Goal: Task Accomplishment & Management: Complete application form

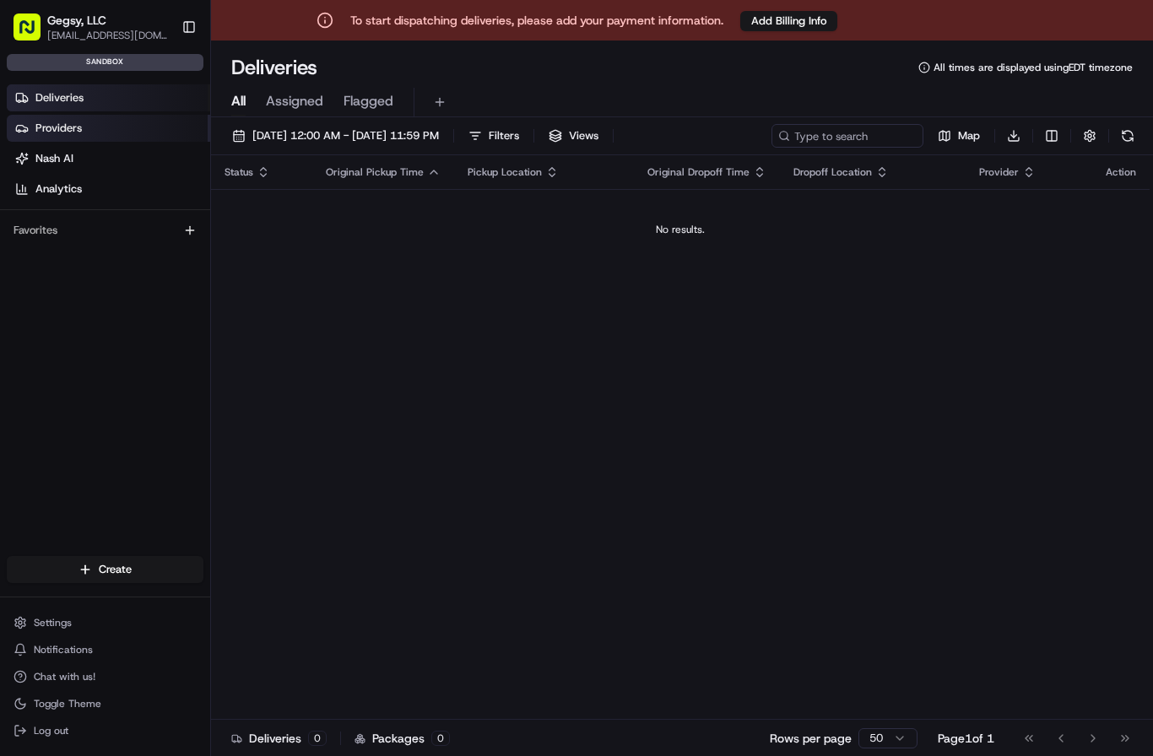
click at [57, 122] on span "Providers" at bounding box center [58, 128] width 46 height 15
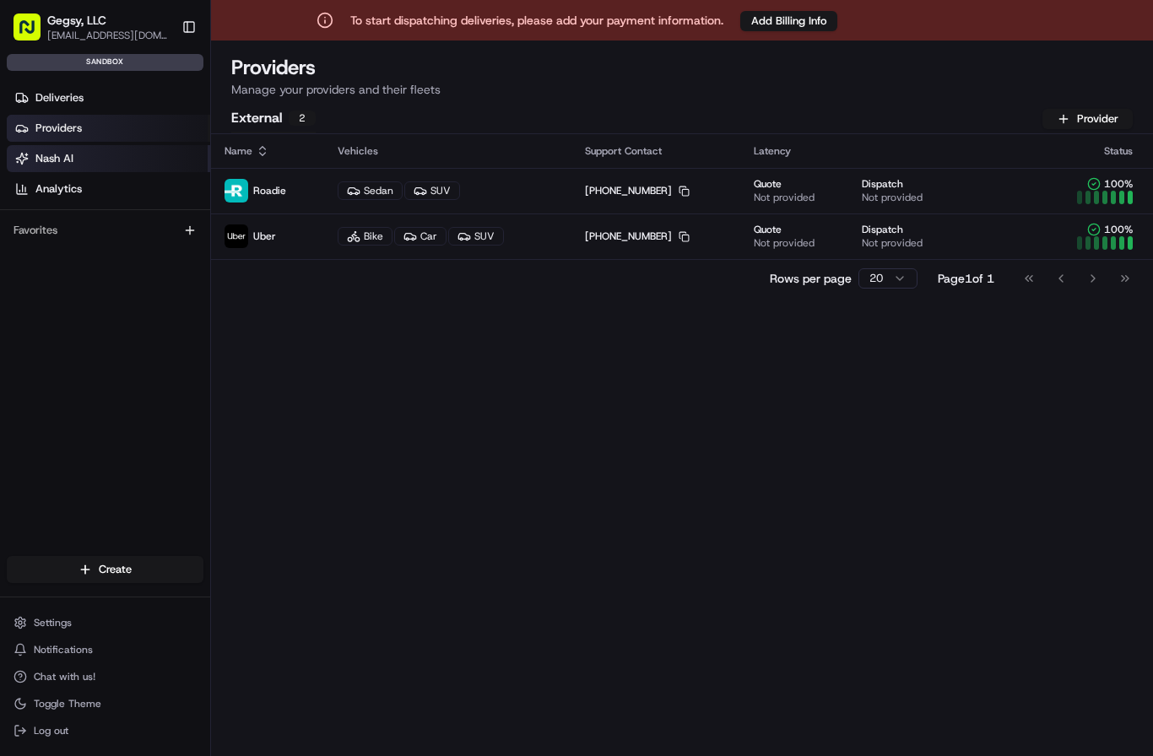
click at [55, 159] on span "Nash AI" at bounding box center [54, 158] width 38 height 15
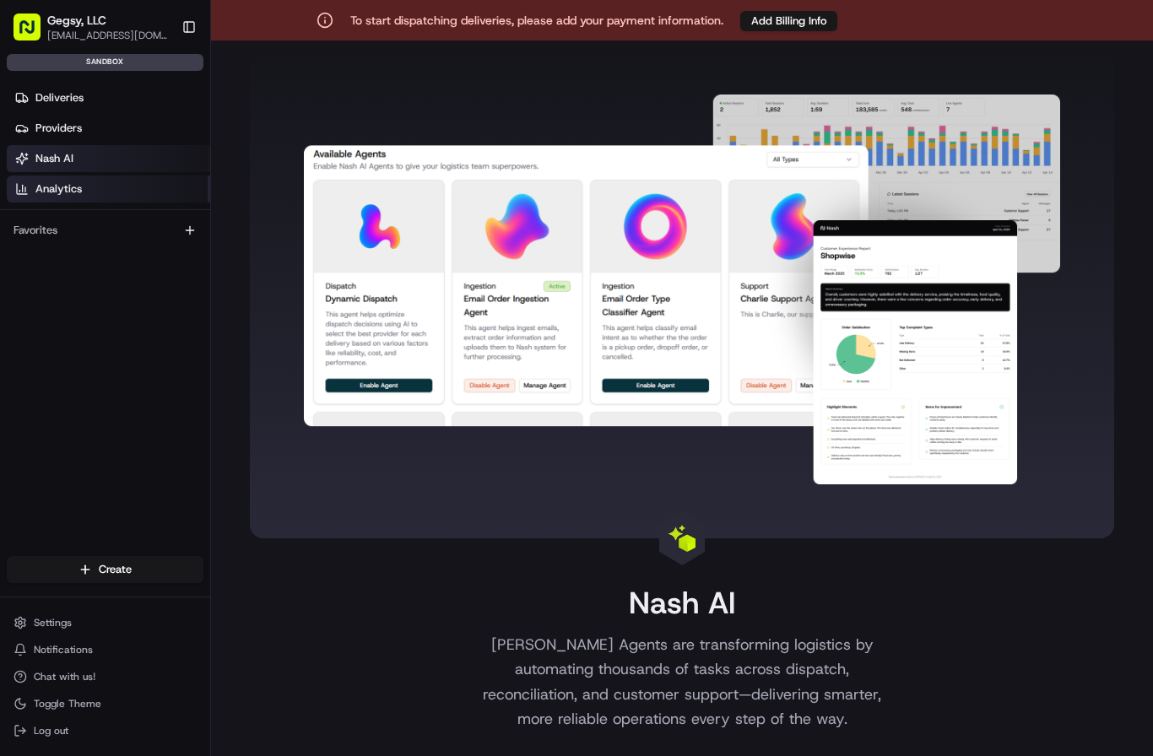
click at [57, 190] on span "Analytics" at bounding box center [58, 188] width 46 height 15
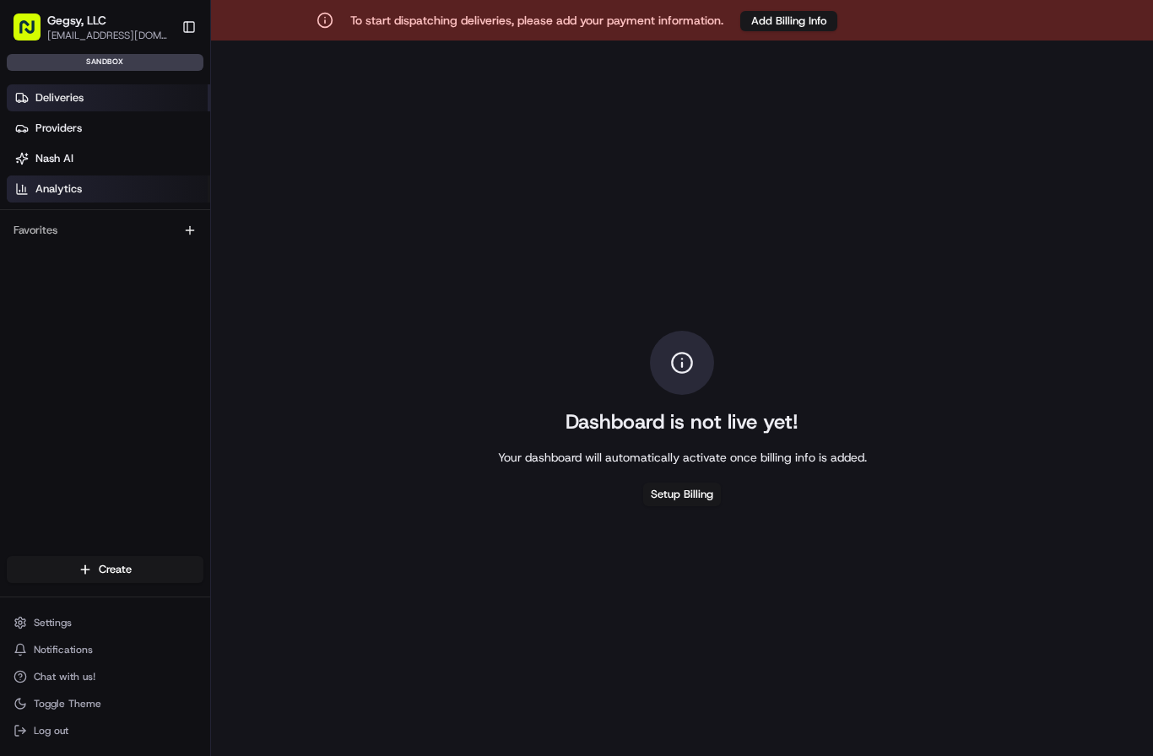
click at [68, 99] on span "Deliveries" at bounding box center [59, 97] width 48 height 15
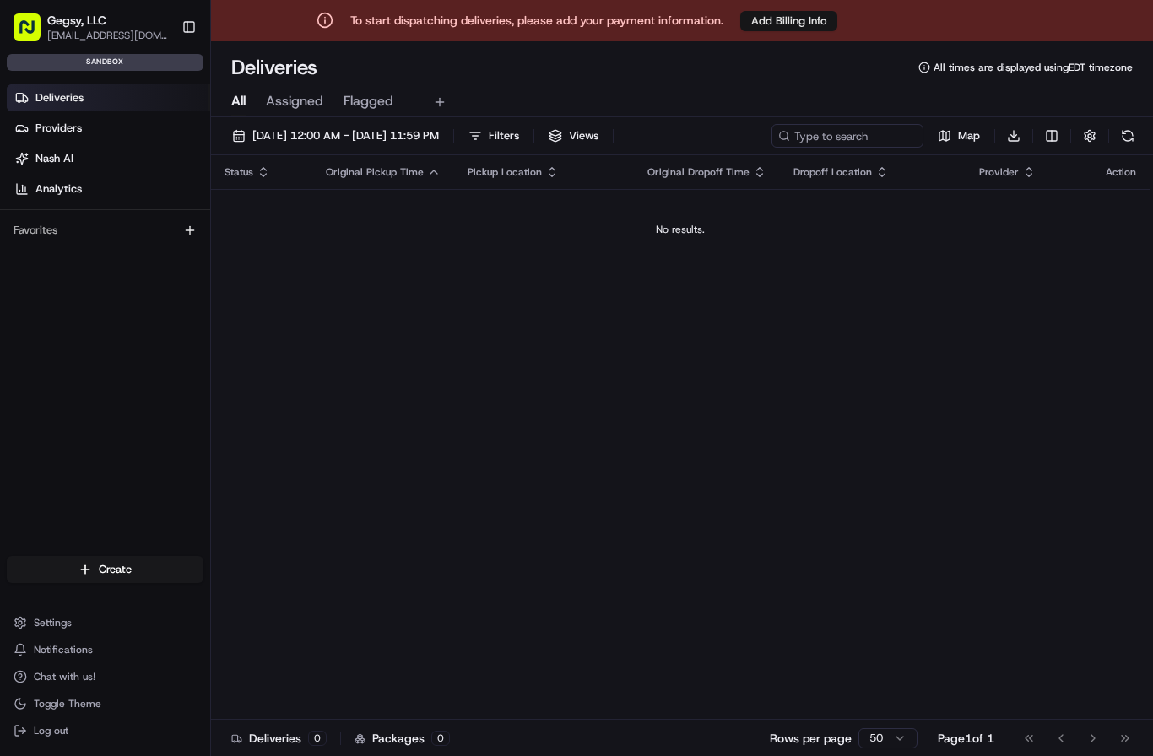
click at [776, 21] on button "Add Billing Info" at bounding box center [788, 21] width 97 height 20
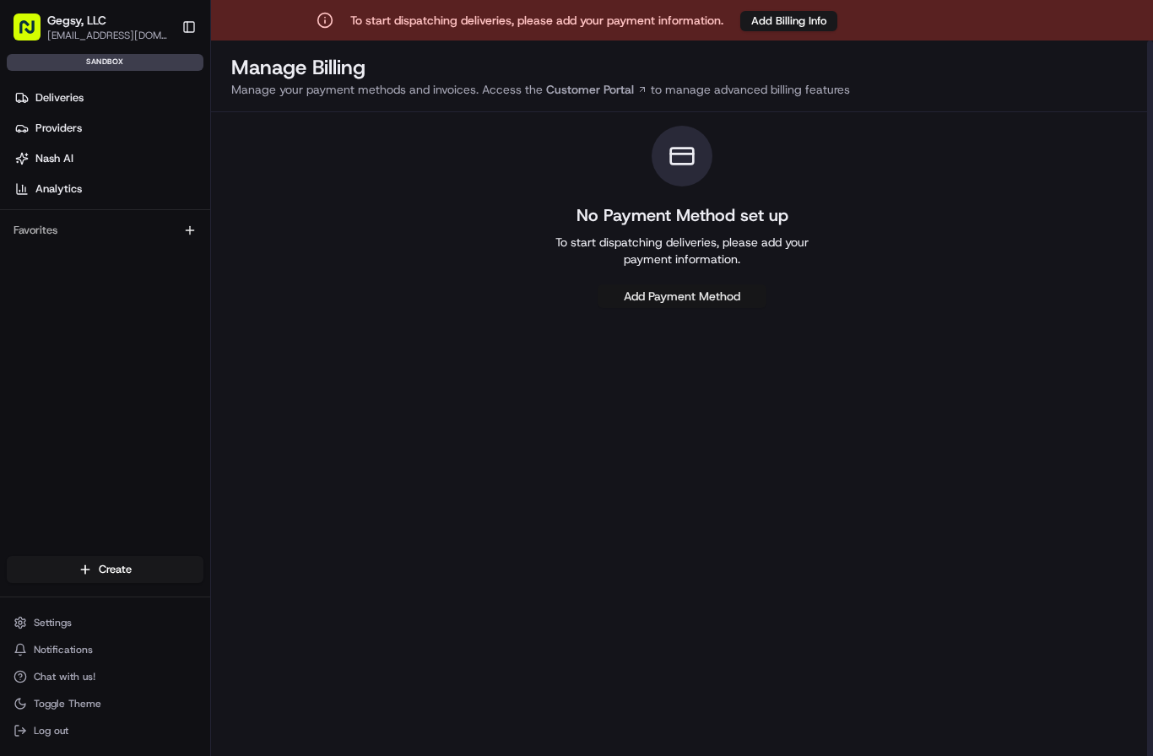
click at [682, 296] on button "Add Payment Method" at bounding box center [681, 296] width 169 height 24
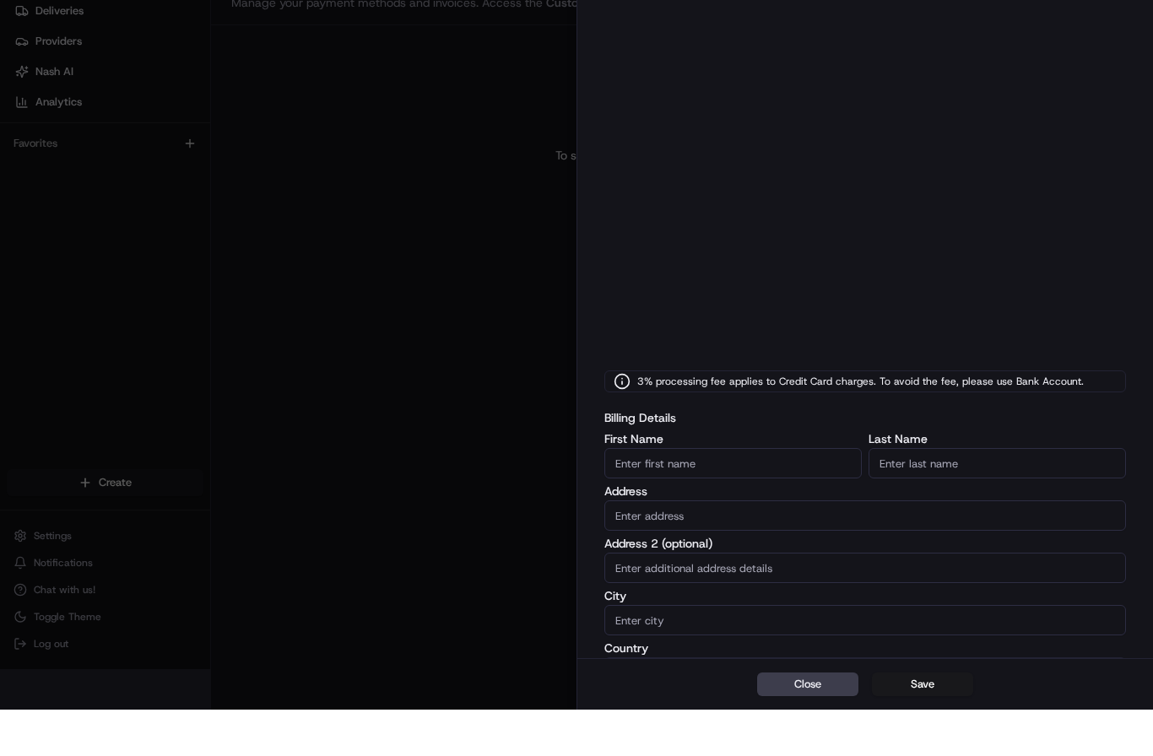
scroll to position [41, 0]
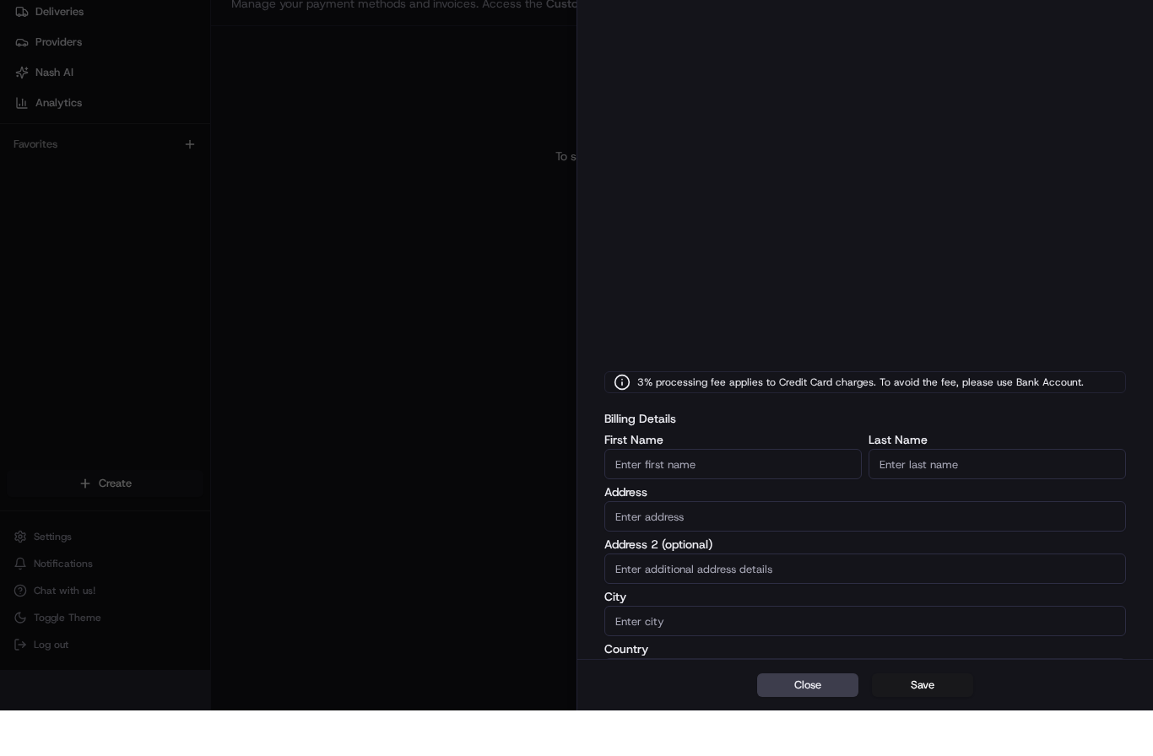
click at [728, 494] on input "First Name" at bounding box center [732, 509] width 257 height 30
type input "[PERSON_NAME]"
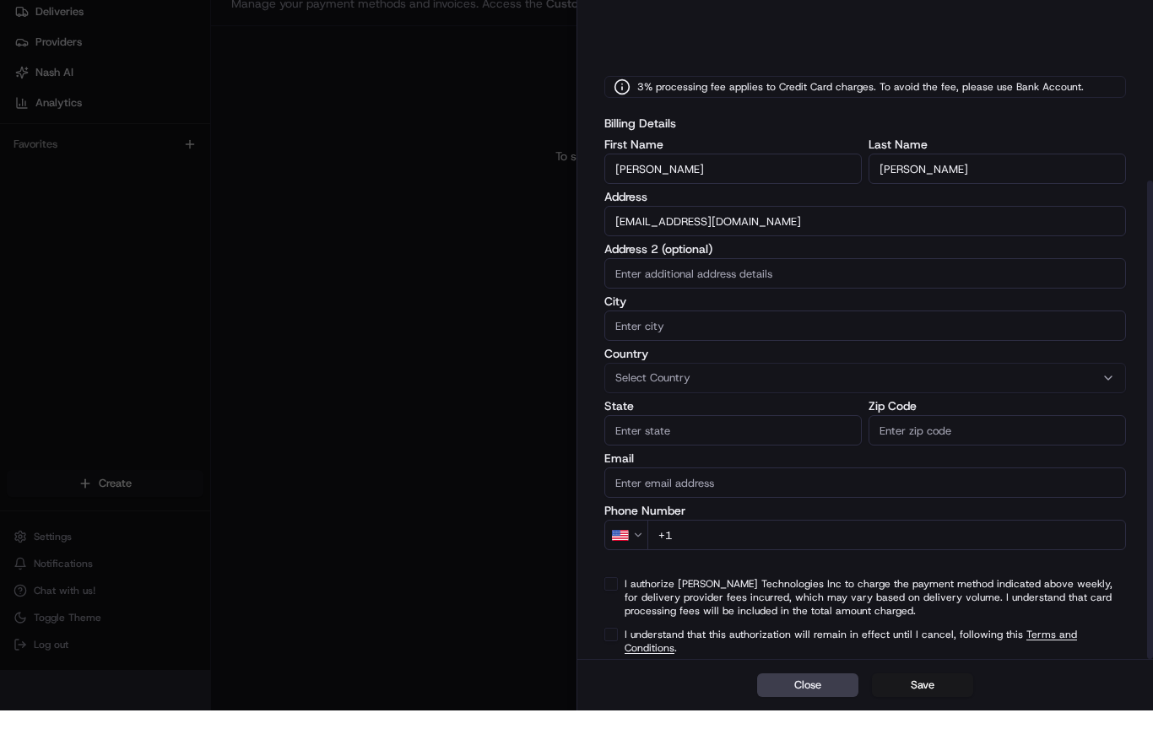
scroll to position [294, 0]
drag, startPoint x: 741, startPoint y: 225, endPoint x: 580, endPoint y: 229, distance: 161.2
click at [580, 229] on div "3% processing fee applies to Credit Card charges. To avoid the fee, please use …" at bounding box center [864, 222] width 575 height 992
type input "[STREET_ADDRESS]"
type input "Woodhaven"
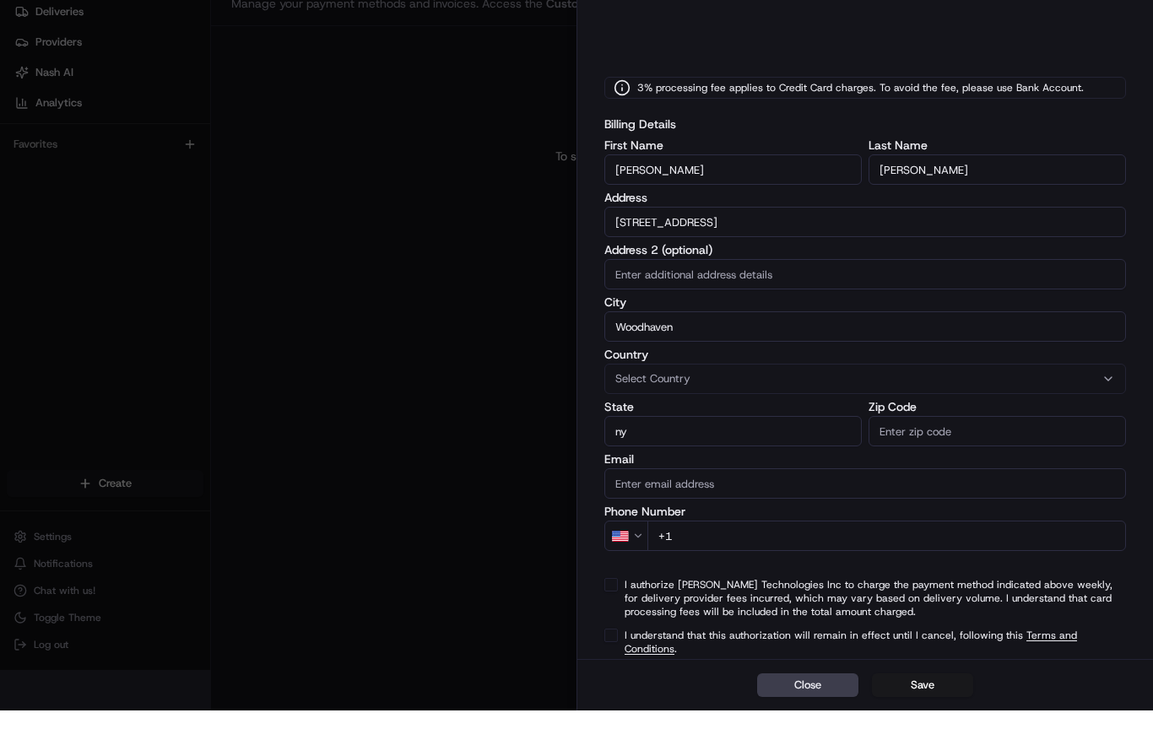
click at [656, 417] on span "Select Country" at bounding box center [652, 424] width 75 height 15
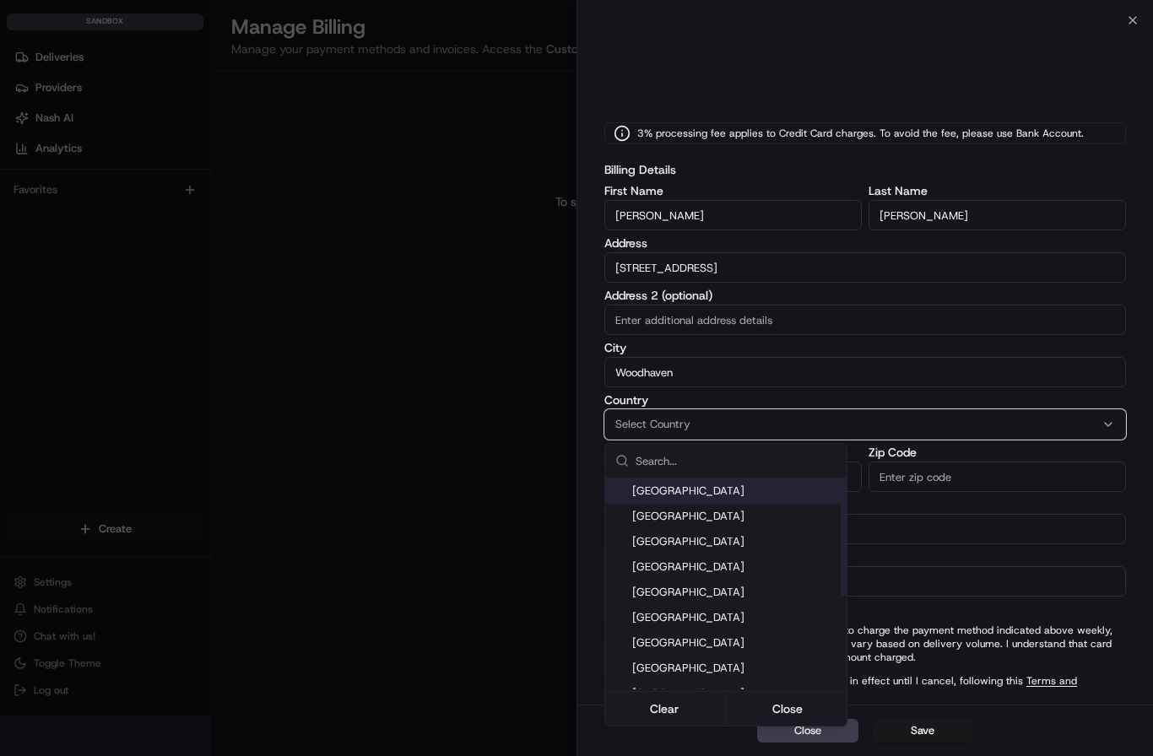
click at [675, 494] on span "[GEOGRAPHIC_DATA]" at bounding box center [736, 490] width 208 height 15
click at [736, 392] on div at bounding box center [576, 378] width 1153 height 756
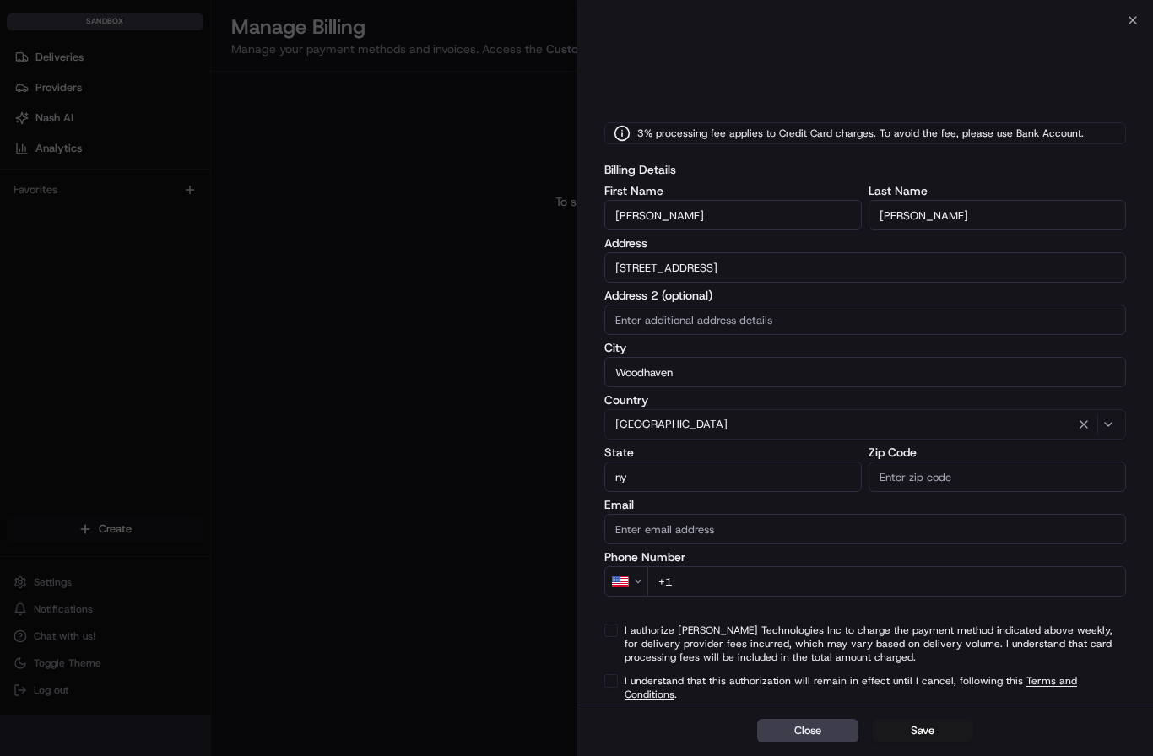
click at [672, 476] on input "ny" at bounding box center [732, 477] width 257 height 30
type input "n"
type input "NY"
type input "11421"
click at [670, 528] on input "Email" at bounding box center [864, 529] width 521 height 30
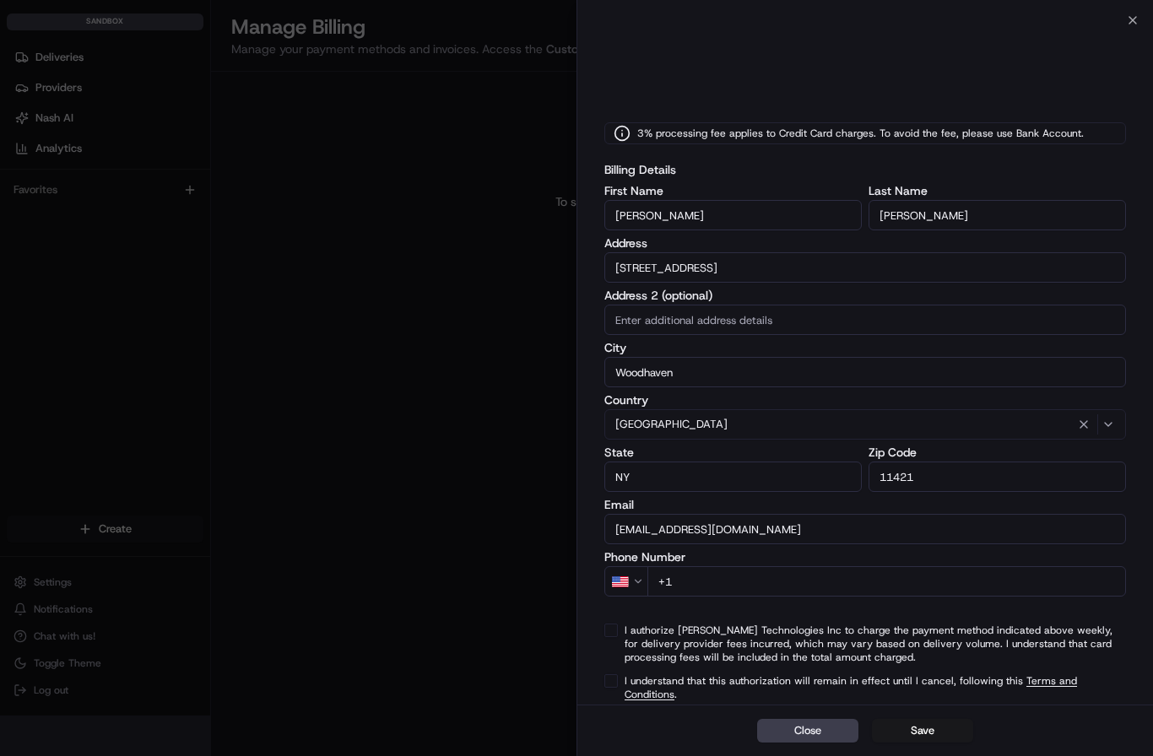
type input "[EMAIL_ADDRESS][DOMAIN_NAME]"
click at [706, 581] on input "+1" at bounding box center [886, 581] width 478 height 30
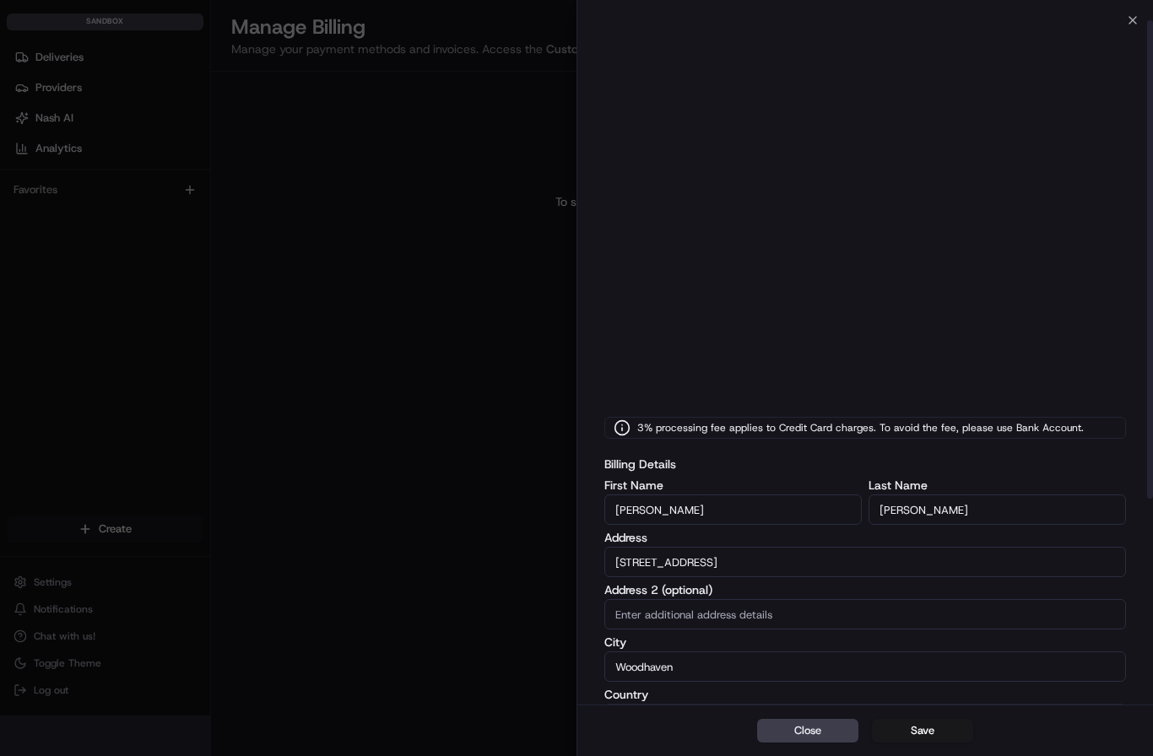
scroll to position [0, 0]
type input "[PHONE_NUMBER]"
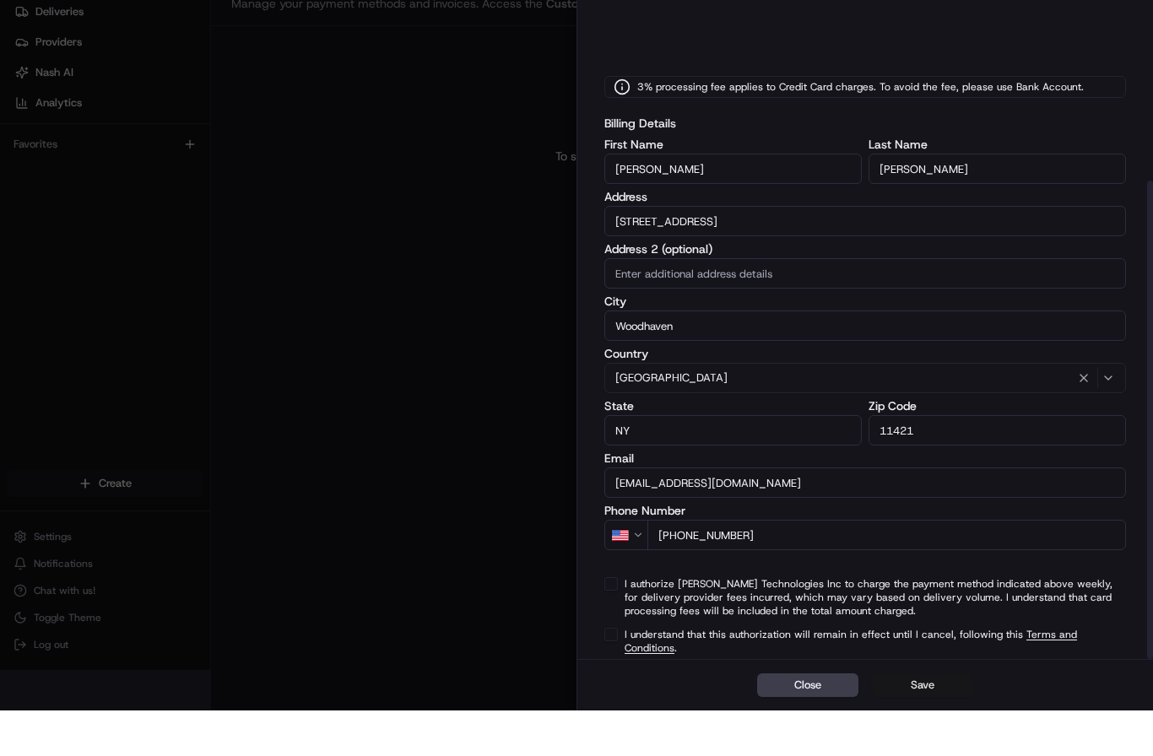
scroll to position [294, 0]
click at [612, 674] on button "I understand that this authorization will remain in effect until I cancel, foll…" at bounding box center [611, 681] width 14 height 14
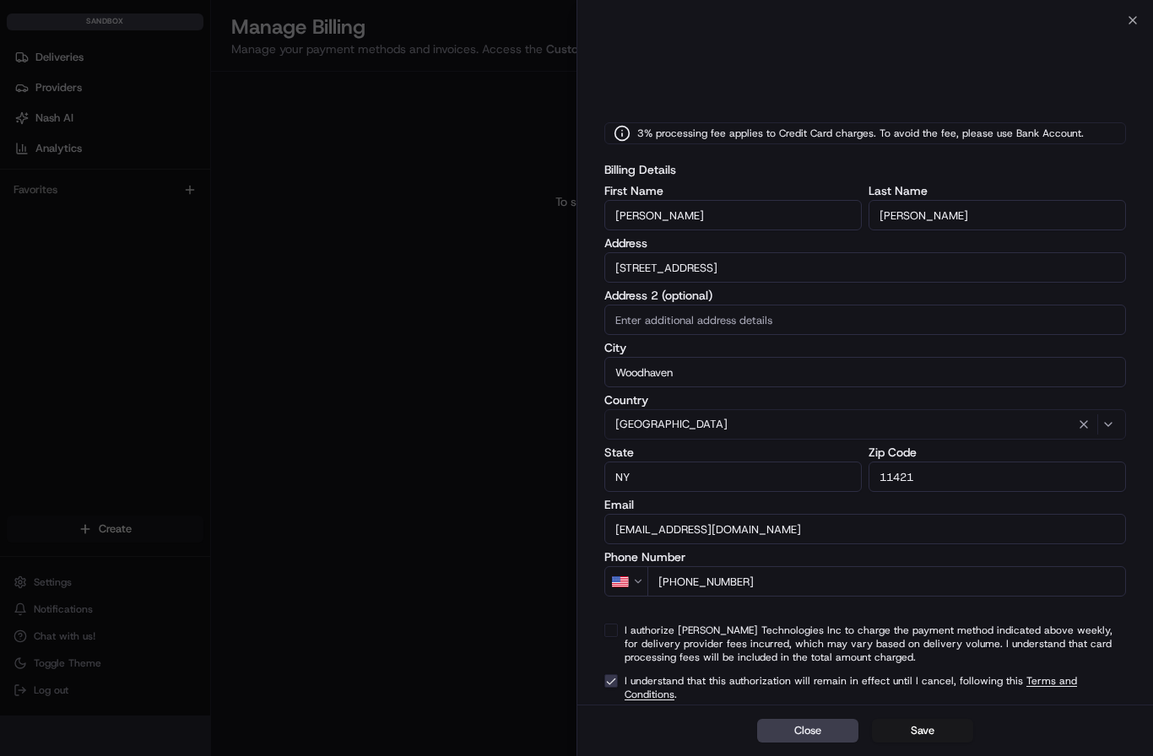
click at [607, 637] on button "I authorize [PERSON_NAME] Technologies Inc to charge the payment method indicat…" at bounding box center [611, 631] width 14 height 14
click at [909, 728] on button "Save" at bounding box center [922, 731] width 101 height 24
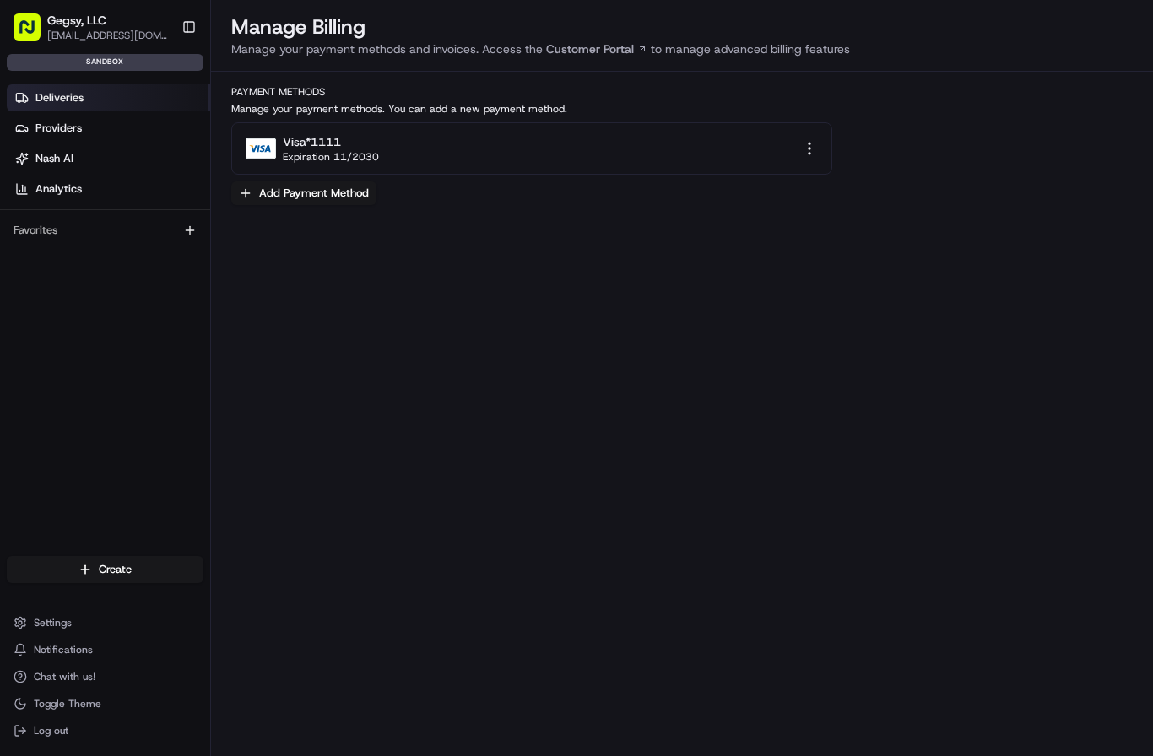
click at [57, 96] on span "Deliveries" at bounding box center [59, 97] width 48 height 15
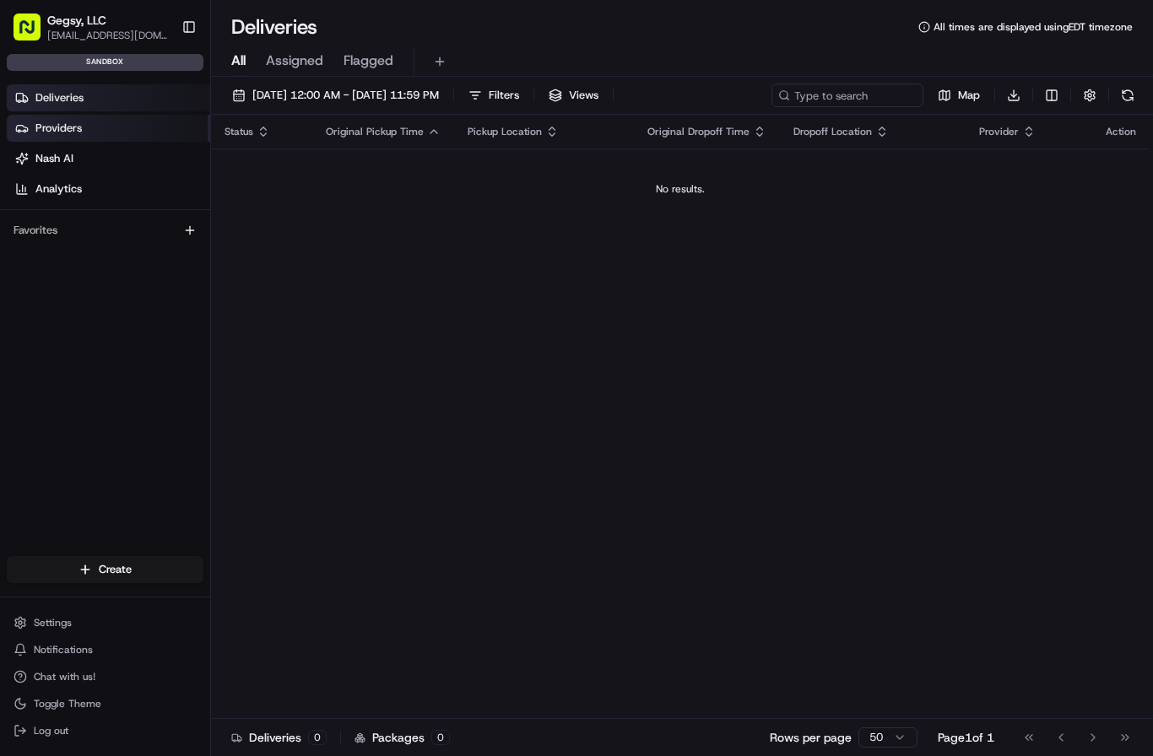
click at [57, 124] on span "Providers" at bounding box center [58, 128] width 46 height 15
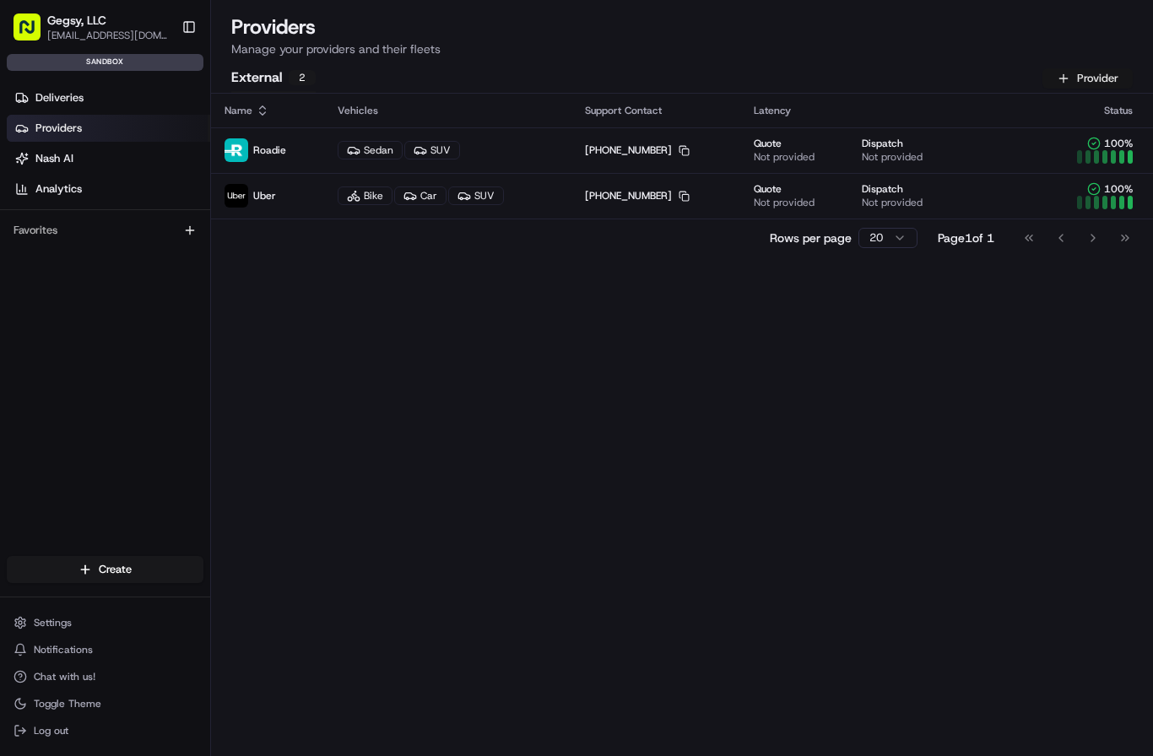
click at [1100, 81] on button "Provider" at bounding box center [1087, 78] width 90 height 20
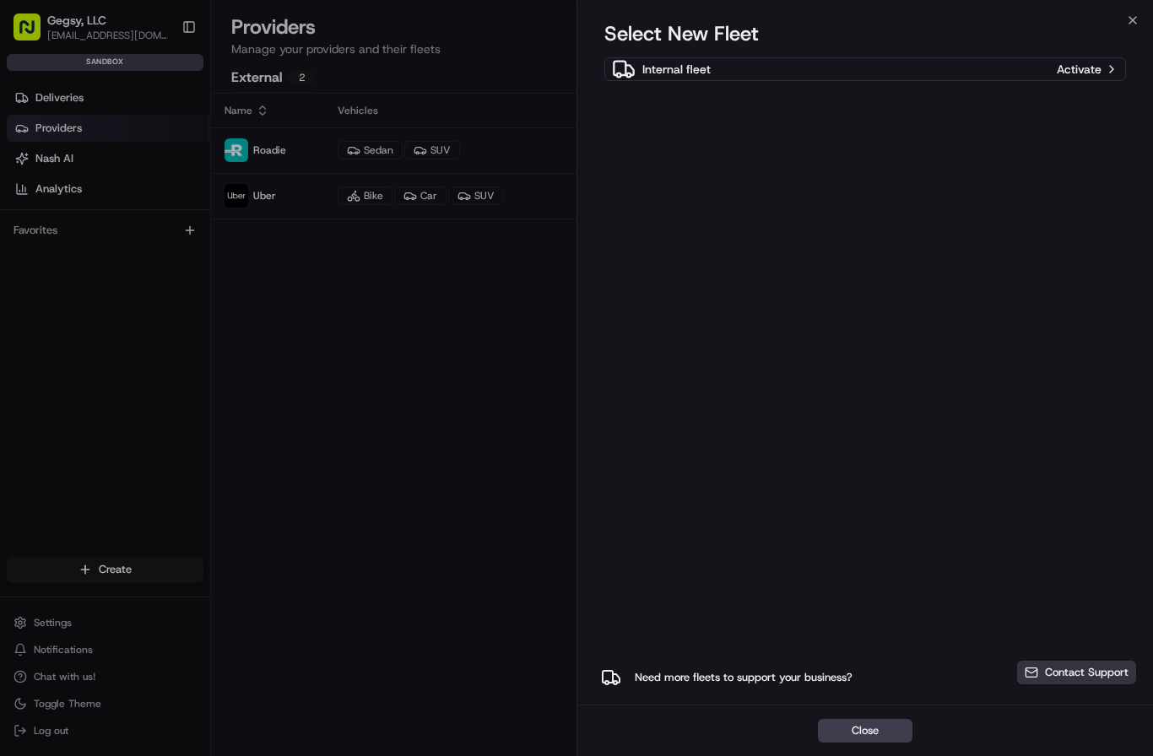
click at [1035, 667] on button "Contact Support" at bounding box center [1076, 673] width 119 height 24
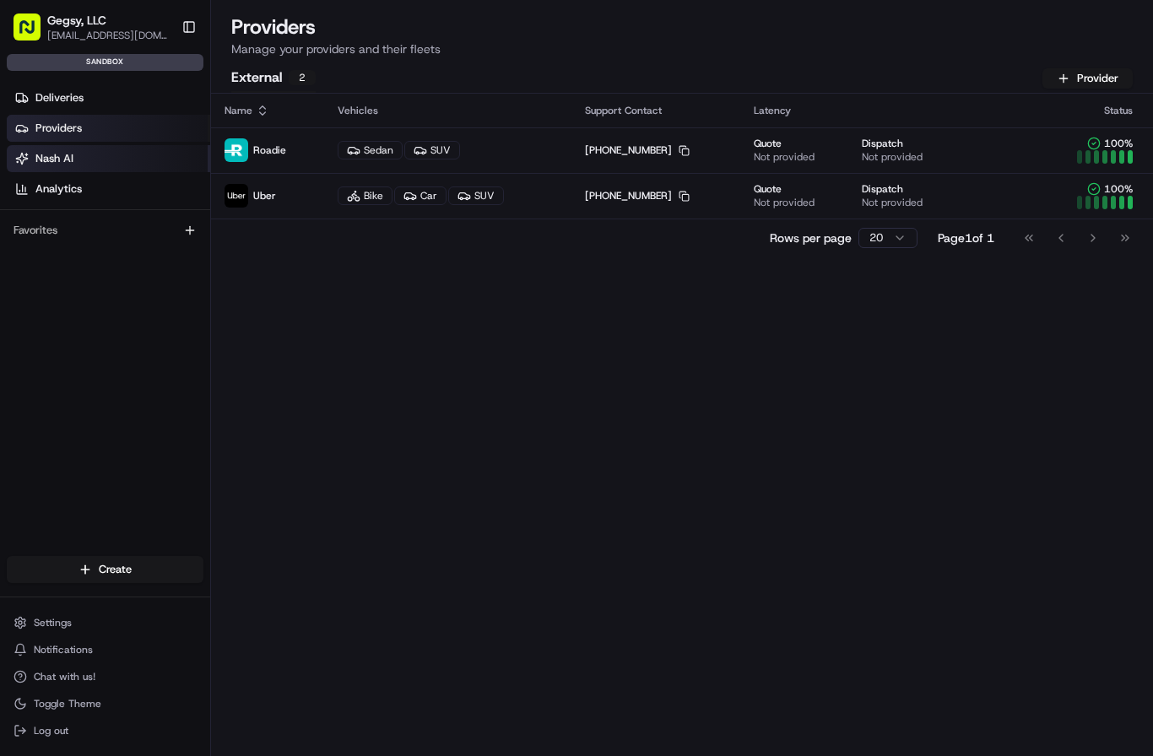
click at [63, 159] on span "Nash AI" at bounding box center [54, 158] width 38 height 15
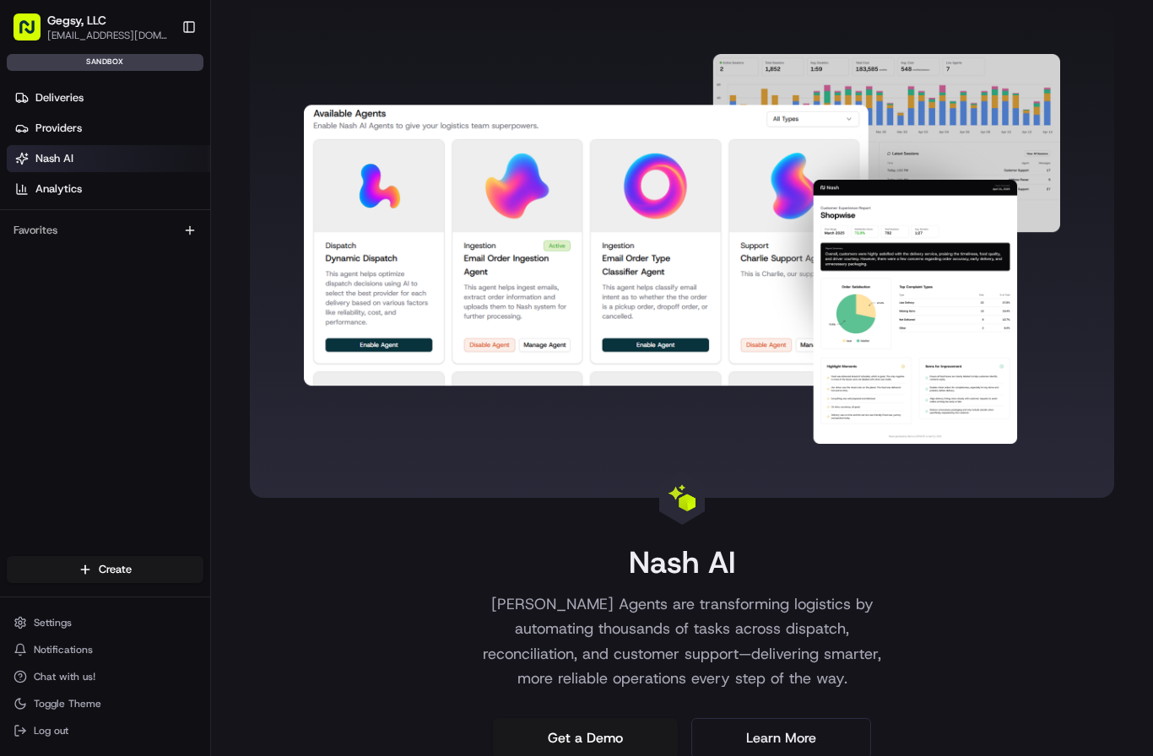
click at [63, 159] on span "Nash AI" at bounding box center [54, 158] width 38 height 15
click at [63, 181] on span "Analytics" at bounding box center [58, 188] width 46 height 15
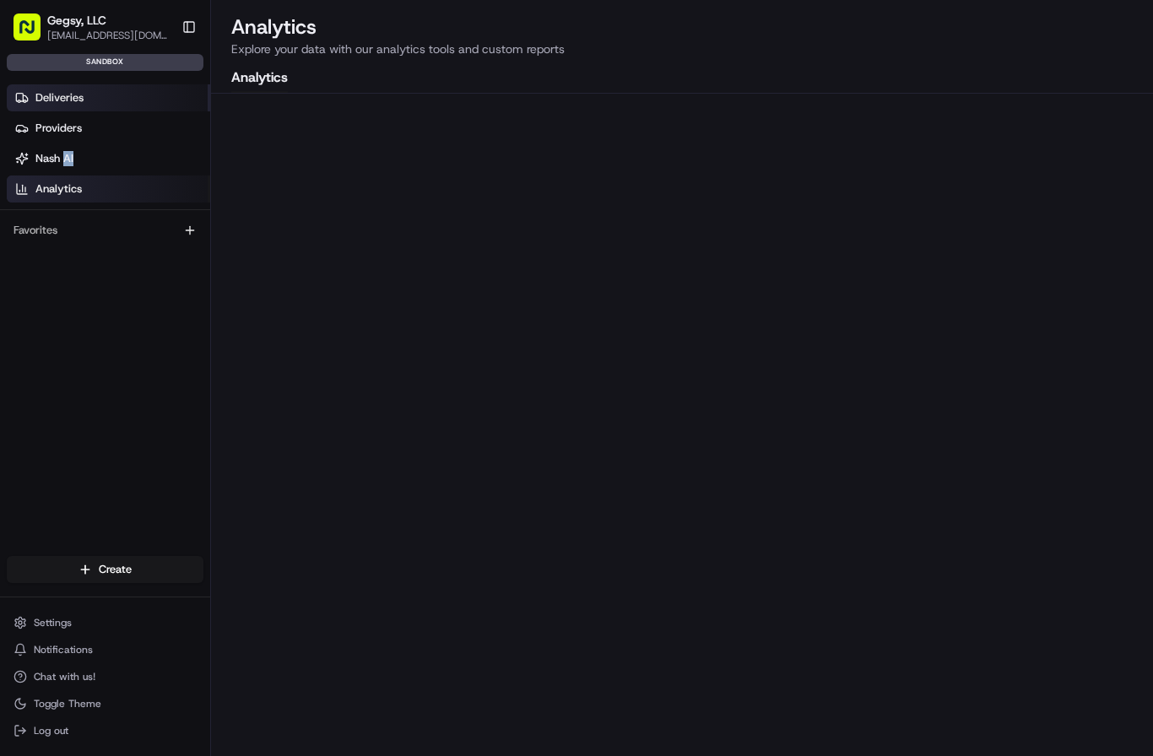
click at [58, 102] on span "Deliveries" at bounding box center [59, 97] width 48 height 15
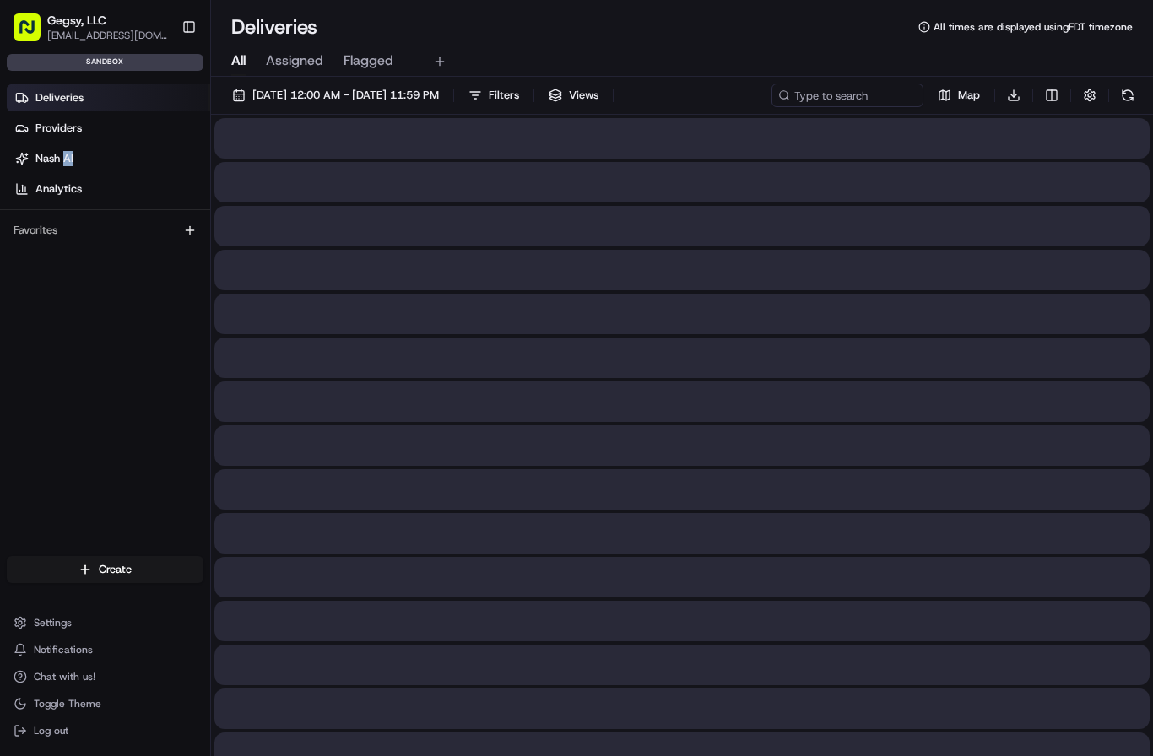
click at [58, 102] on span "Deliveries" at bounding box center [59, 97] width 48 height 15
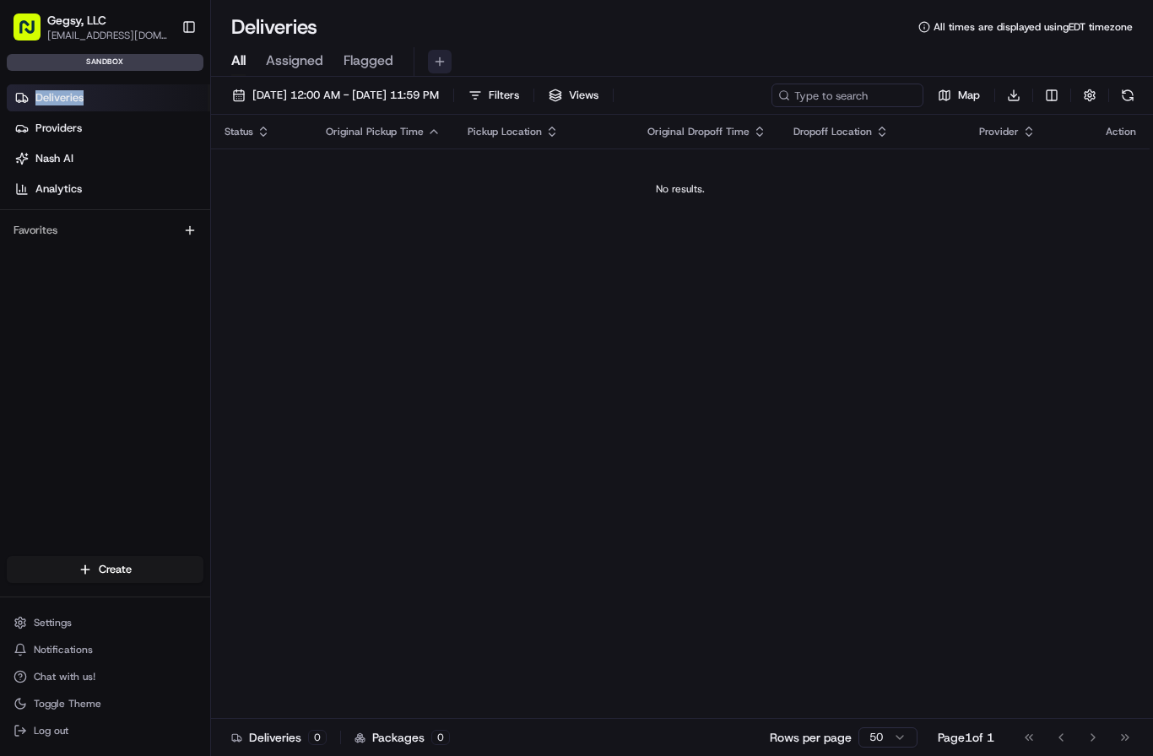
click at [439, 61] on button at bounding box center [440, 62] width 24 height 24
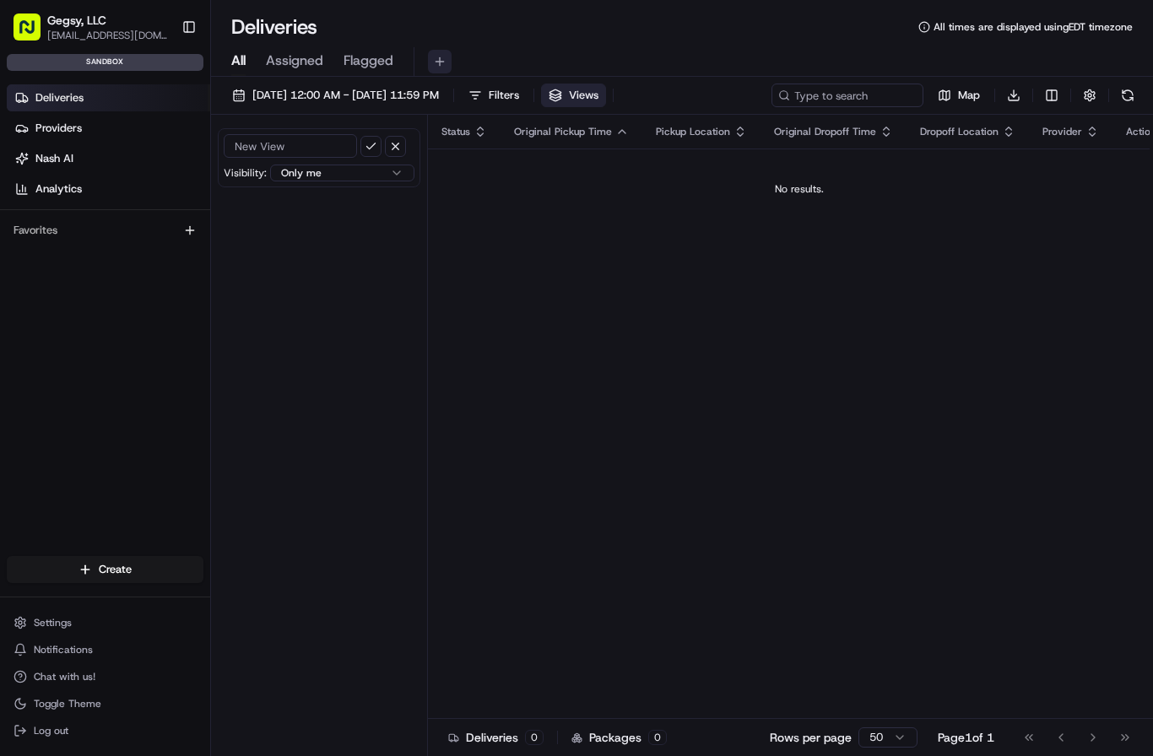
click at [439, 61] on button at bounding box center [440, 62] width 24 height 24
click at [564, 202] on td "No results." at bounding box center [799, 189] width 742 height 81
click at [51, 710] on button "Toggle Theme" at bounding box center [105, 704] width 197 height 24
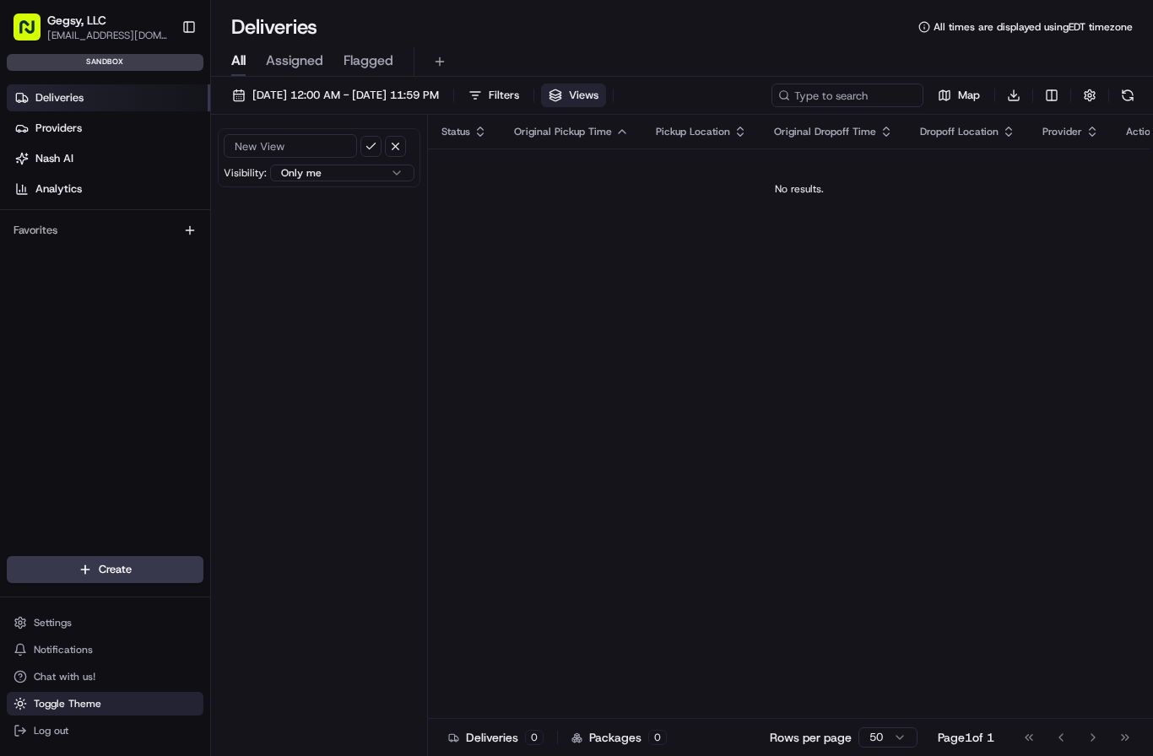
click at [51, 710] on button "Toggle Theme" at bounding box center [105, 704] width 197 height 24
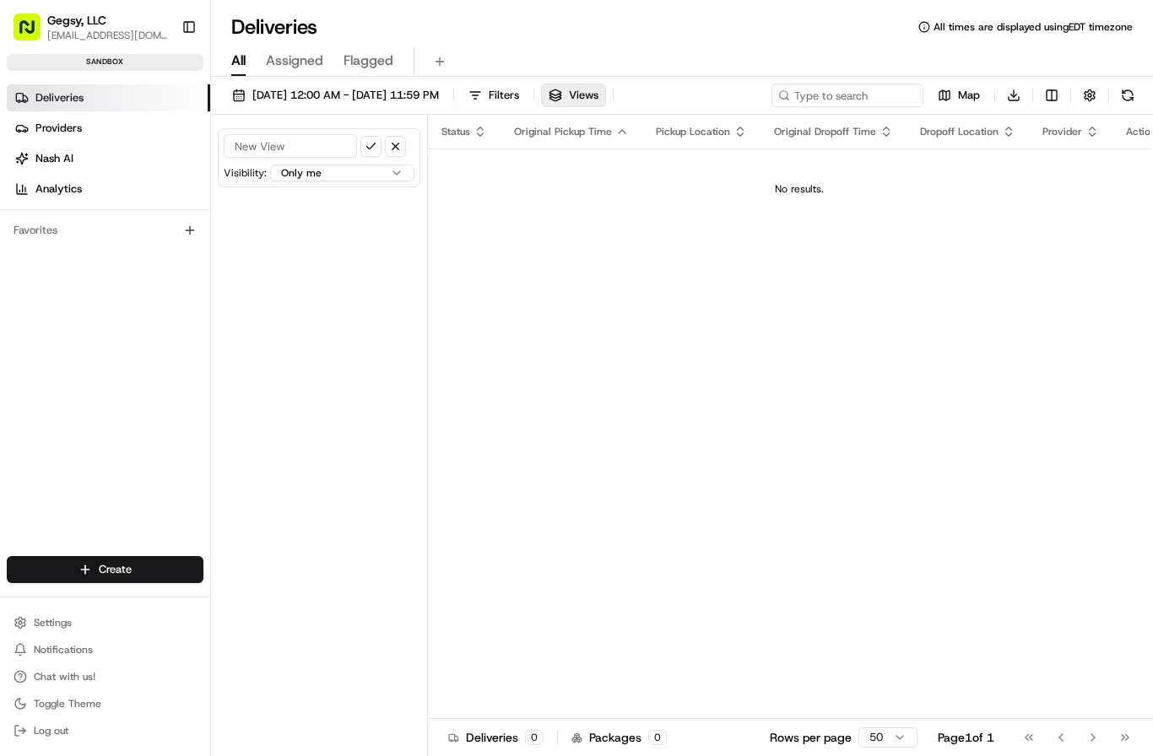
click at [80, 92] on span "Deliveries" at bounding box center [59, 97] width 48 height 15
click at [116, 570] on html "Gegsy, LLC services@gegsy.com Toggle Sidebar sandbox Deliveries Providers Nash …" at bounding box center [576, 378] width 1153 height 756
click at [284, 599] on link "Delivery" at bounding box center [305, 601] width 188 height 30
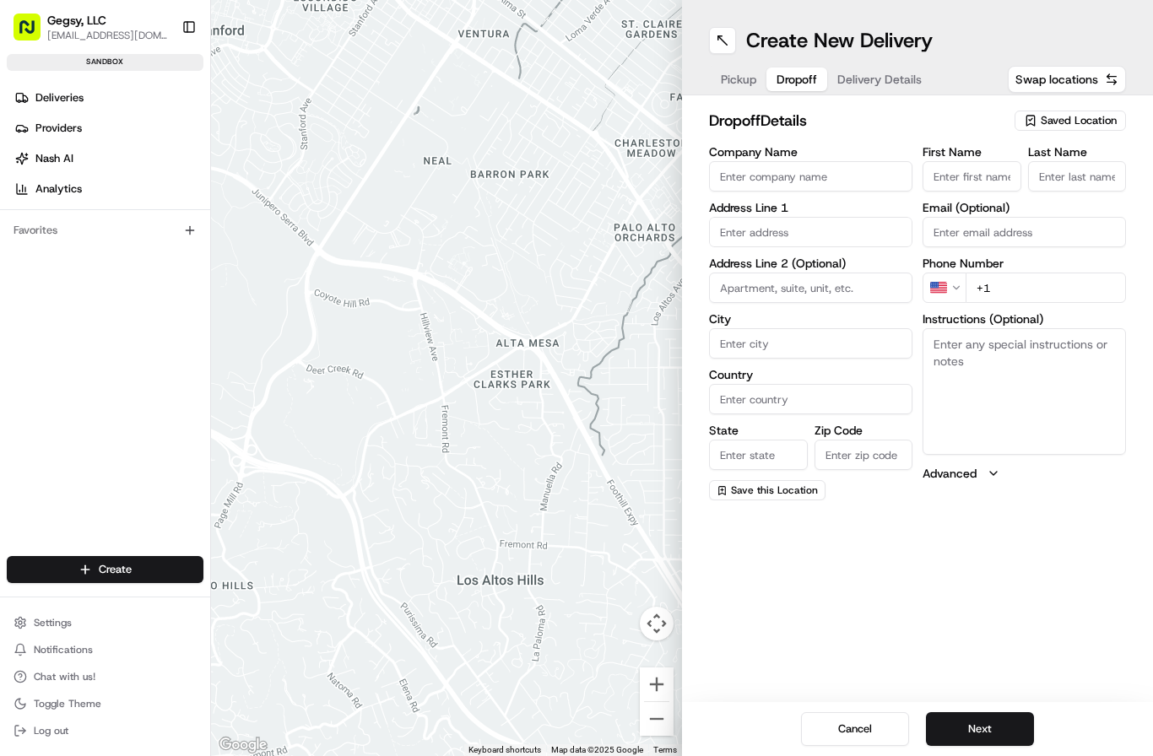
click at [797, 84] on span "Dropoff" at bounding box center [796, 79] width 41 height 17
click at [729, 43] on button at bounding box center [722, 40] width 27 height 27
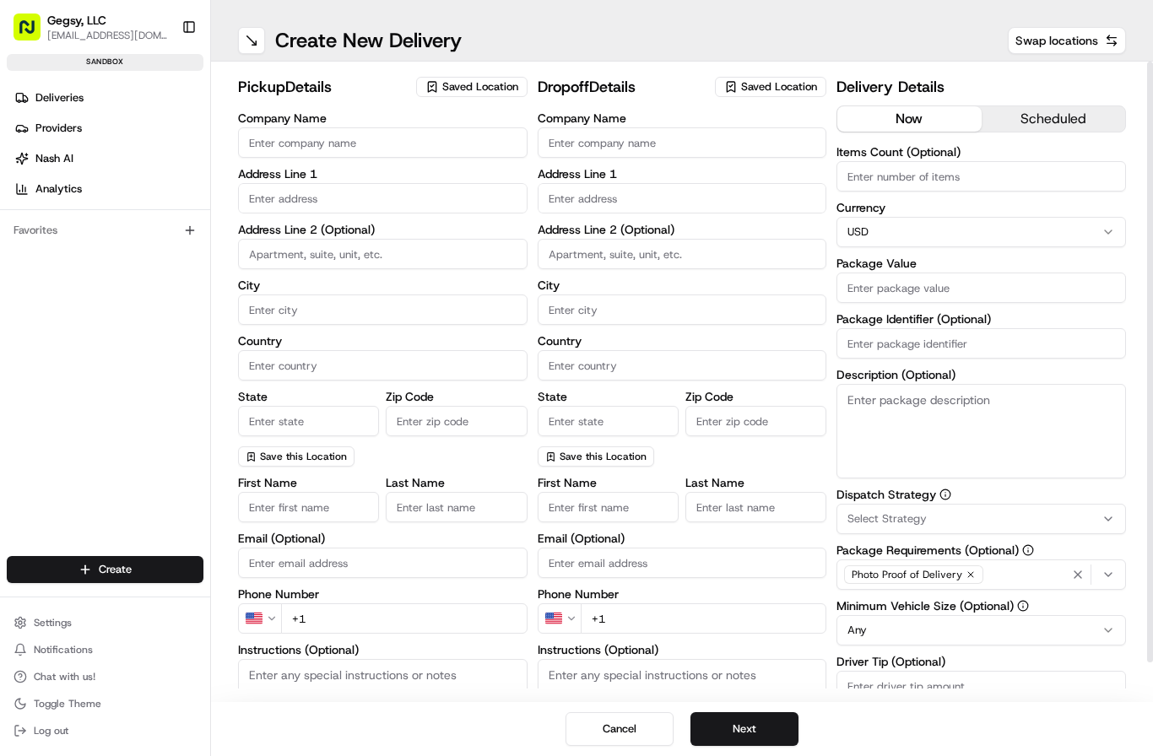
click at [393, 142] on input "Company Name" at bounding box center [382, 142] width 289 height 30
type input "Hamburger Heaven"
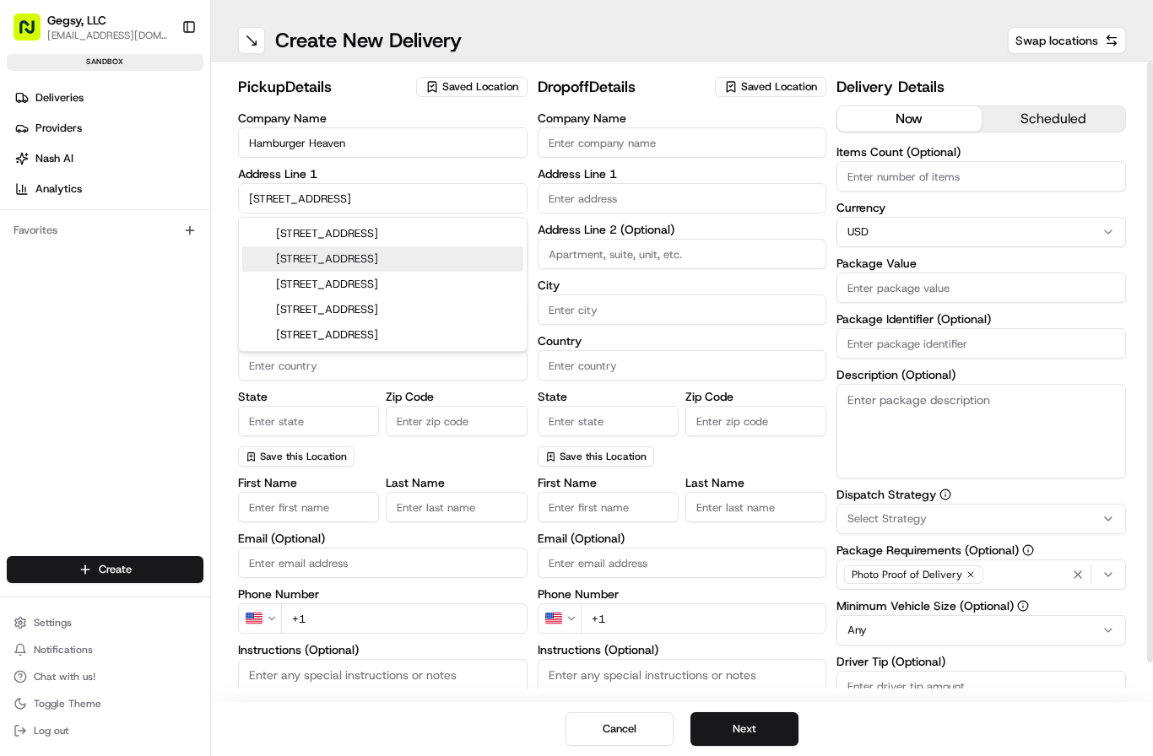
click at [373, 260] on div "48 Cypress Avenue, Brooklyn, NY" at bounding box center [382, 258] width 281 height 25
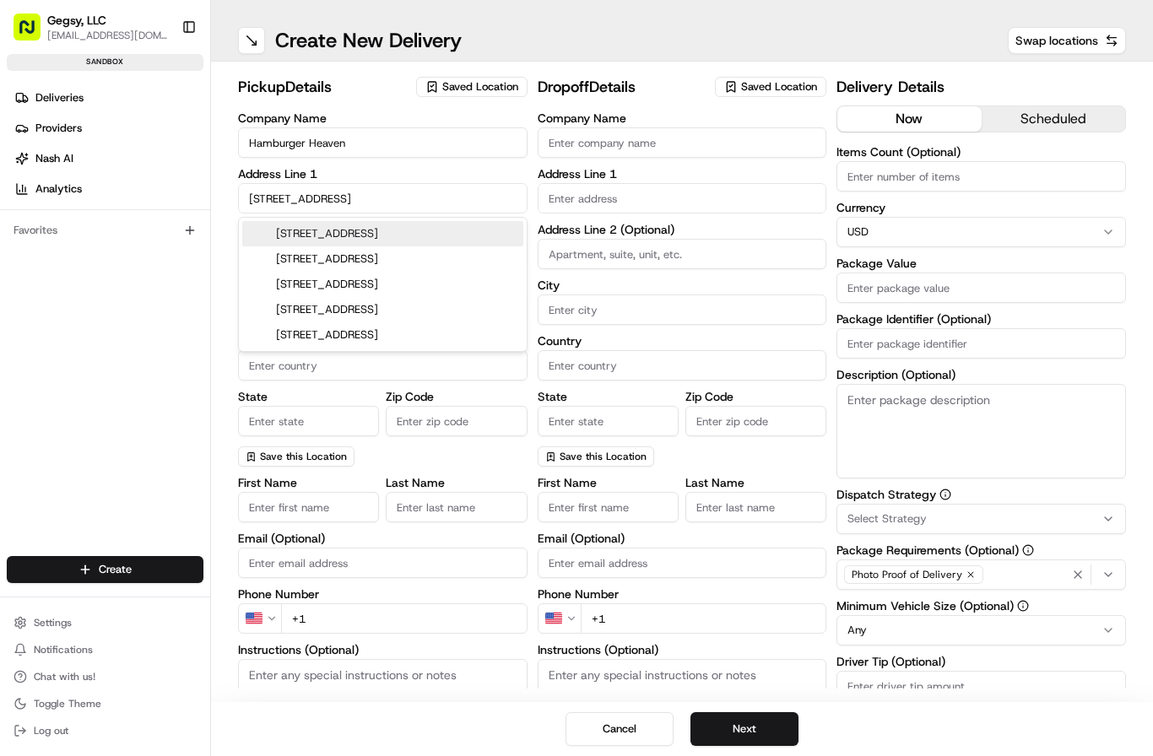
type input "48 Cypress Ave, Brooklyn, NY 11237, USA"
type input "Brooklyn"
type input "[GEOGRAPHIC_DATA]"
type input "NY"
type input "11237"
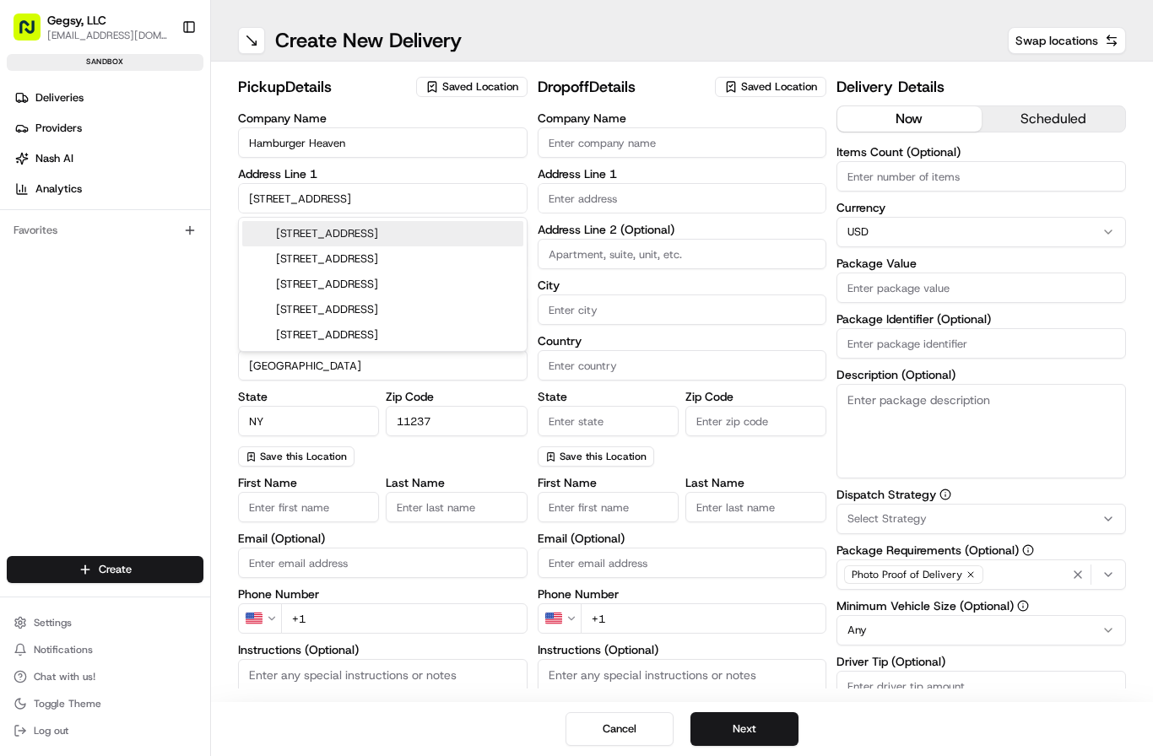
type input "48 Cypress Avenue"
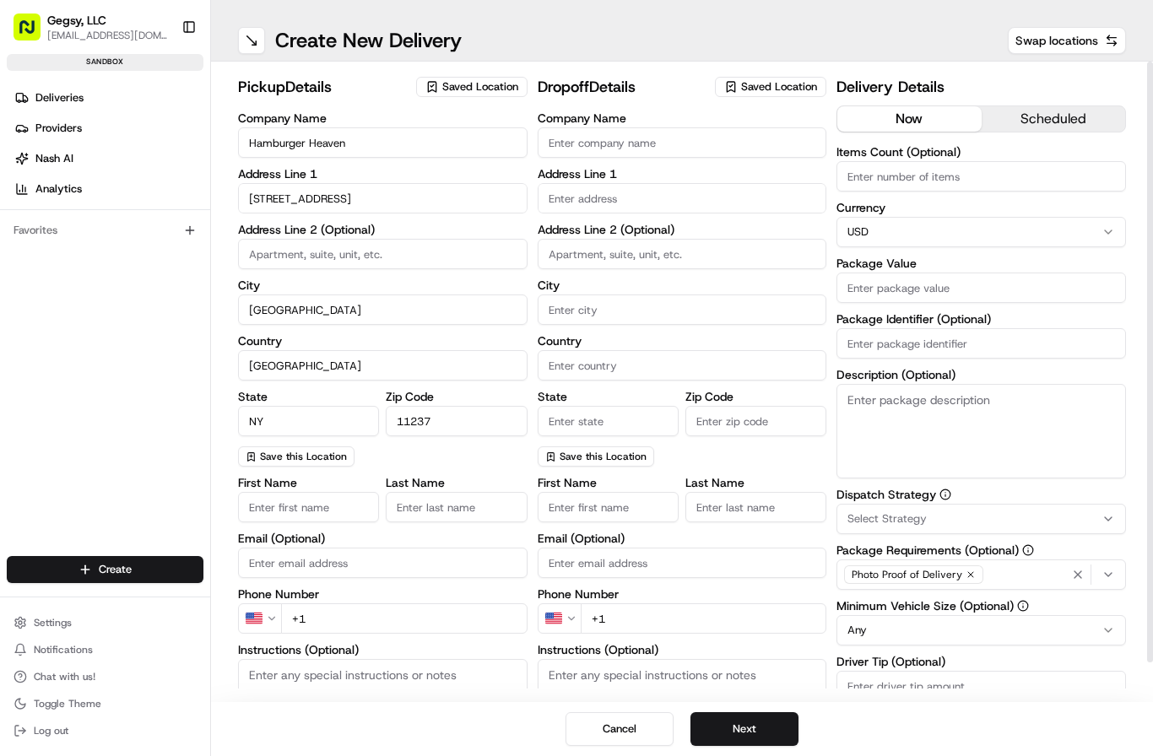
click at [296, 506] on input "First Name" at bounding box center [308, 507] width 141 height 30
type input "Briant"
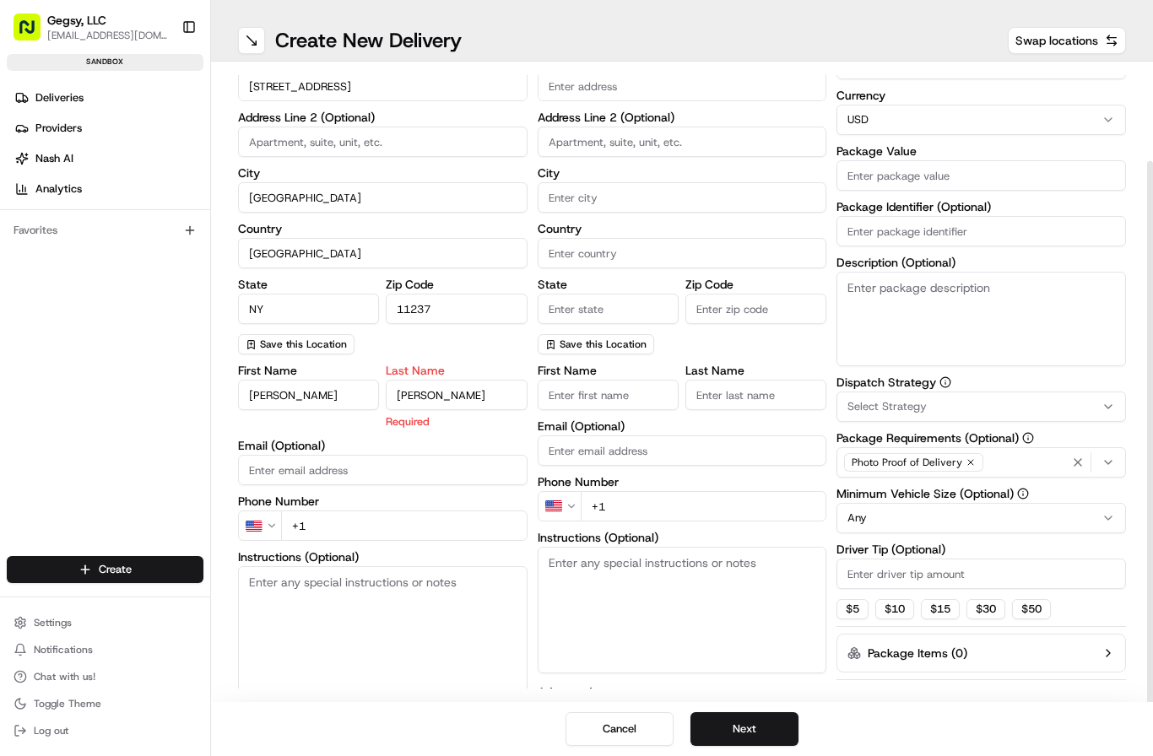
scroll to position [111, 0]
type input "Almonte"
click at [323, 527] on div "First Name Briant Last Name Almonte Required Email (Optional) Phone Number US +…" at bounding box center [382, 543] width 289 height 356
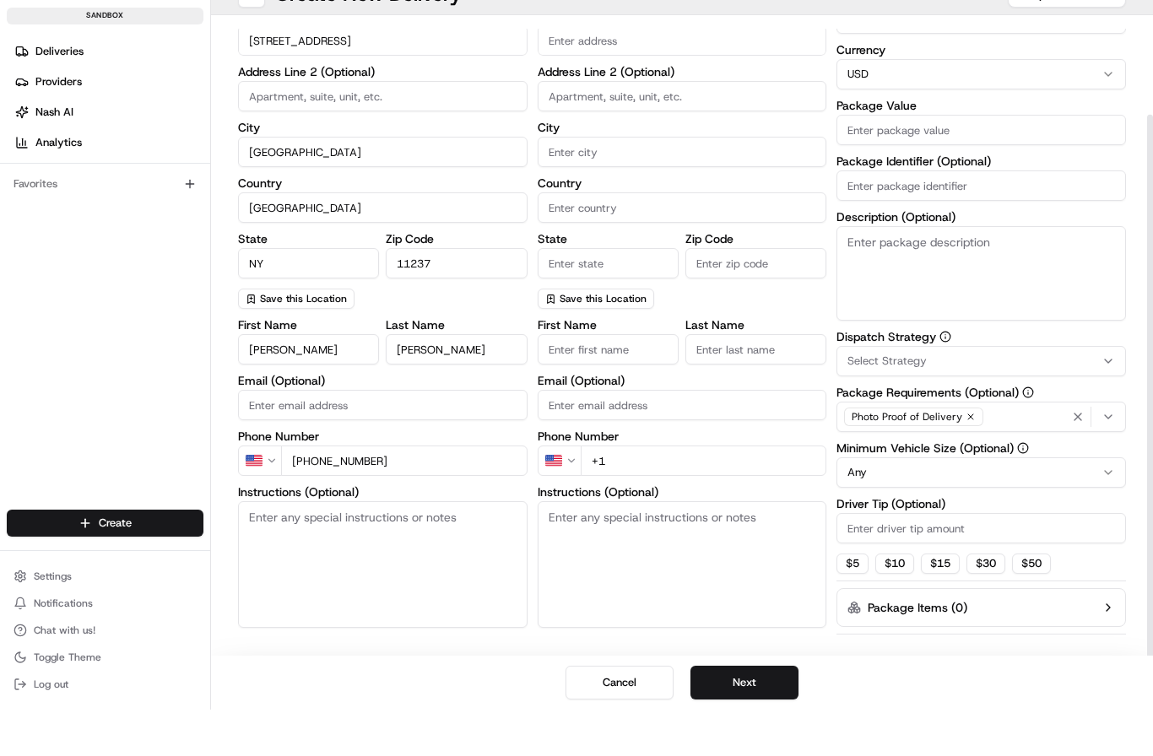
scroll to position [1, 0]
type input "+1 917 709 9587"
click at [301, 684] on button "Advanced" at bounding box center [382, 692] width 289 height 17
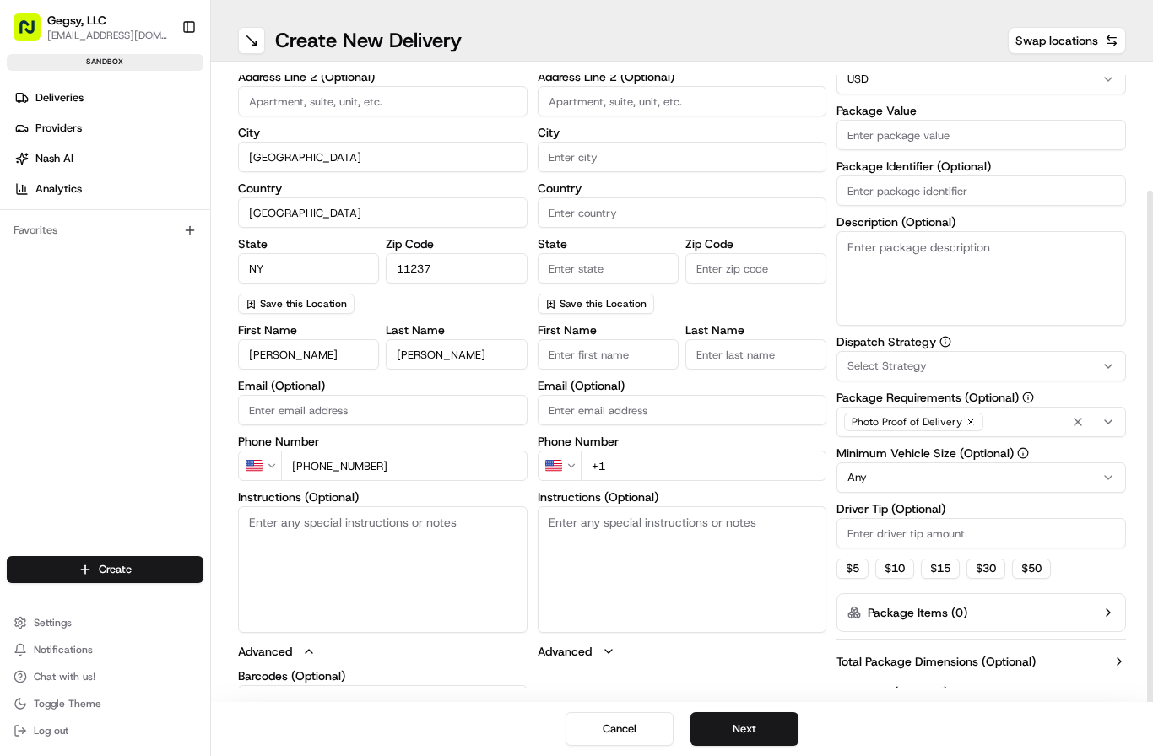
scroll to position [152, 0]
click at [602, 650] on icon "button" at bounding box center [609, 652] width 14 height 14
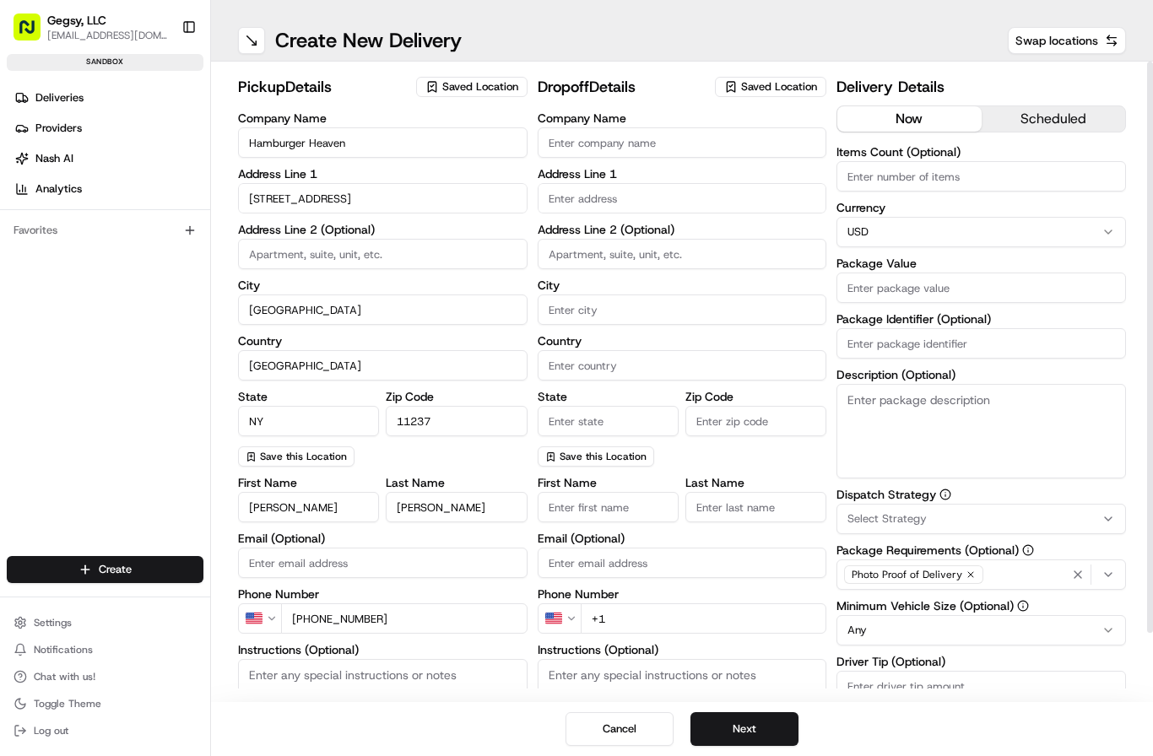
scroll to position [0, 0]
click at [621, 142] on input "Company Name" at bounding box center [681, 142] width 289 height 30
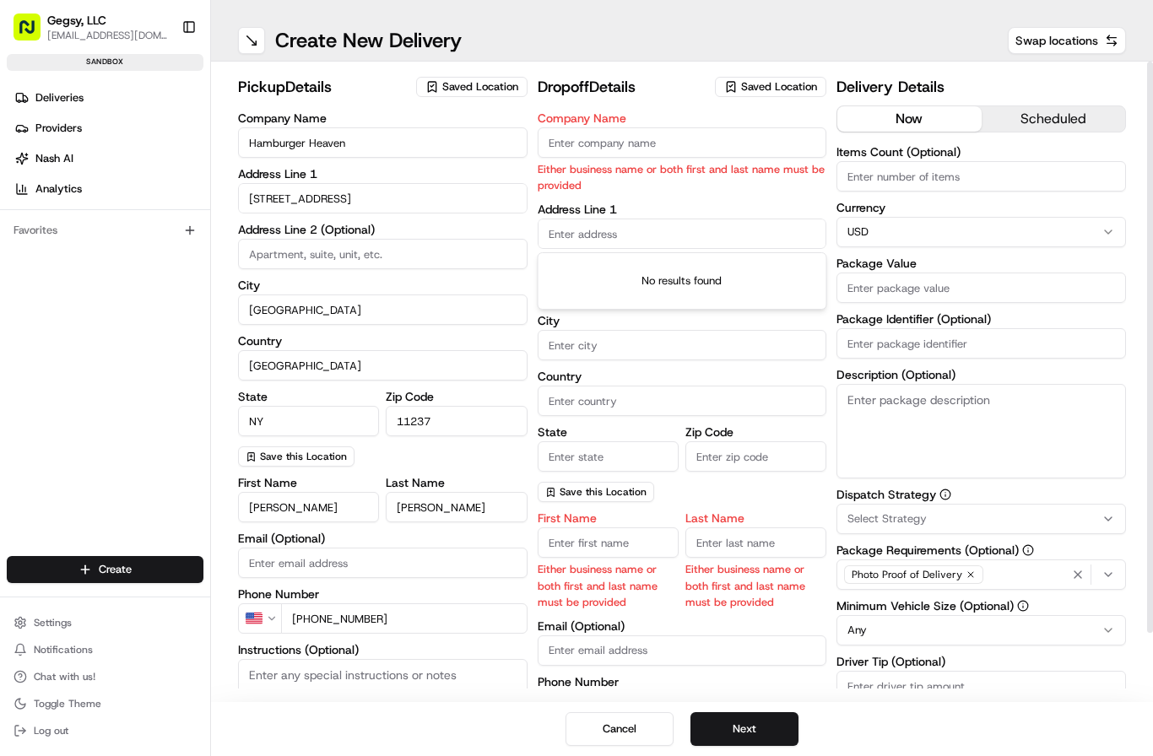
click at [625, 197] on div "Company Name Either business name or both first and last name must be provided …" at bounding box center [681, 307] width 289 height 390
click at [618, 142] on input "Company Name" at bounding box center [681, 142] width 289 height 30
click at [592, 529] on input "First Name" at bounding box center [607, 542] width 141 height 30
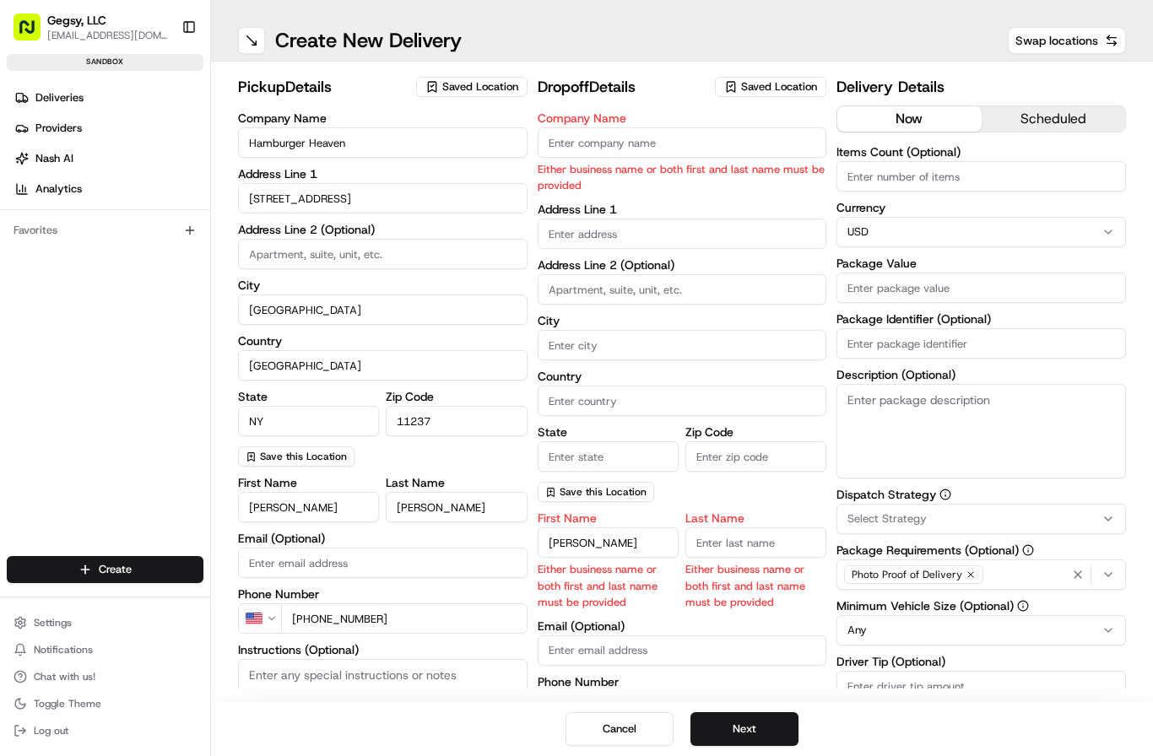
type input "Briant"
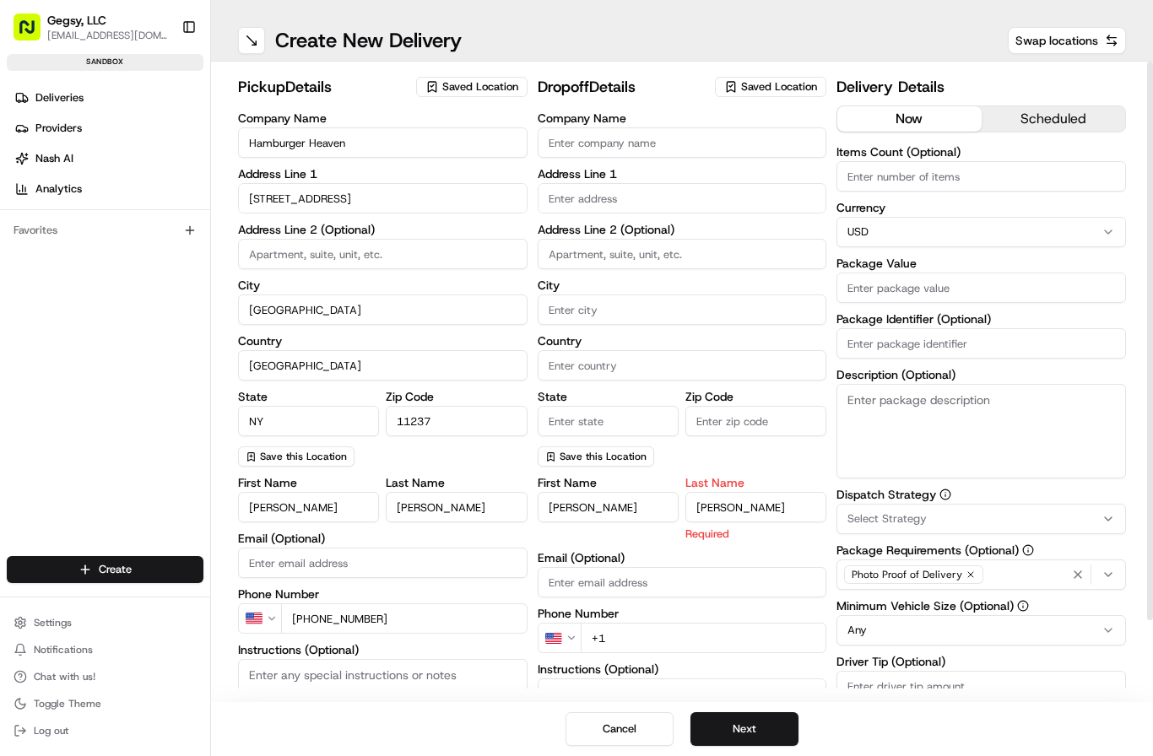
type input "Almonte"
click at [568, 197] on input "text" at bounding box center [681, 198] width 289 height 30
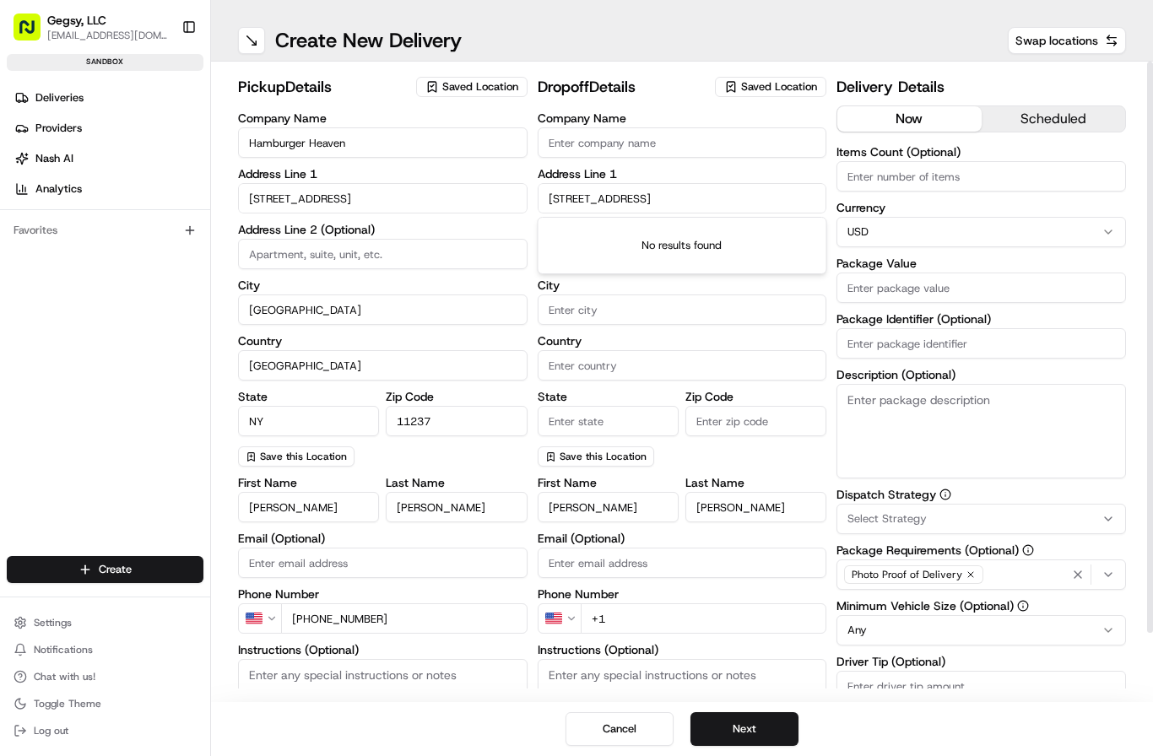
click at [578, 197] on input "9532 92st ave" at bounding box center [681, 198] width 289 height 30
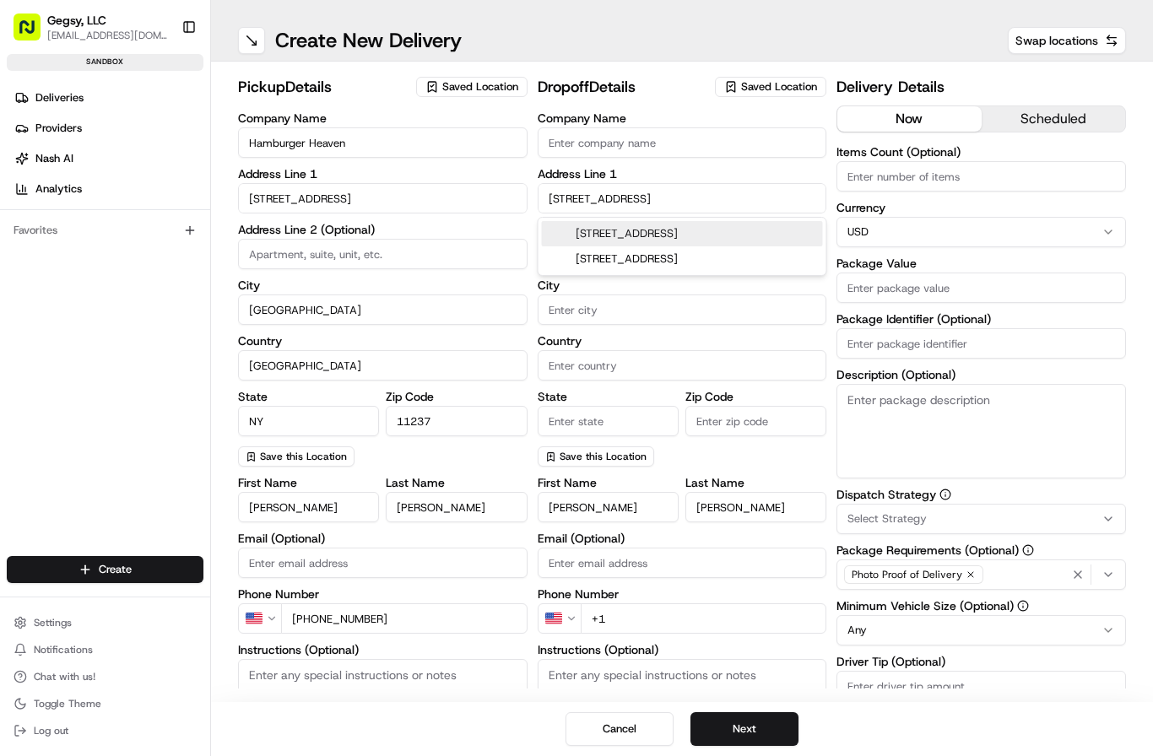
click at [645, 235] on div "9521 91st Avenue, Jamaica, NY" at bounding box center [682, 233] width 281 height 25
type input "95-21 91st Ave, Jamaica, NY 11421, USA"
type input "Queens"
type input "[GEOGRAPHIC_DATA]"
type input "NY"
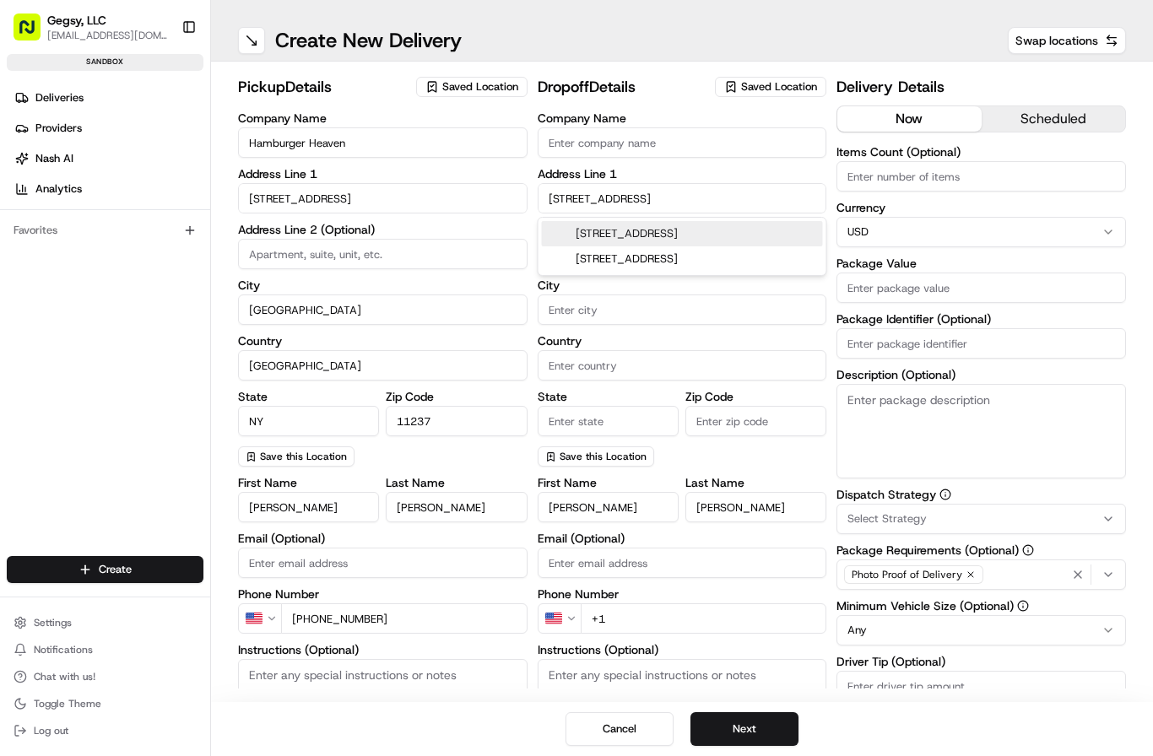
type input "11421"
type input "95-21 91st Avenue"
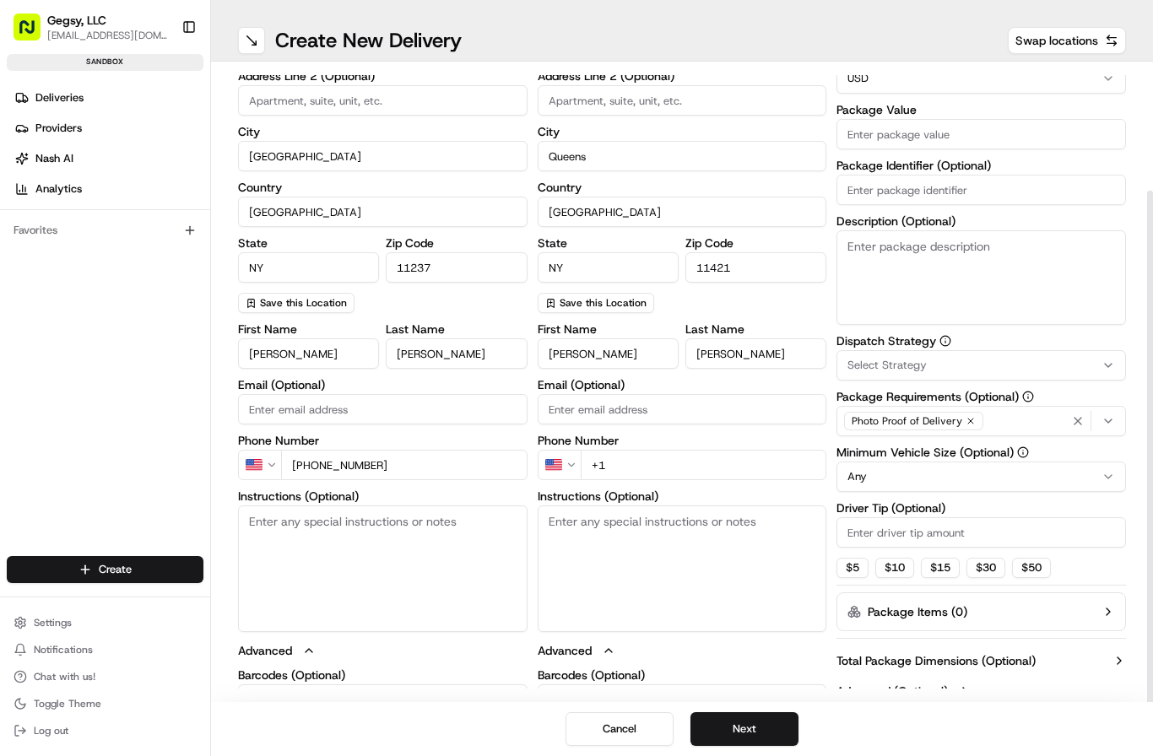
scroll to position [152, 0]
click at [659, 457] on input "+1" at bounding box center [704, 466] width 246 height 30
click at [414, 462] on input "+1 917 709 9587" at bounding box center [404, 466] width 246 height 30
type input "+1 718 363 5252"
click at [662, 466] on input "+1" at bounding box center [704, 466] width 246 height 30
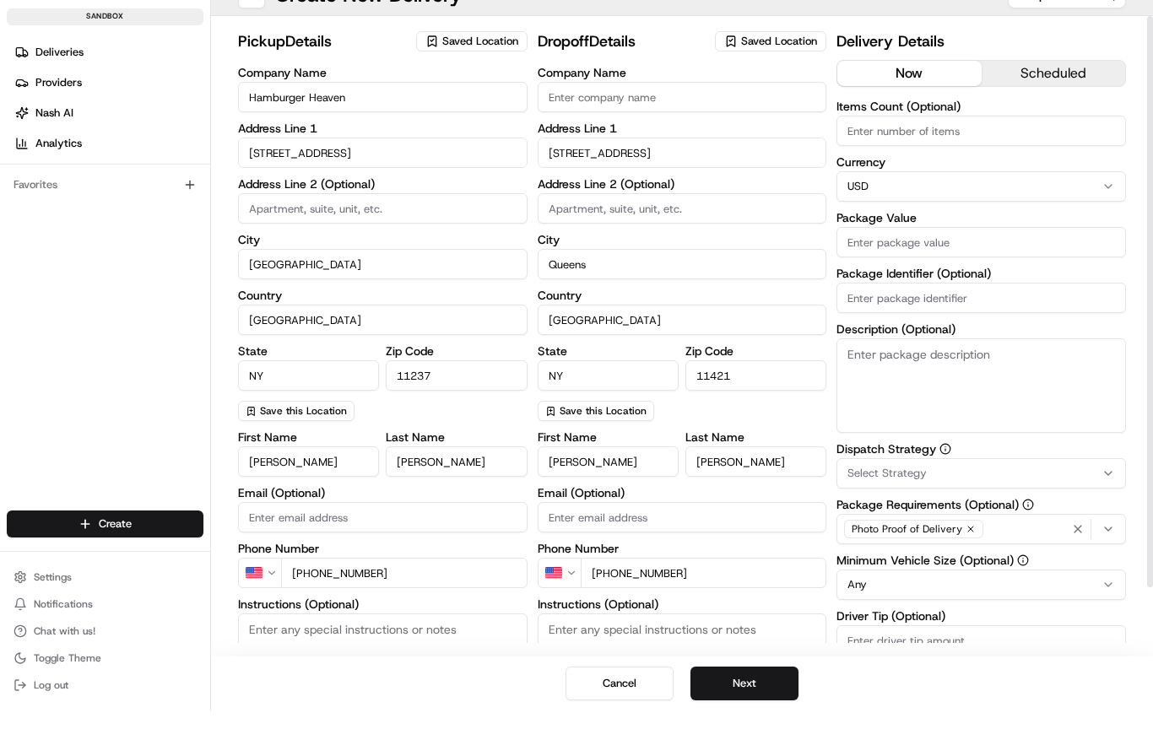
scroll to position [0, 0]
type input "+1 917 709 9587"
click at [921, 161] on input "Items Count (Optional)" at bounding box center [980, 176] width 289 height 30
type input "2"
click at [905, 273] on input "Package Value" at bounding box center [980, 288] width 289 height 30
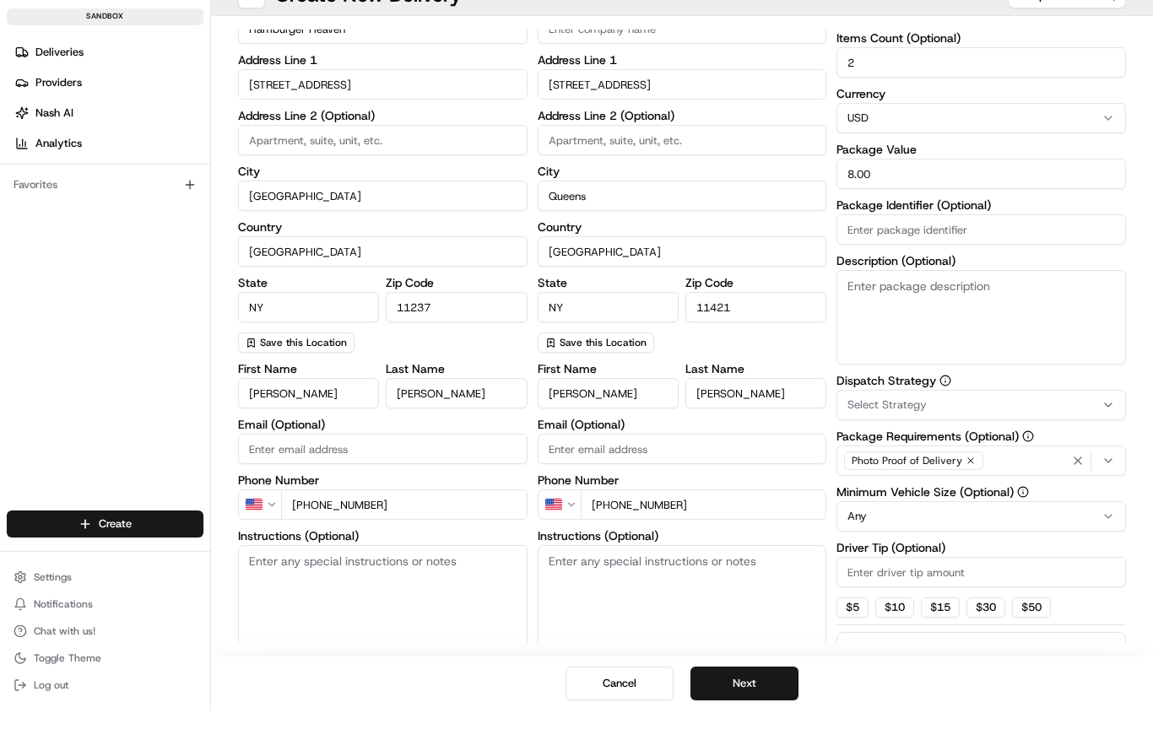
scroll to position [73, 0]
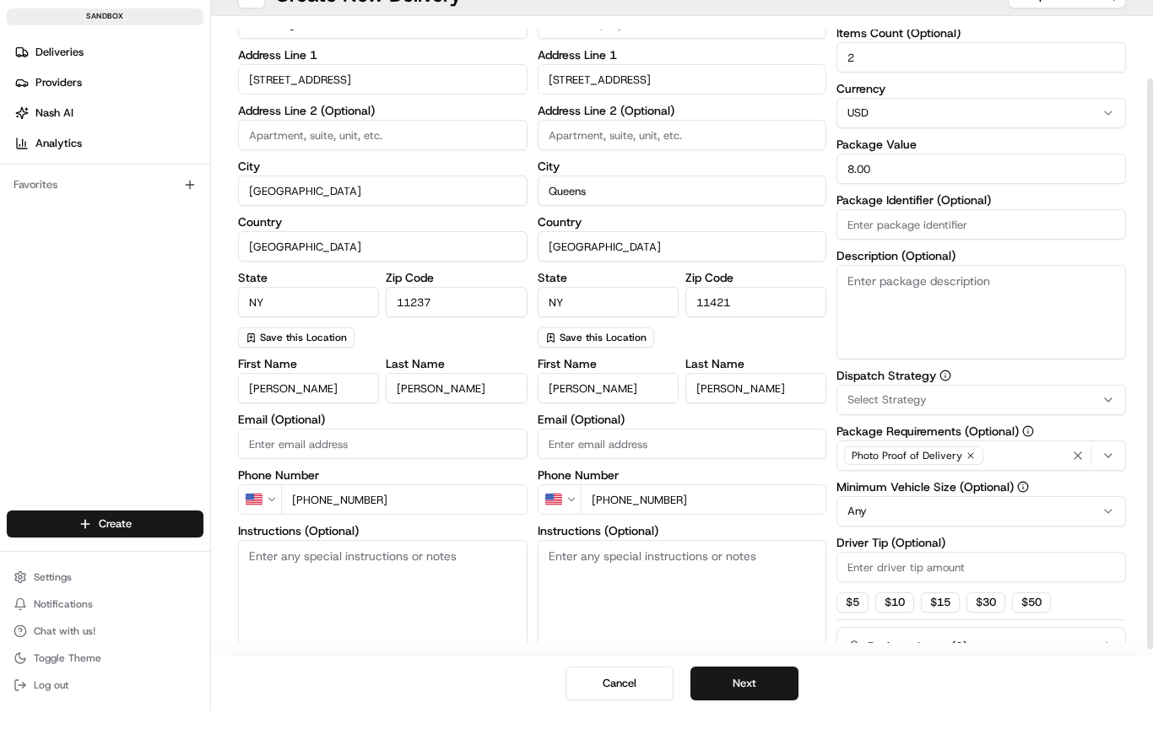
type input "8.00"
click at [907, 438] on span "Select Strategy" at bounding box center [886, 445] width 79 height 15
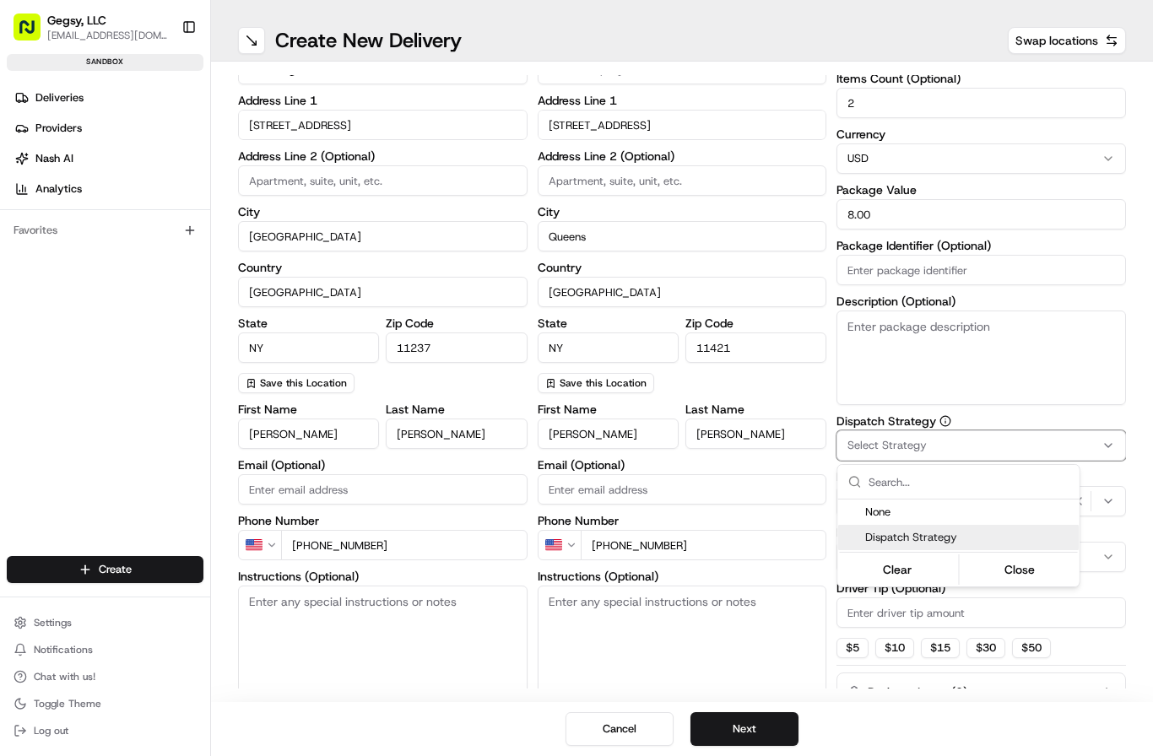
click at [914, 535] on span "Dispatch Strategy" at bounding box center [969, 537] width 208 height 15
click at [1016, 576] on button "Close" at bounding box center [1020, 570] width 116 height 24
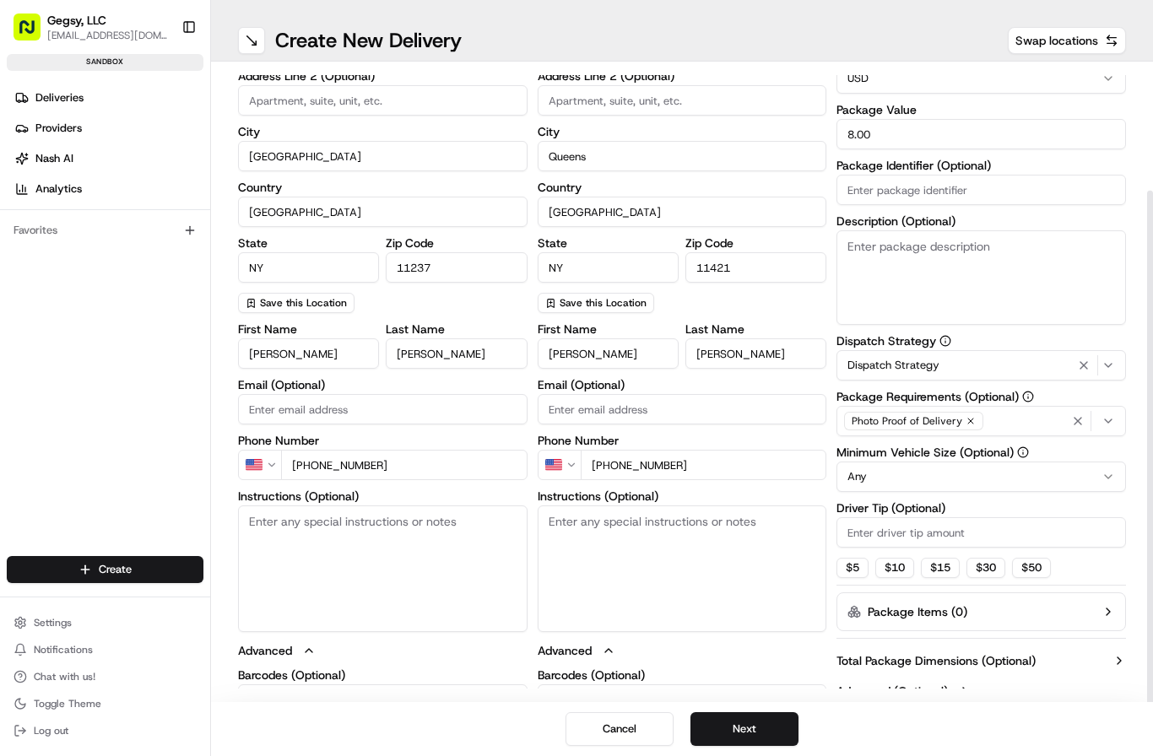
scroll to position [152, 0]
click at [977, 545] on input "Driver Tip (Optional)" at bounding box center [980, 534] width 289 height 30
type input "3.00"
click at [990, 621] on button "Package Items ( 0 )" at bounding box center [980, 613] width 289 height 39
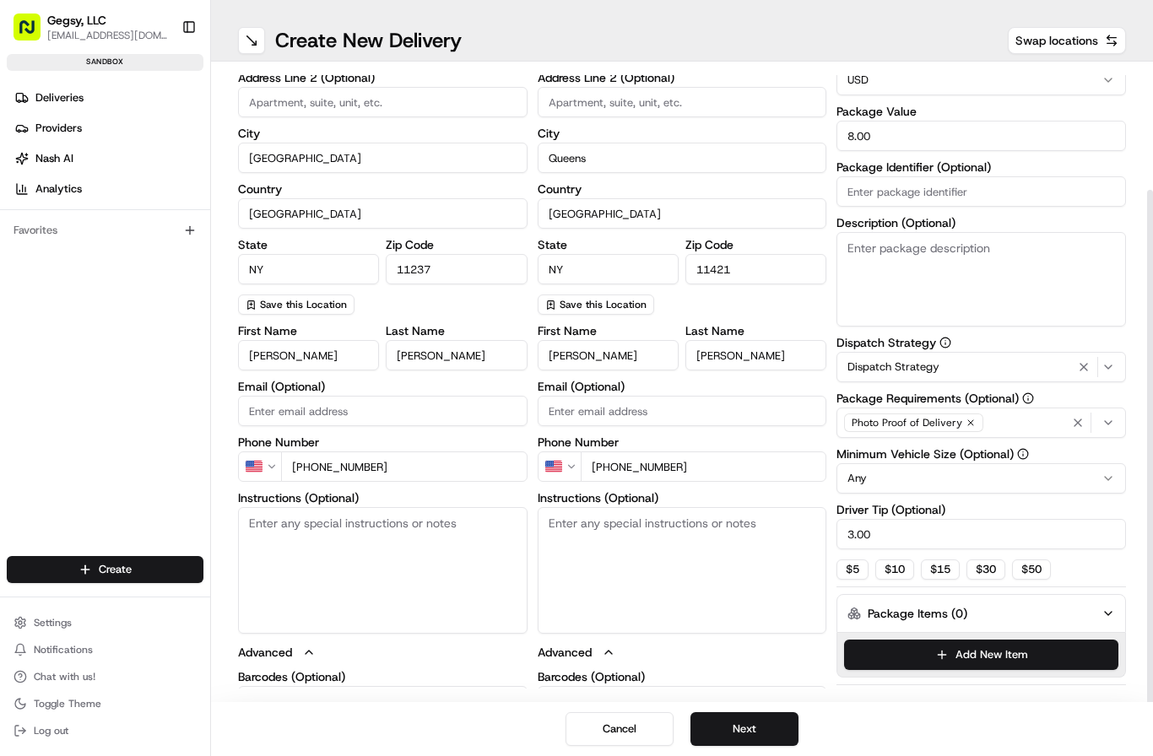
click at [990, 621] on button "Package Items ( 0 )" at bounding box center [980, 613] width 289 height 39
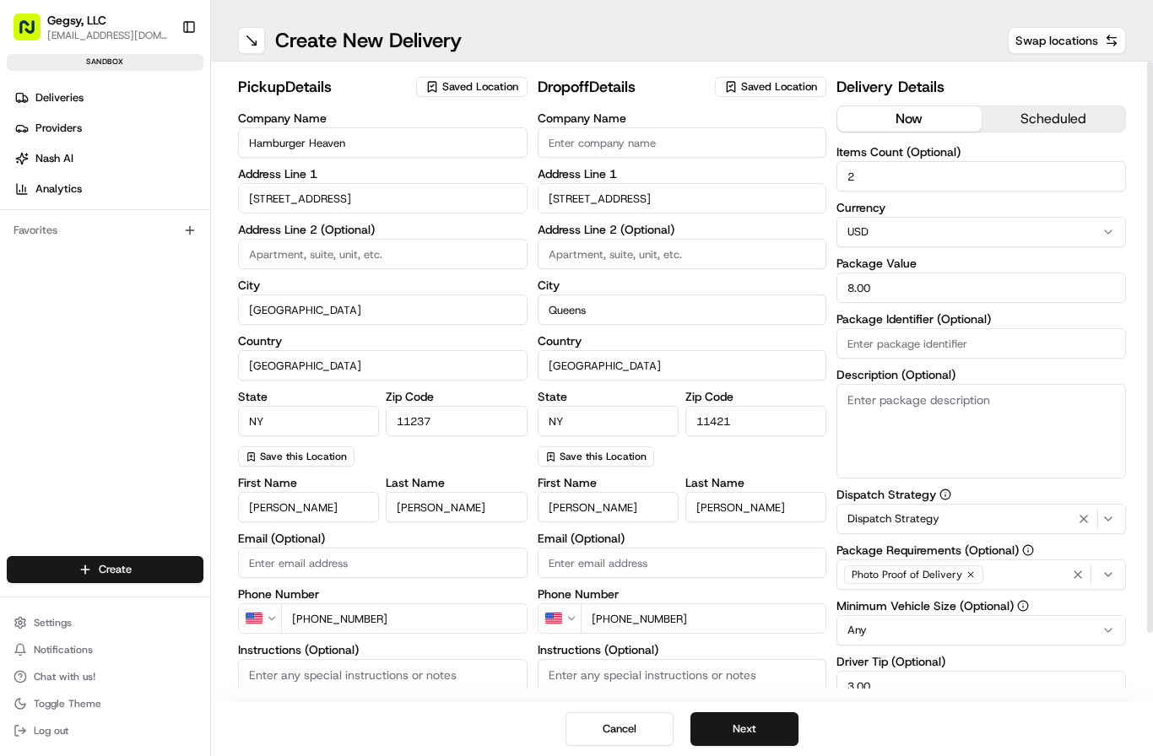
scroll to position [0, 0]
click at [260, 43] on button at bounding box center [251, 40] width 27 height 27
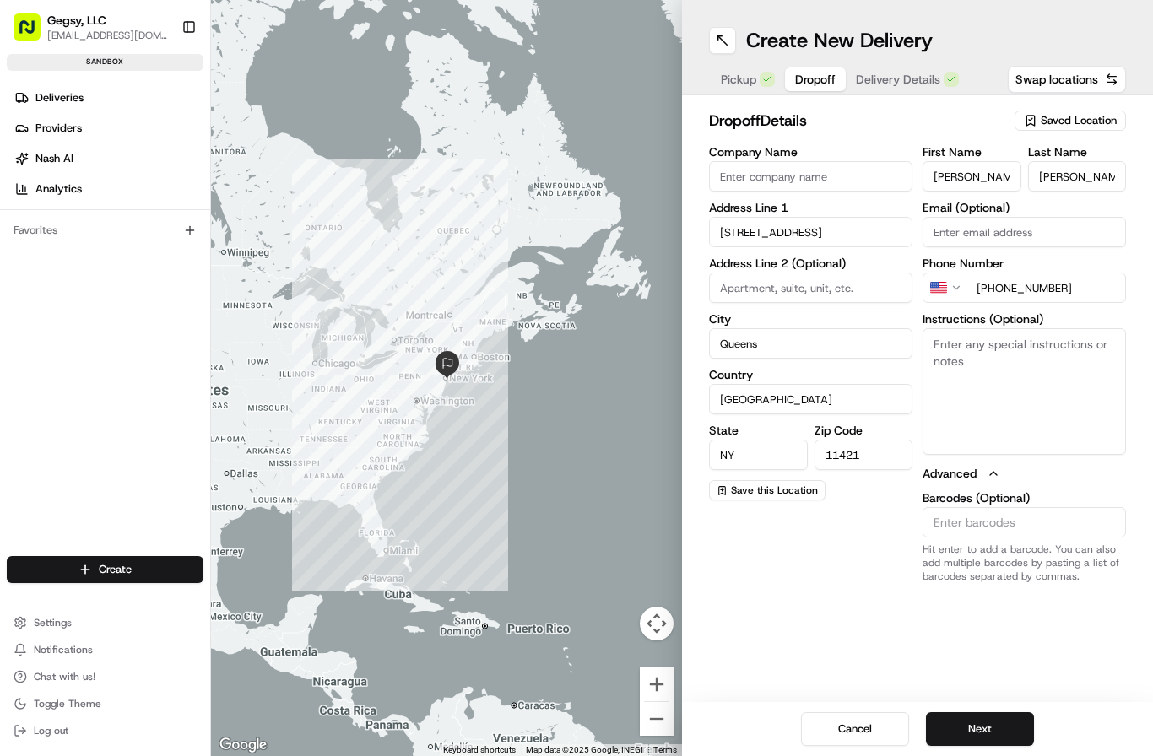
click at [883, 77] on span "Delivery Details" at bounding box center [898, 79] width 84 height 17
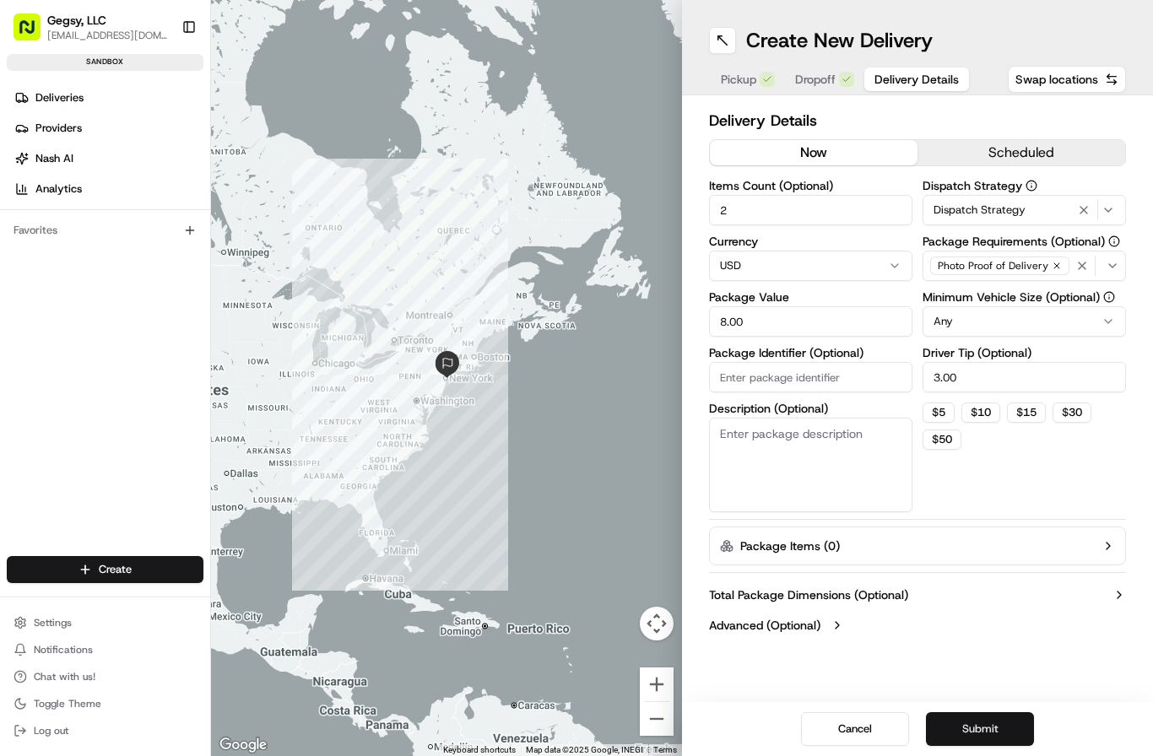
click at [980, 734] on button "Submit" at bounding box center [980, 729] width 108 height 34
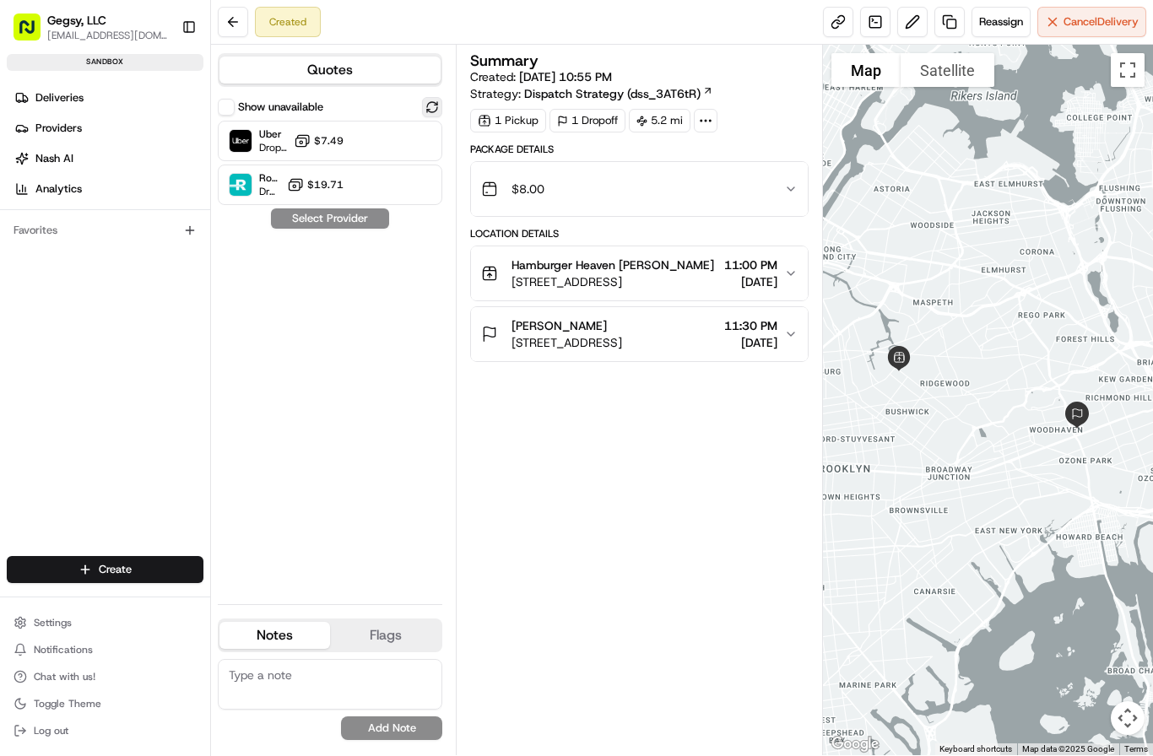
click at [425, 106] on button at bounding box center [432, 107] width 20 height 20
click at [355, 143] on div "Uber Dropoff ETA 54 minutes $7.49" at bounding box center [330, 141] width 224 height 41
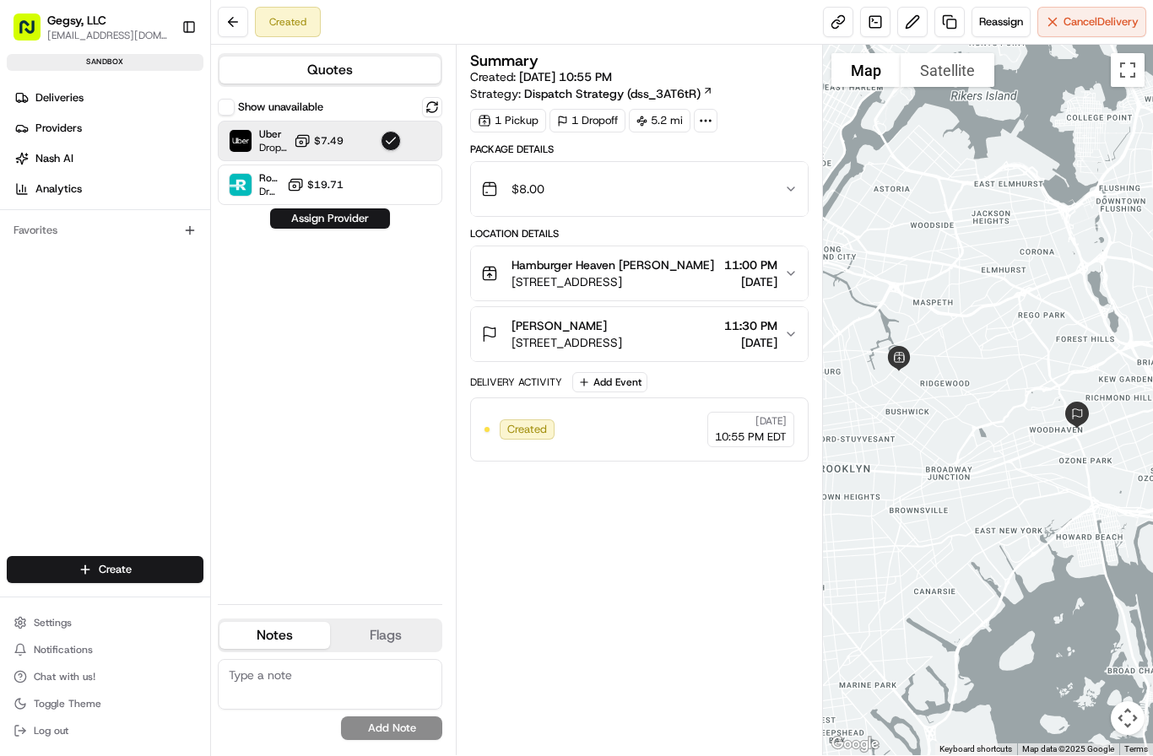
click at [345, 74] on button "Quotes" at bounding box center [329, 70] width 221 height 27
click at [312, 198] on div "Roadie Dropoff ETA - $19.71" at bounding box center [330, 185] width 224 height 41
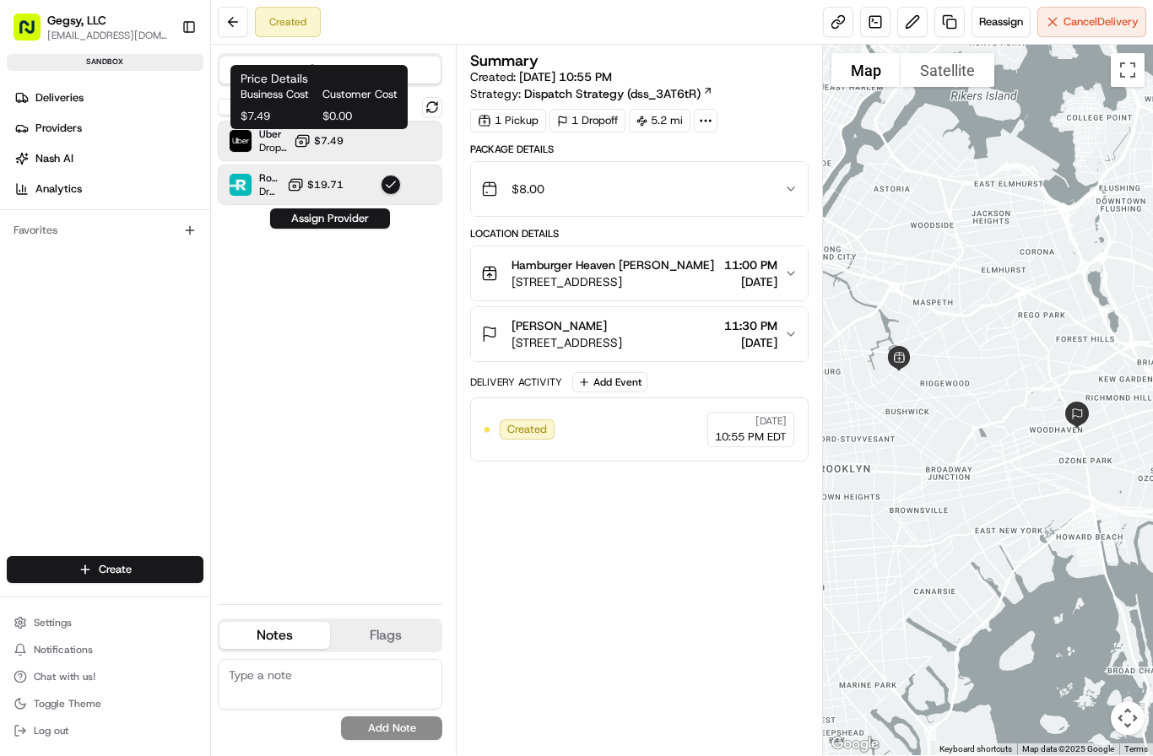
click at [299, 136] on icon at bounding box center [303, 139] width 11 height 8
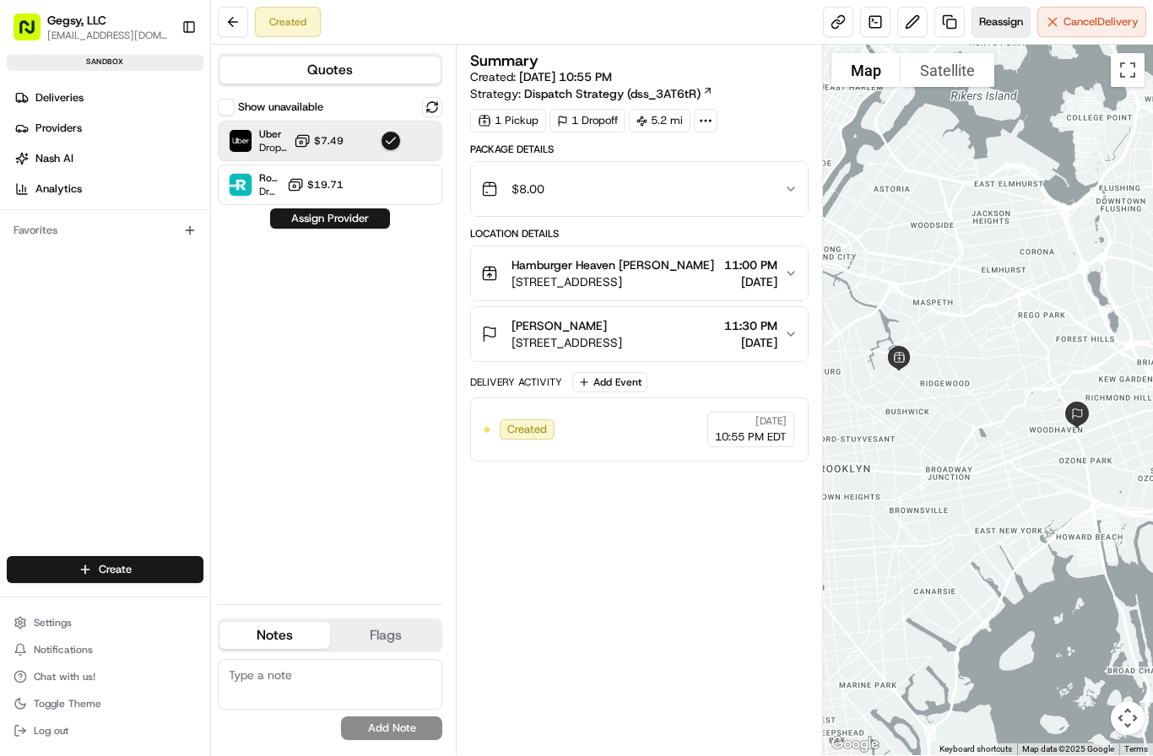
click at [984, 18] on span "Reassign" at bounding box center [1001, 21] width 44 height 15
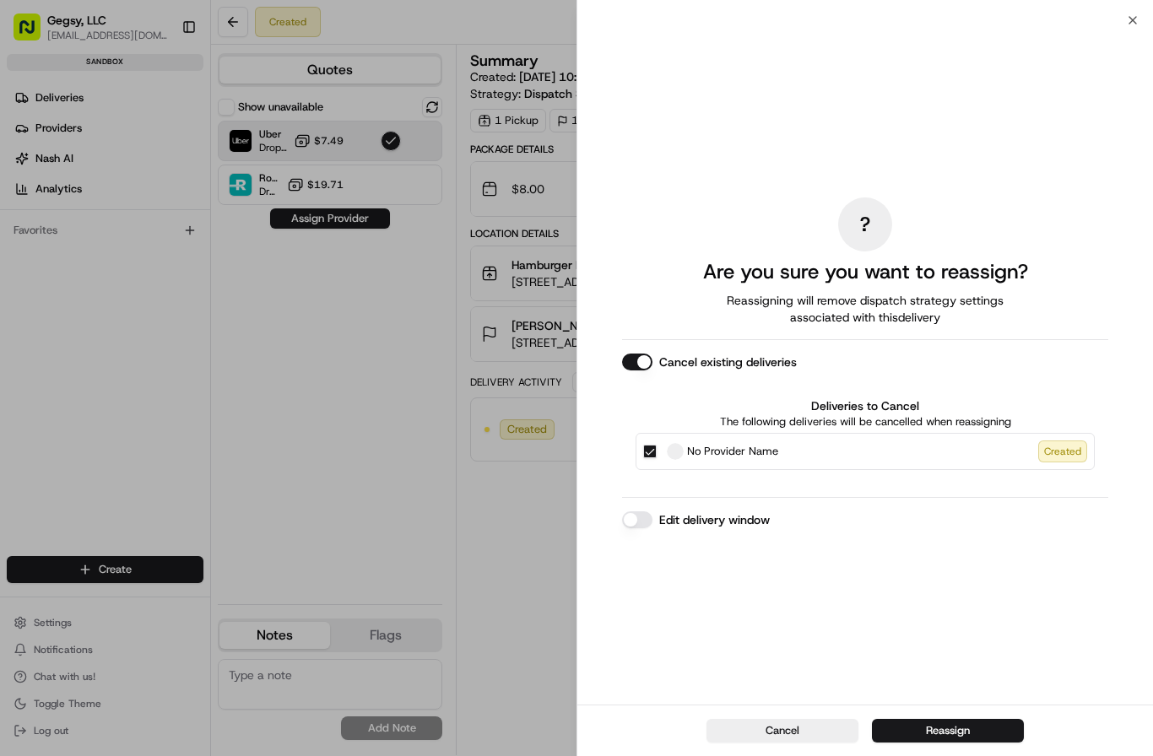
click at [776, 738] on button "Cancel" at bounding box center [782, 731] width 152 height 24
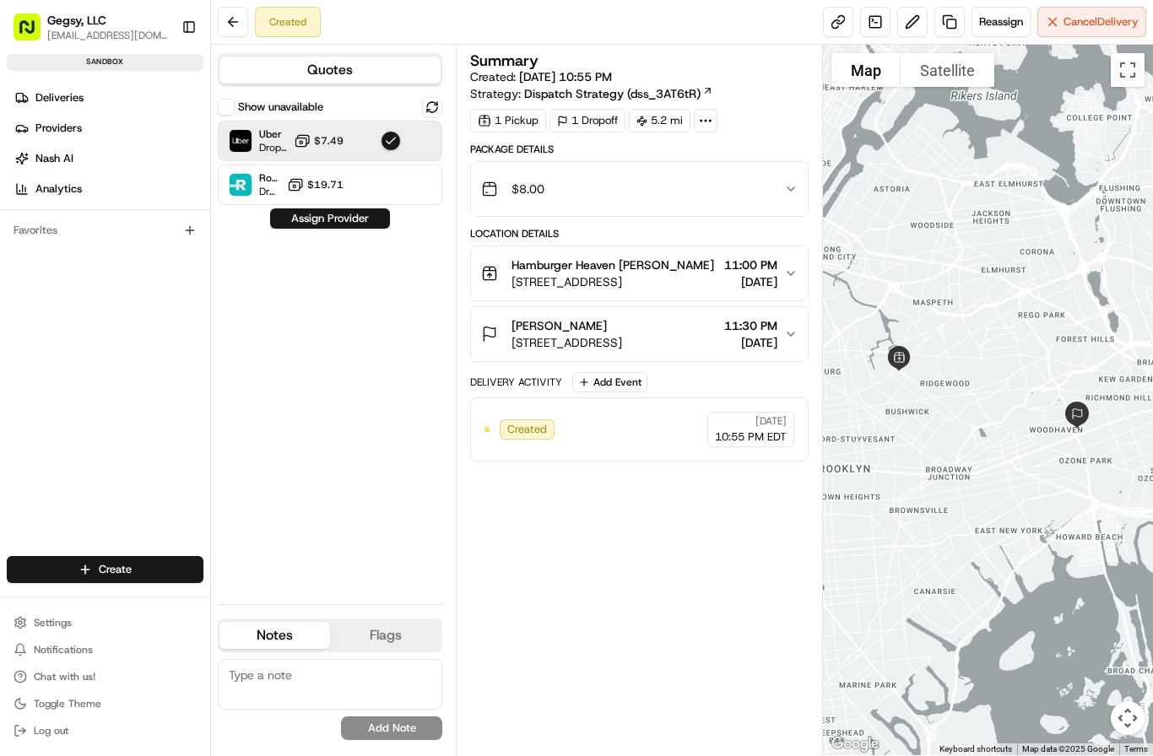
click at [338, 221] on button "Assign Provider" at bounding box center [330, 218] width 120 height 20
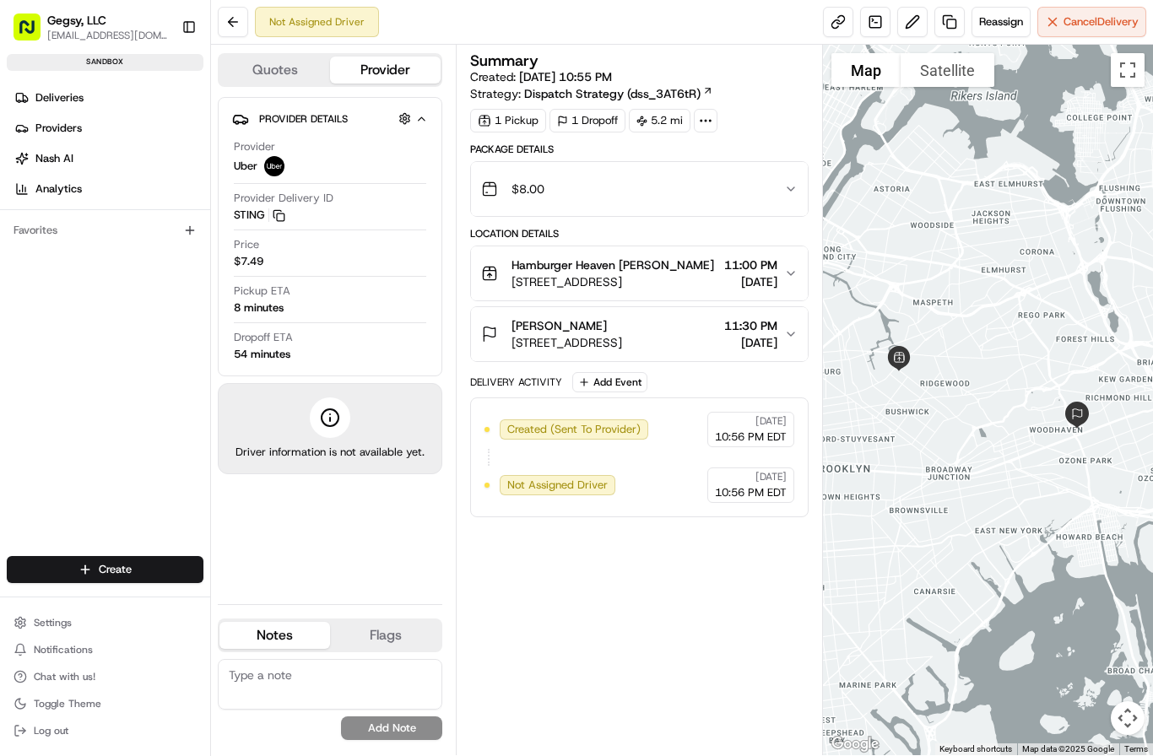
click at [314, 417] on div at bounding box center [330, 417] width 41 height 41
click at [409, 117] on button "button" at bounding box center [404, 118] width 21 height 21
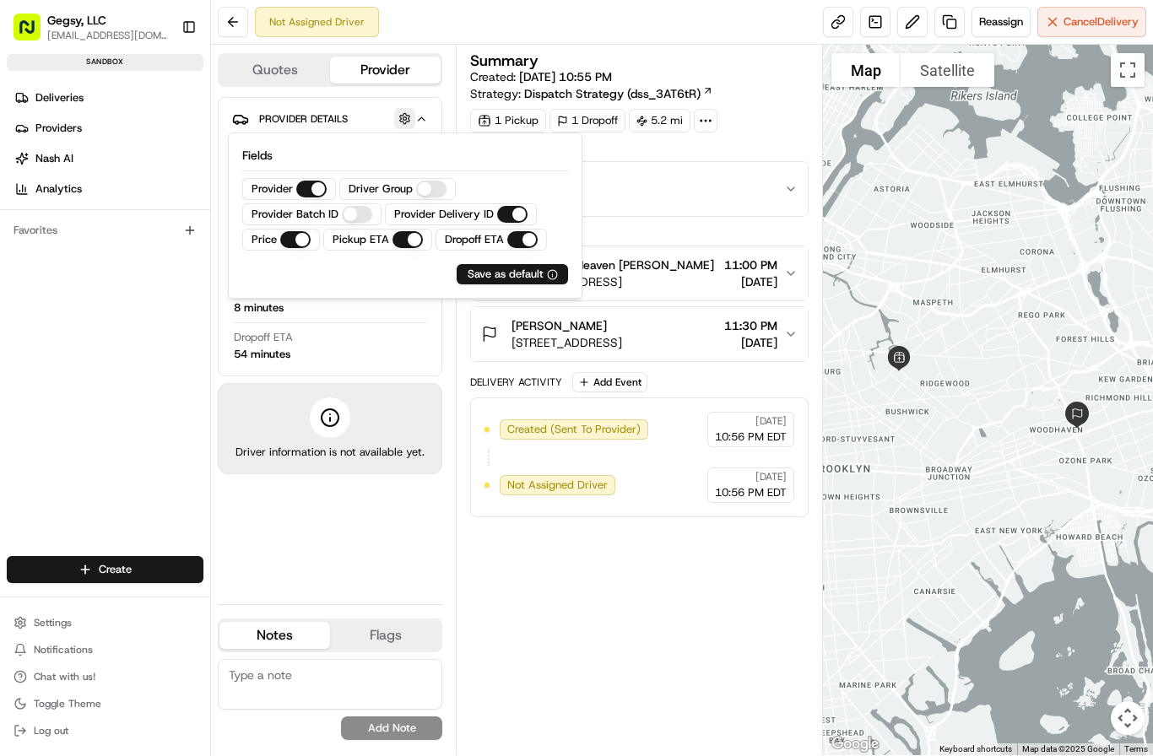
click at [409, 117] on button "button" at bounding box center [404, 118] width 21 height 21
click at [419, 118] on icon "button" at bounding box center [421, 119] width 13 height 14
click at [405, 338] on div "Dropoff ETA 54 minutes" at bounding box center [330, 346] width 192 height 32
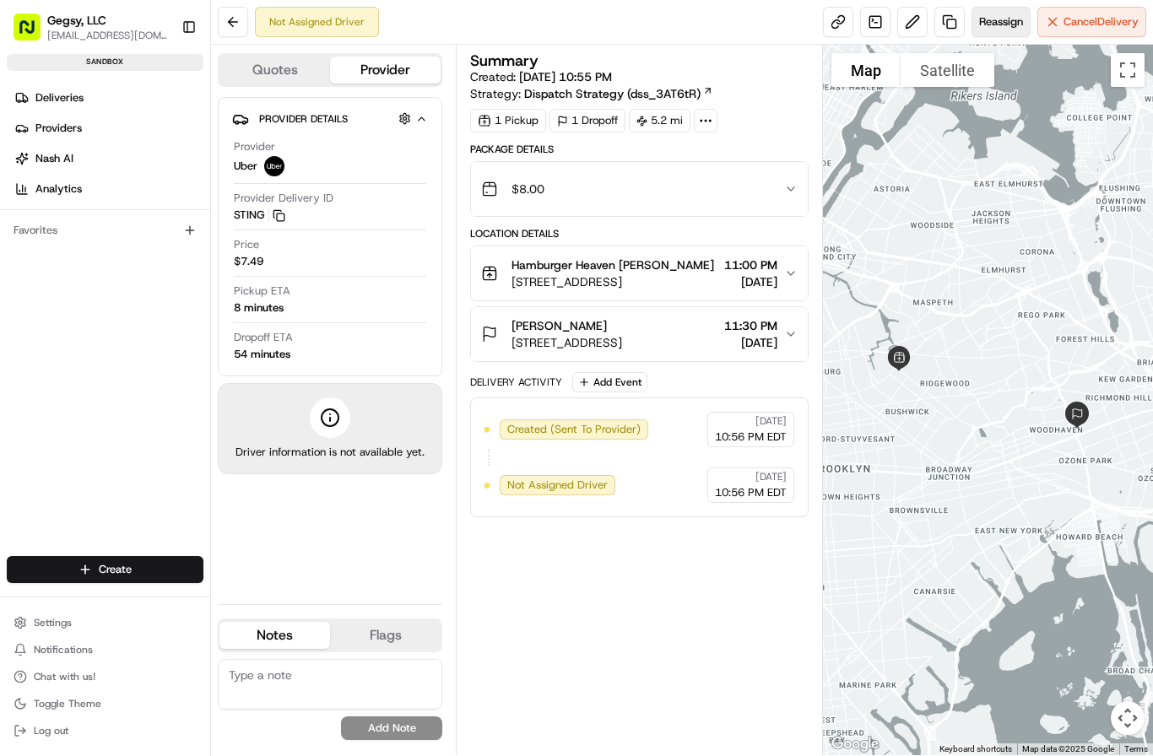
click at [997, 14] on span "Reassign" at bounding box center [1001, 21] width 44 height 15
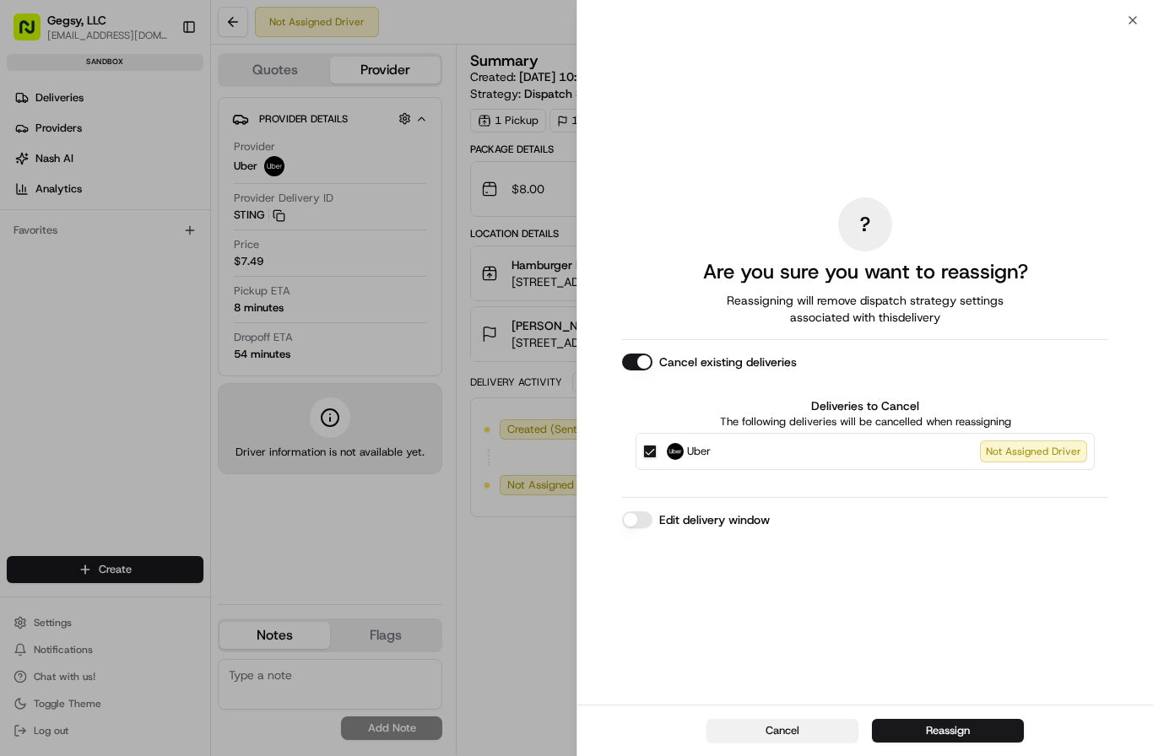
click at [780, 732] on button "Cancel" at bounding box center [782, 731] width 152 height 24
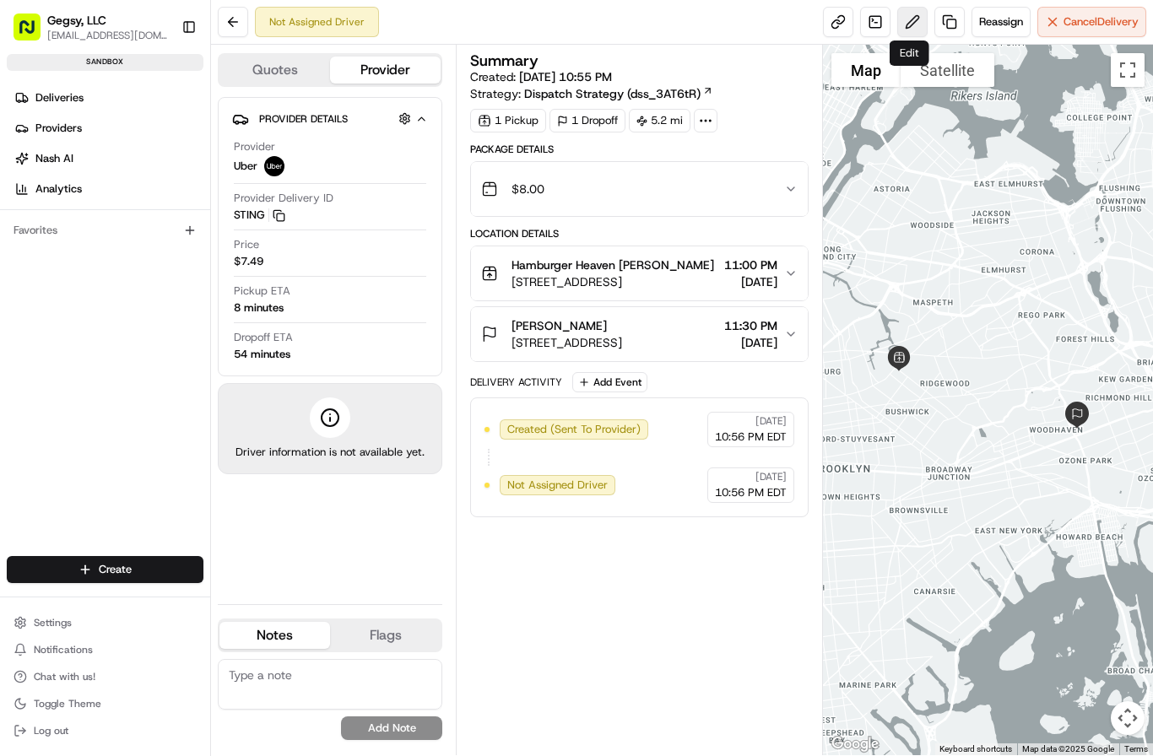
click at [902, 26] on button at bounding box center [912, 22] width 30 height 30
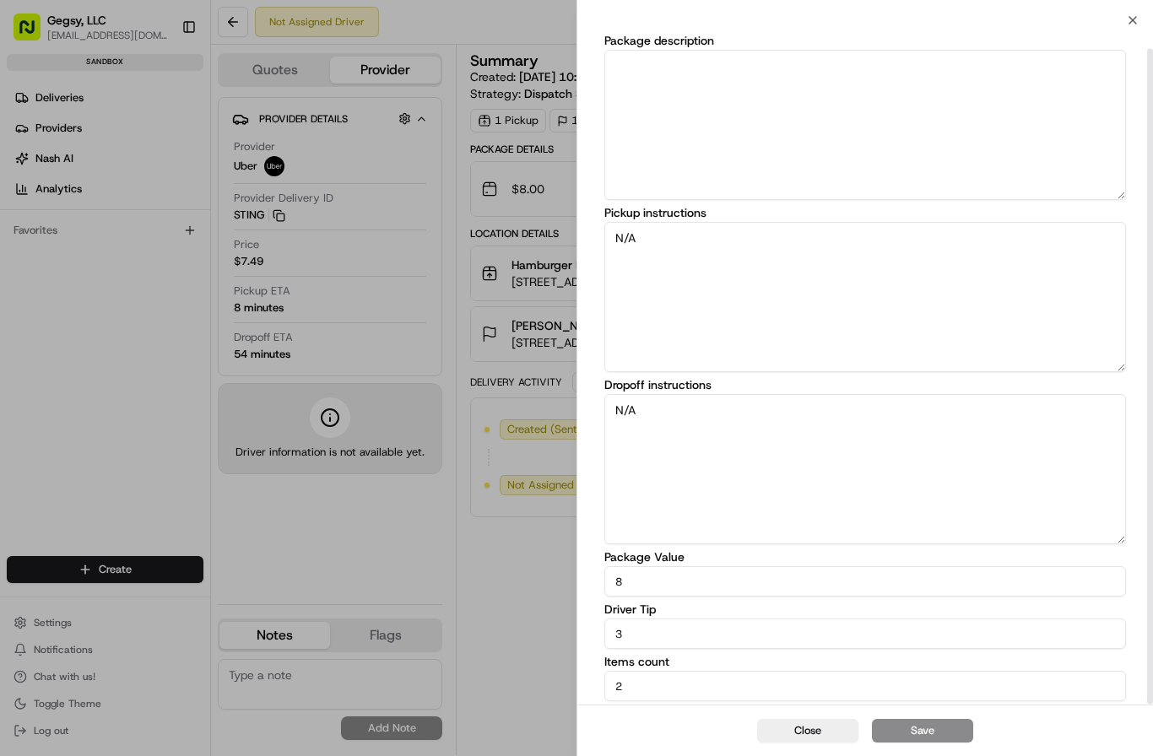
scroll to position [30, 0]
click at [628, 633] on input "3" at bounding box center [864, 633] width 521 height 30
type input "2"
click at [929, 740] on button "Save" at bounding box center [922, 731] width 101 height 24
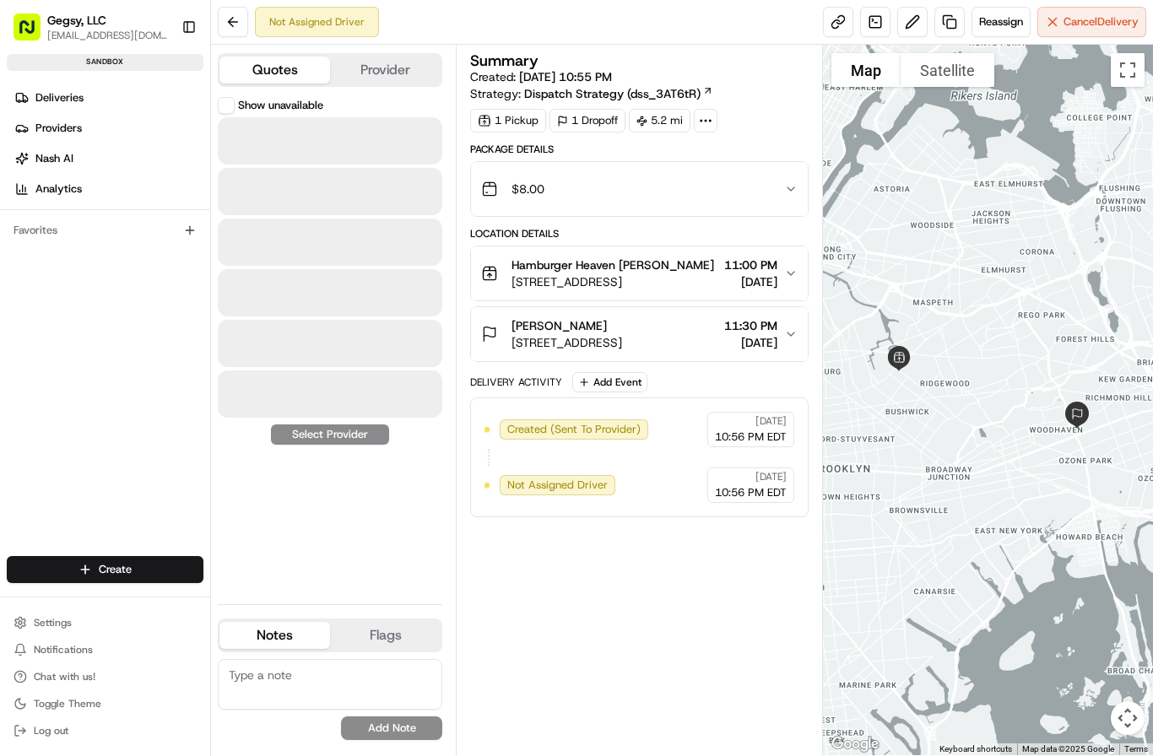
click at [274, 62] on button "Quotes" at bounding box center [274, 70] width 111 height 27
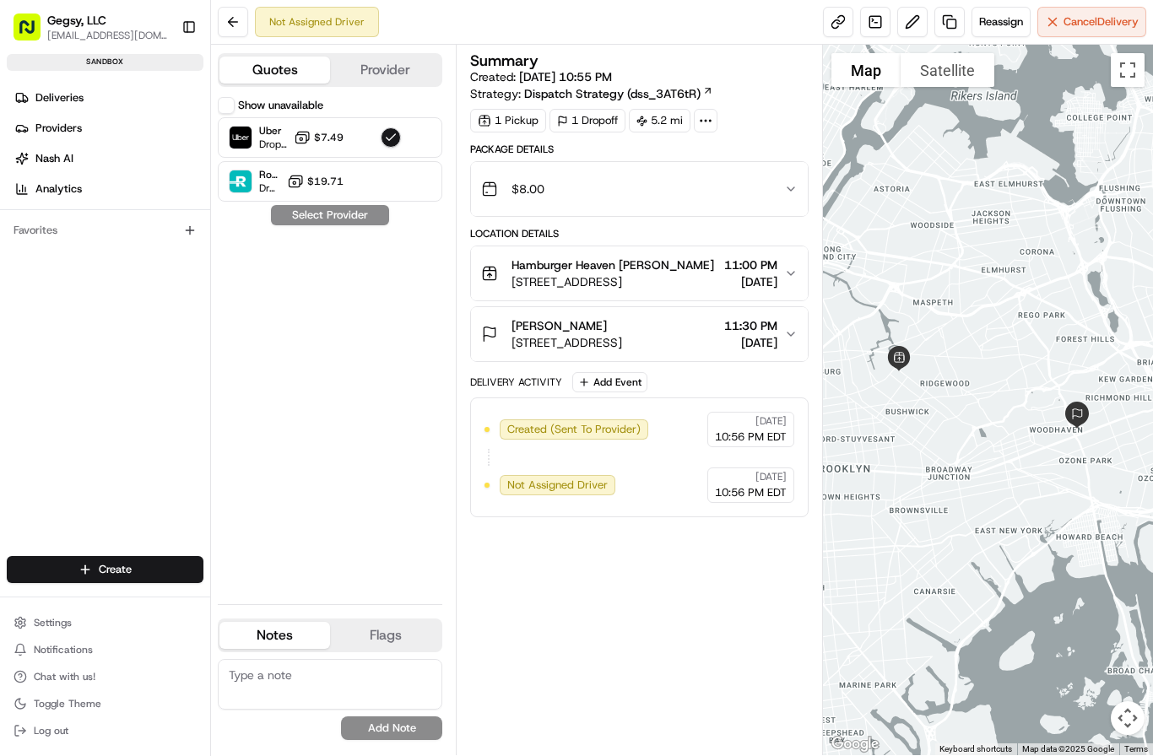
click at [386, 68] on button "Provider" at bounding box center [385, 70] width 111 height 27
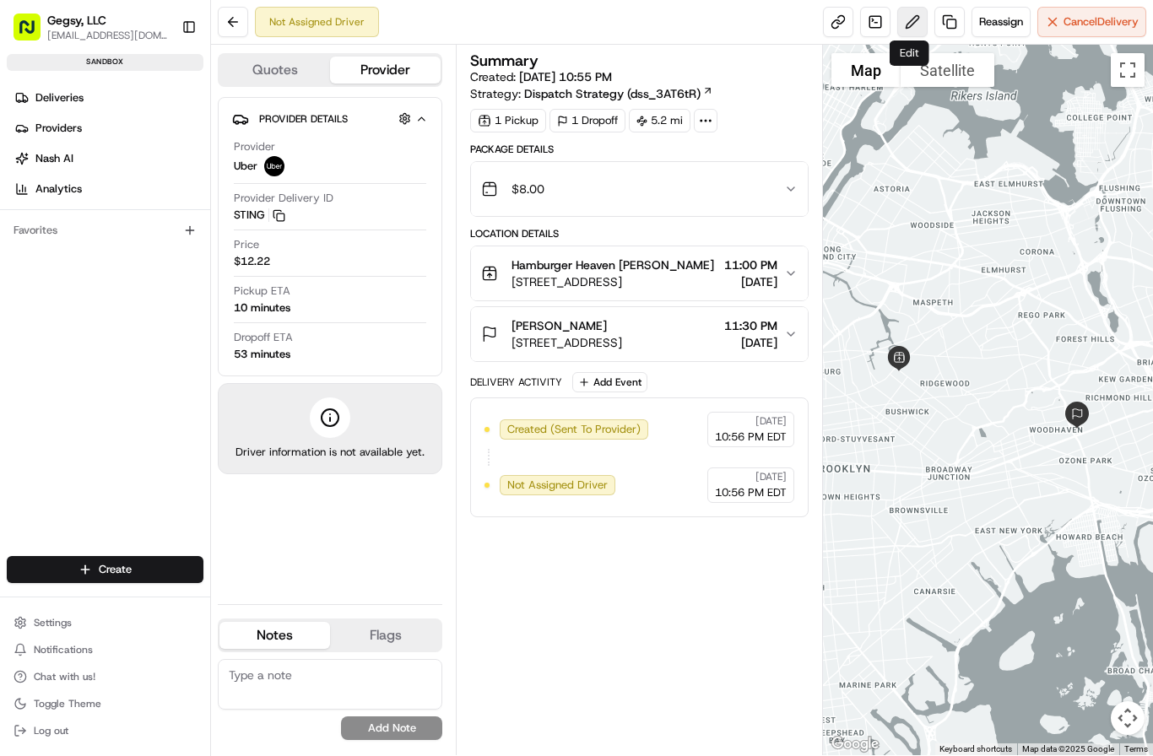
click at [905, 22] on button at bounding box center [912, 22] width 30 height 30
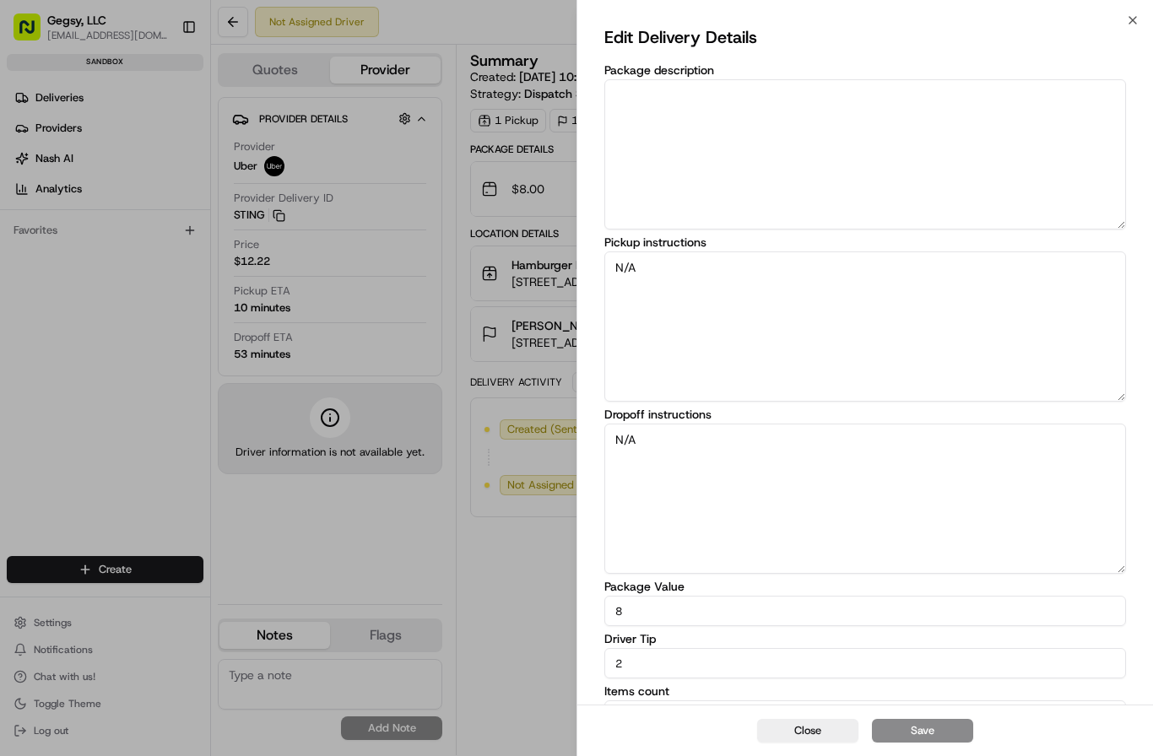
click at [641, 662] on input "2" at bounding box center [864, 663] width 521 height 30
type input "3"
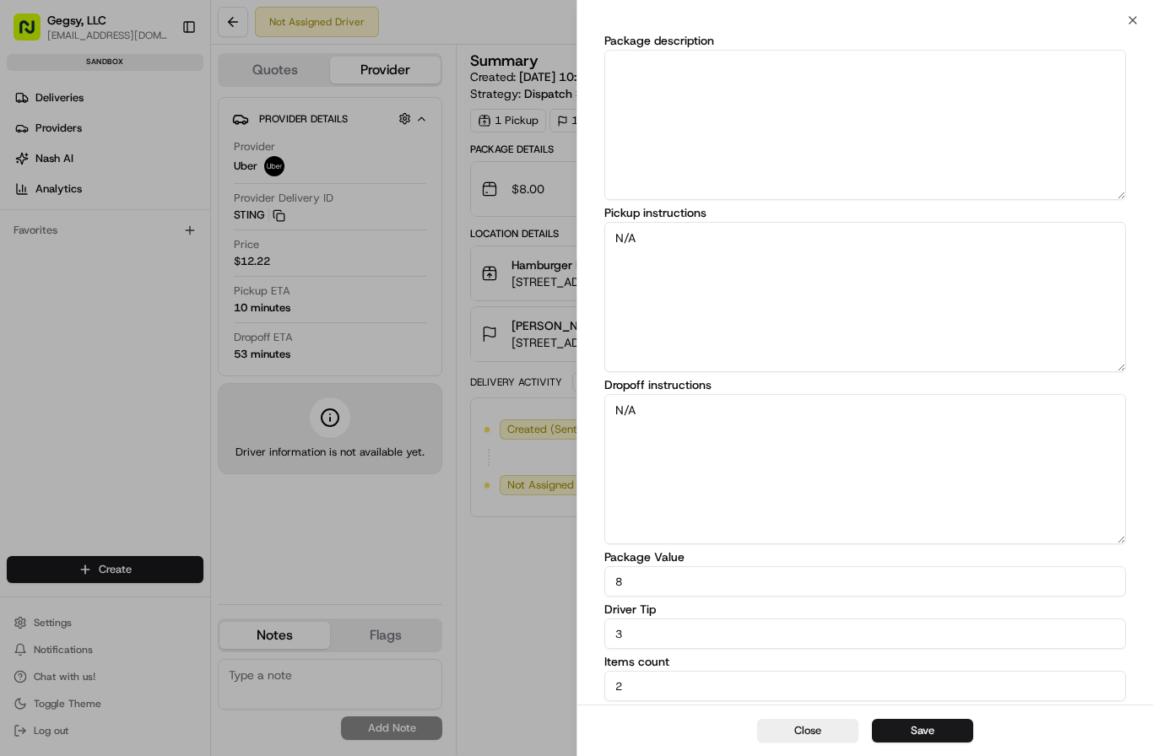
click at [1028, 613] on label "Driver Tip" at bounding box center [864, 609] width 521 height 12
click at [1028, 618] on input "3" at bounding box center [864, 633] width 521 height 30
click at [945, 742] on button "Save" at bounding box center [922, 731] width 101 height 24
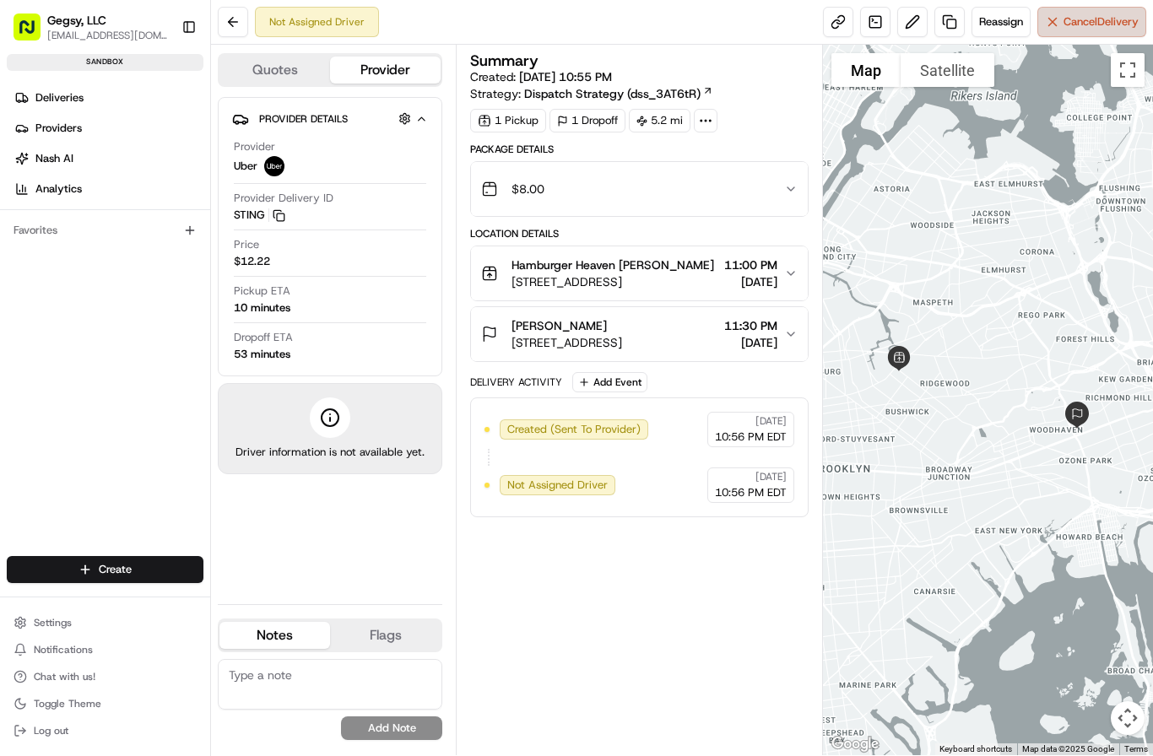
click at [1072, 14] on span "Cancel Delivery" at bounding box center [1100, 21] width 75 height 15
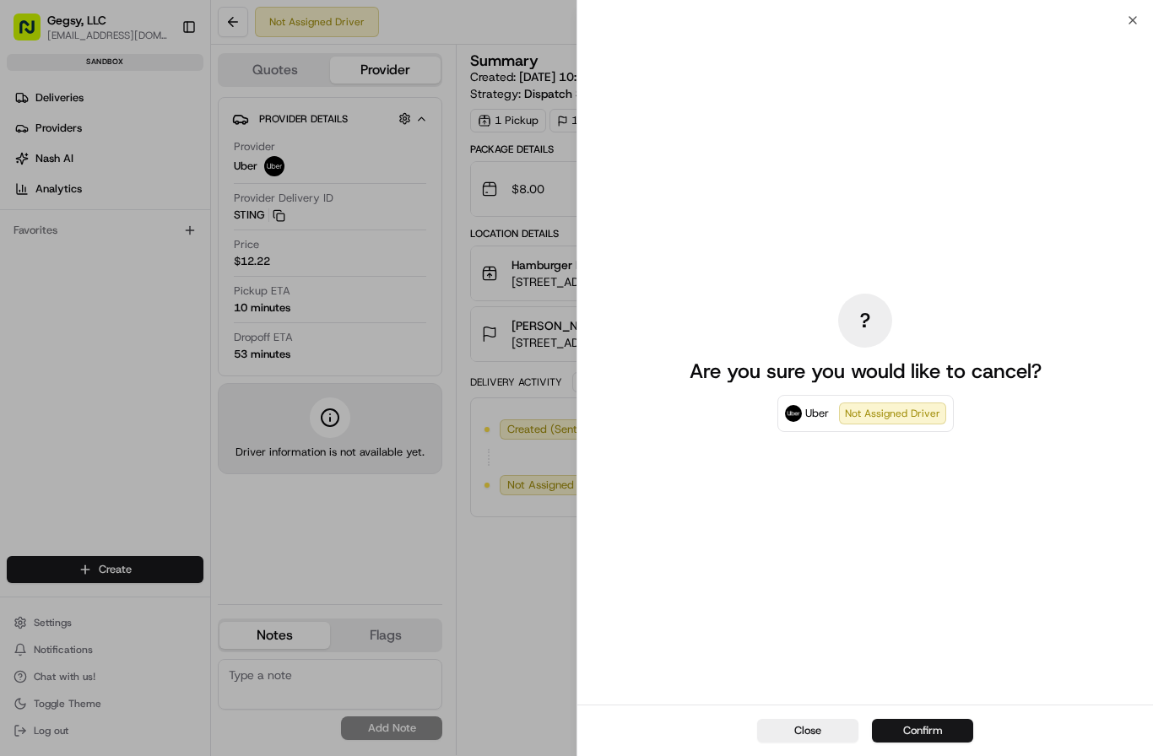
click at [911, 724] on button "Confirm" at bounding box center [922, 731] width 101 height 24
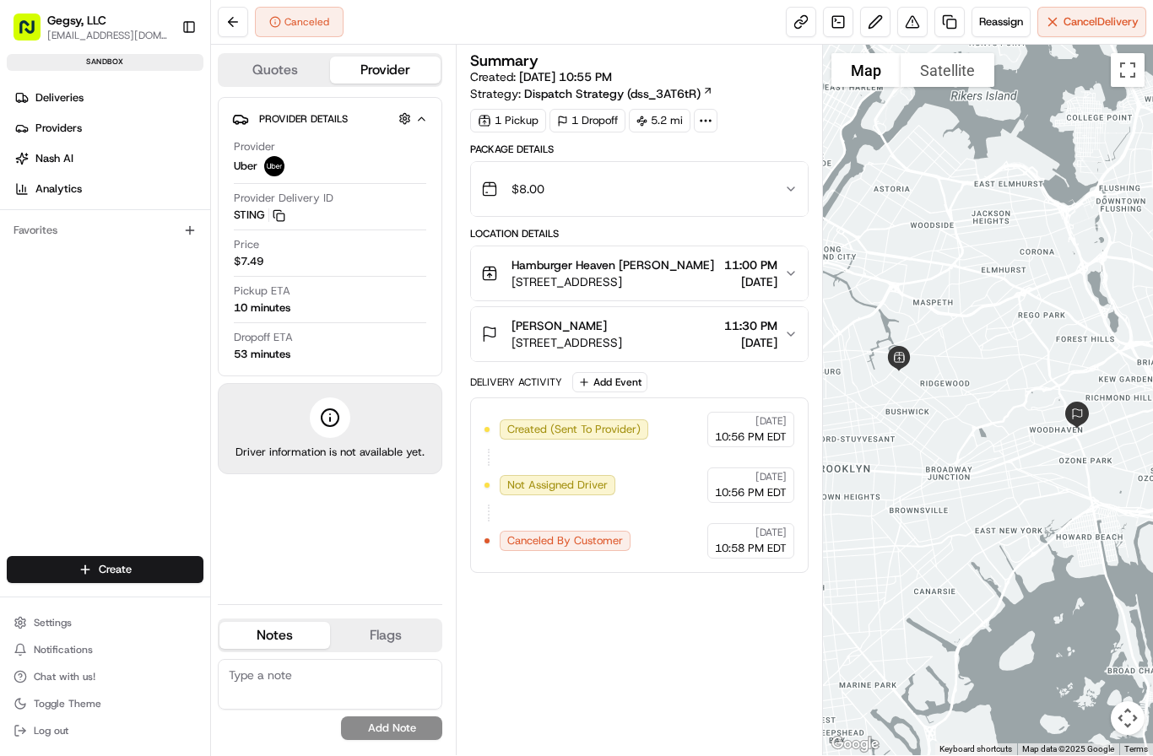
click at [286, 266] on div "Price $7.49" at bounding box center [330, 253] width 192 height 32
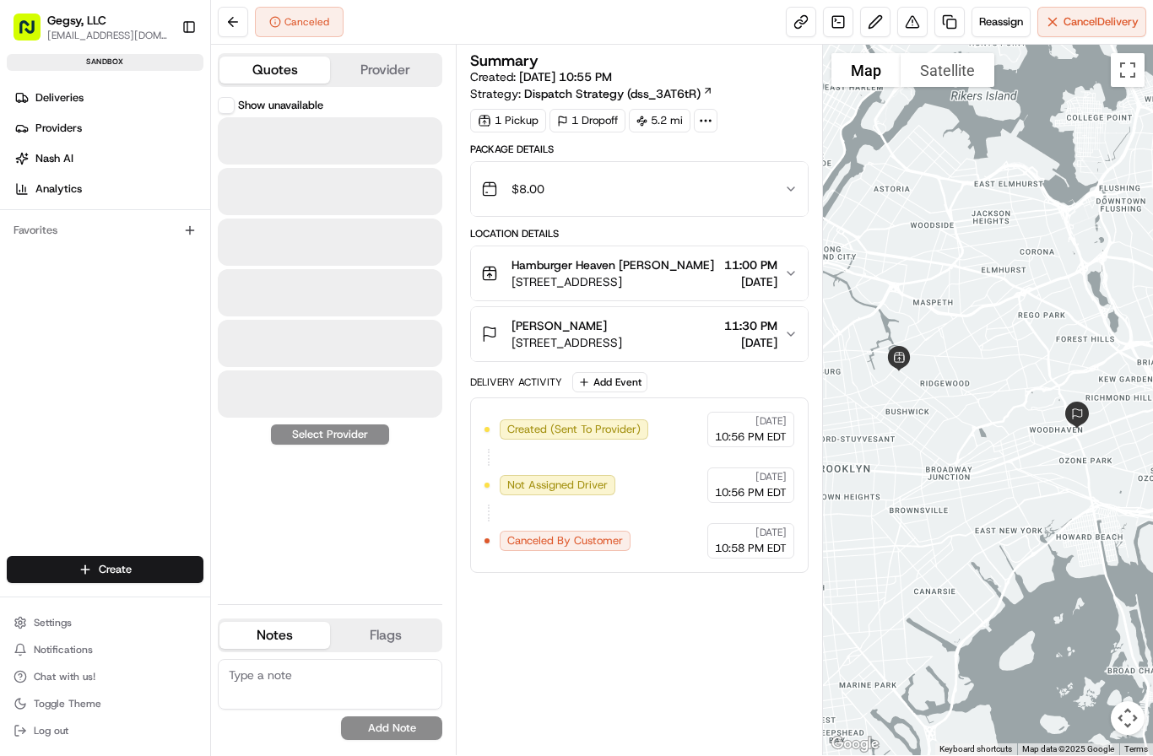
click at [279, 82] on button "Quotes" at bounding box center [274, 70] width 111 height 27
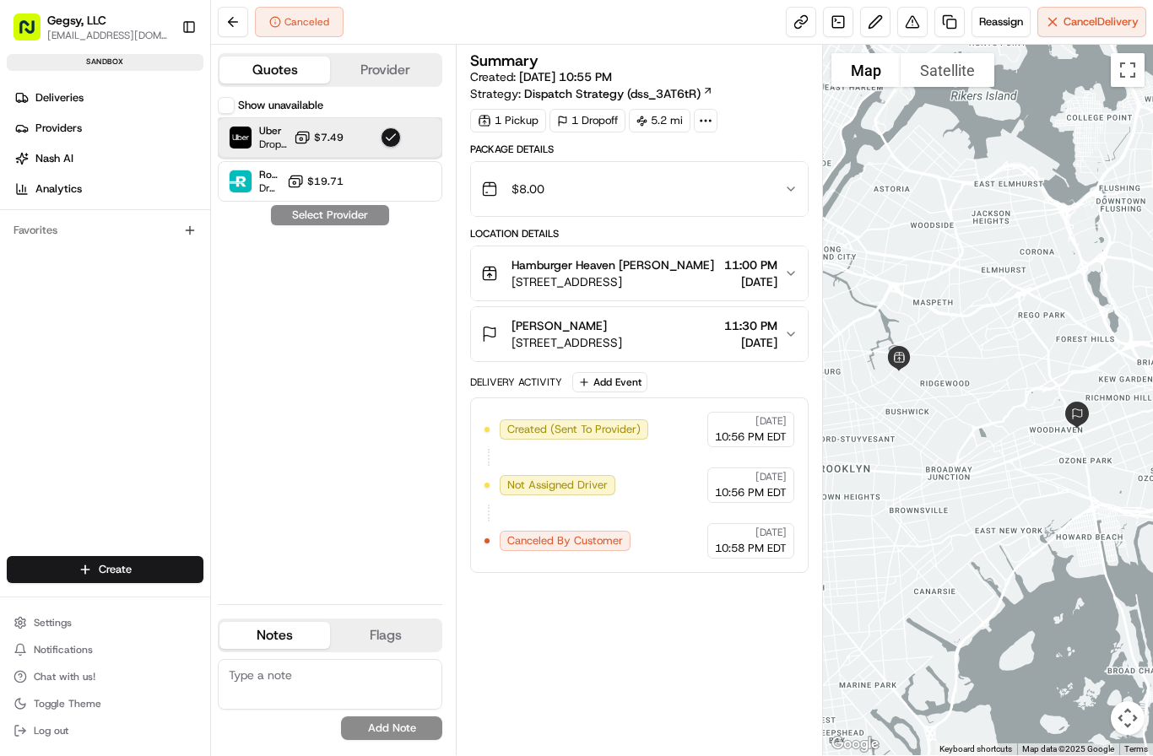
click at [347, 141] on div "Uber Dropoff ETA 51 minutes $7.49" at bounding box center [330, 137] width 224 height 41
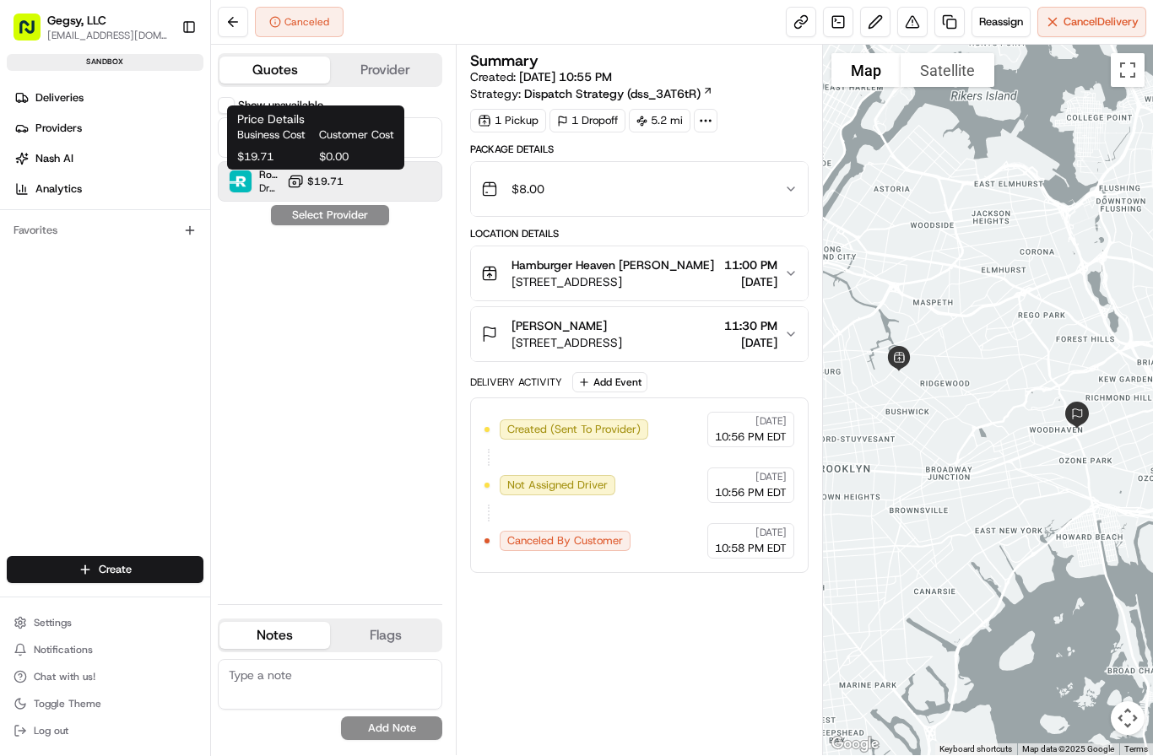
click at [334, 184] on span "$19.71" at bounding box center [325, 182] width 36 height 14
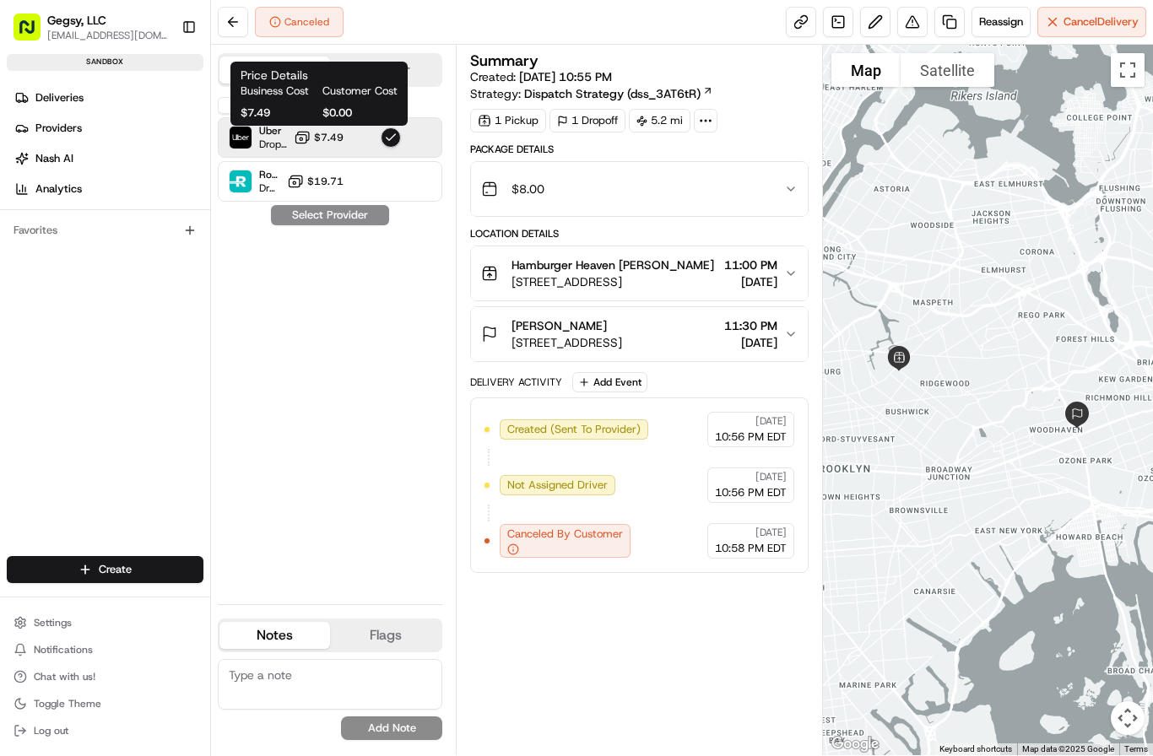
click at [341, 139] on span "$7.49" at bounding box center [329, 138] width 30 height 14
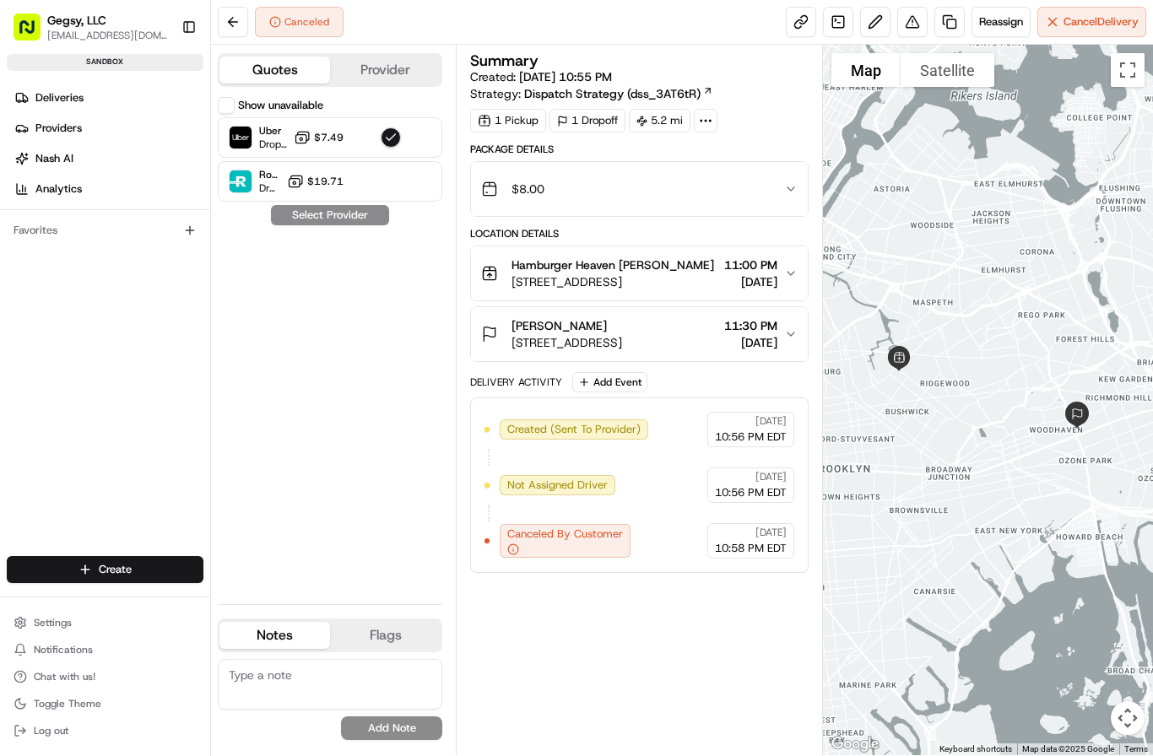
click at [338, 217] on div "Show unavailable Uber Dropoff ETA 51 minutes $7.49 Roadie Dropoff ETA - $19.71 …" at bounding box center [330, 344] width 224 height 494
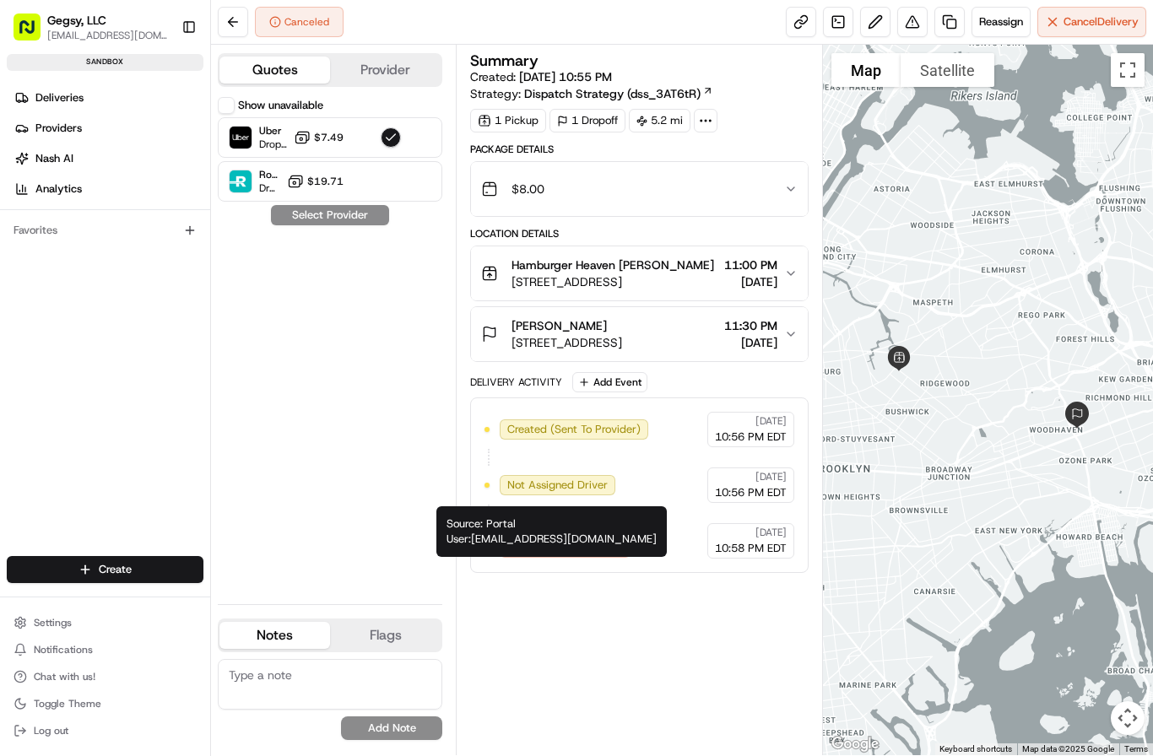
click at [514, 555] on icon "button" at bounding box center [513, 549] width 12 height 12
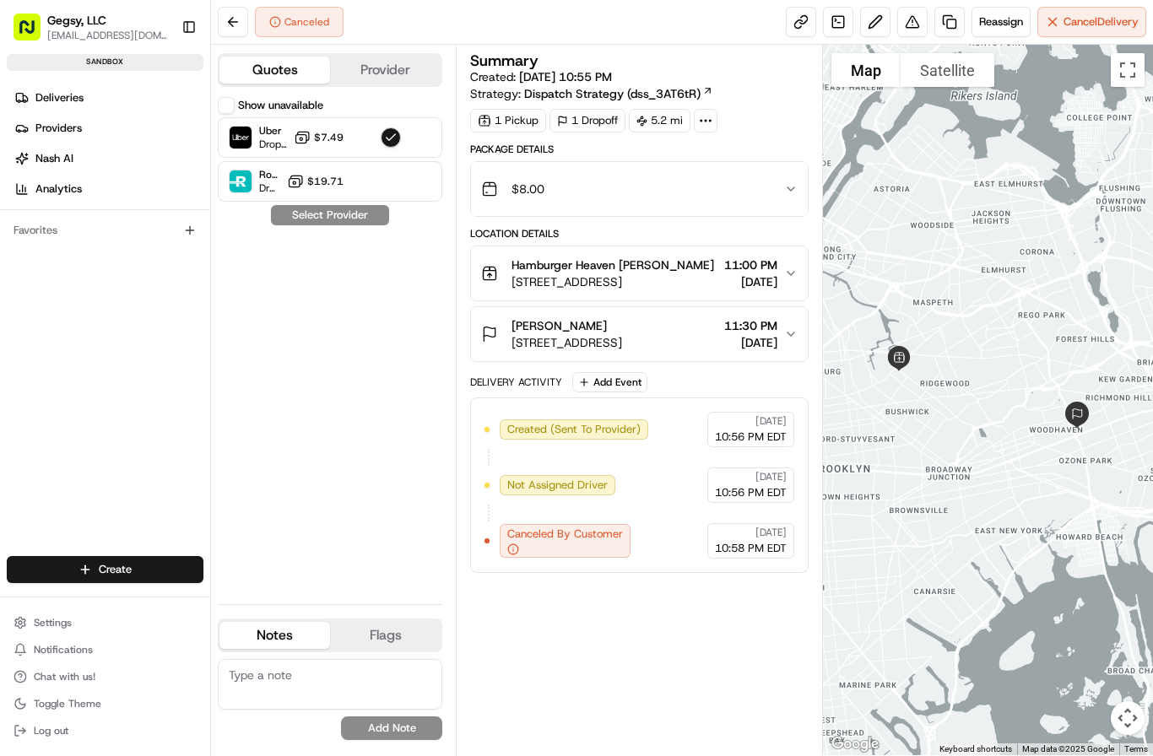
click at [565, 542] on span "Canceled By Customer" at bounding box center [565, 534] width 116 height 15
click at [386, 649] on button "Flags" at bounding box center [385, 635] width 111 height 27
click at [280, 649] on button "Notes" at bounding box center [274, 635] width 111 height 27
click at [234, 24] on button at bounding box center [233, 22] width 30 height 30
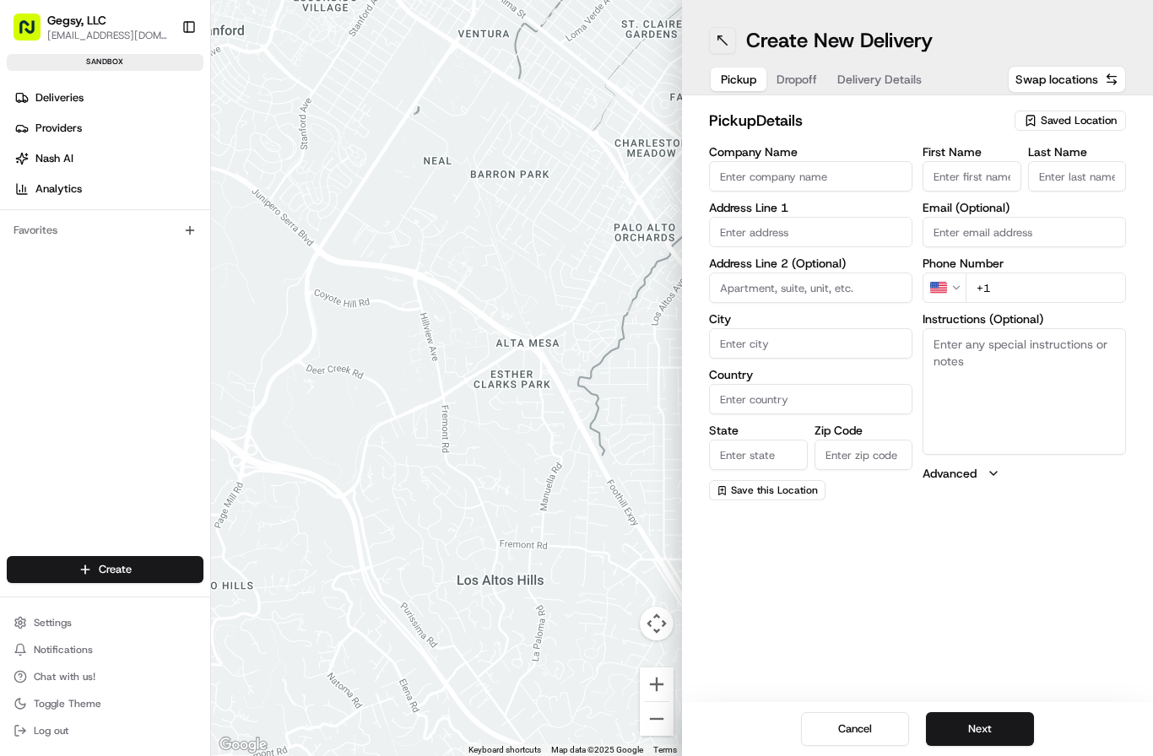
click at [721, 35] on button at bounding box center [722, 40] width 27 height 27
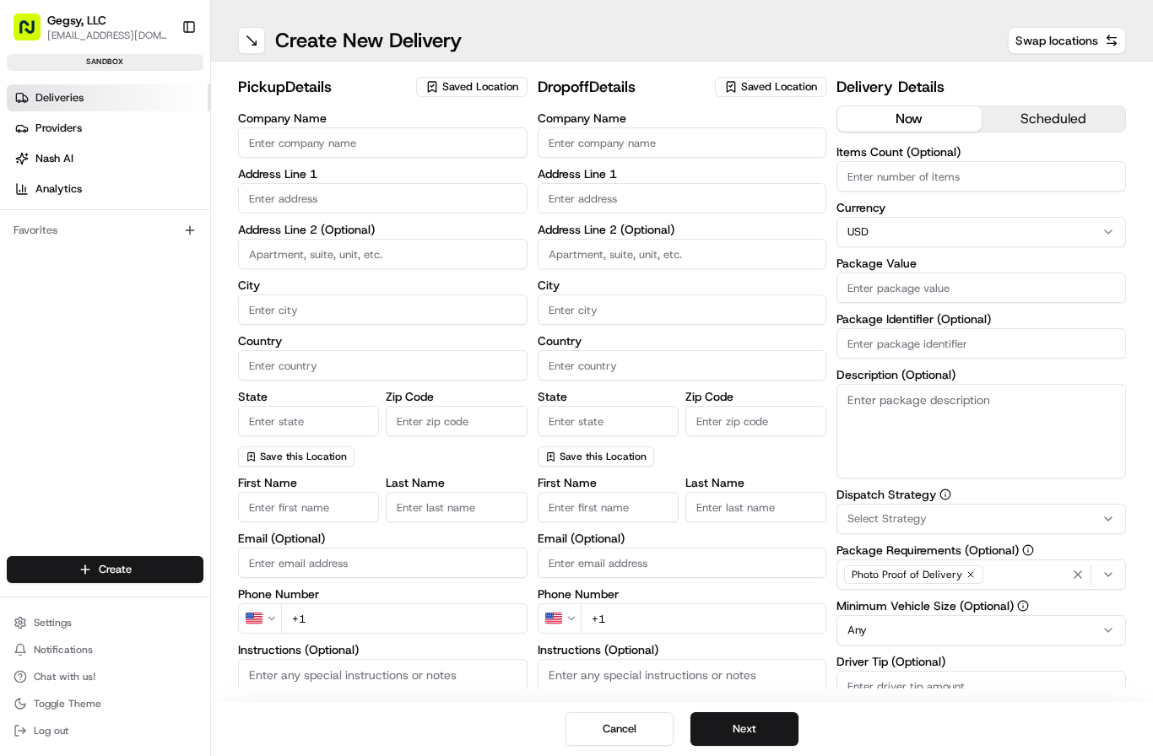
click at [48, 97] on span "Deliveries" at bounding box center [59, 97] width 48 height 15
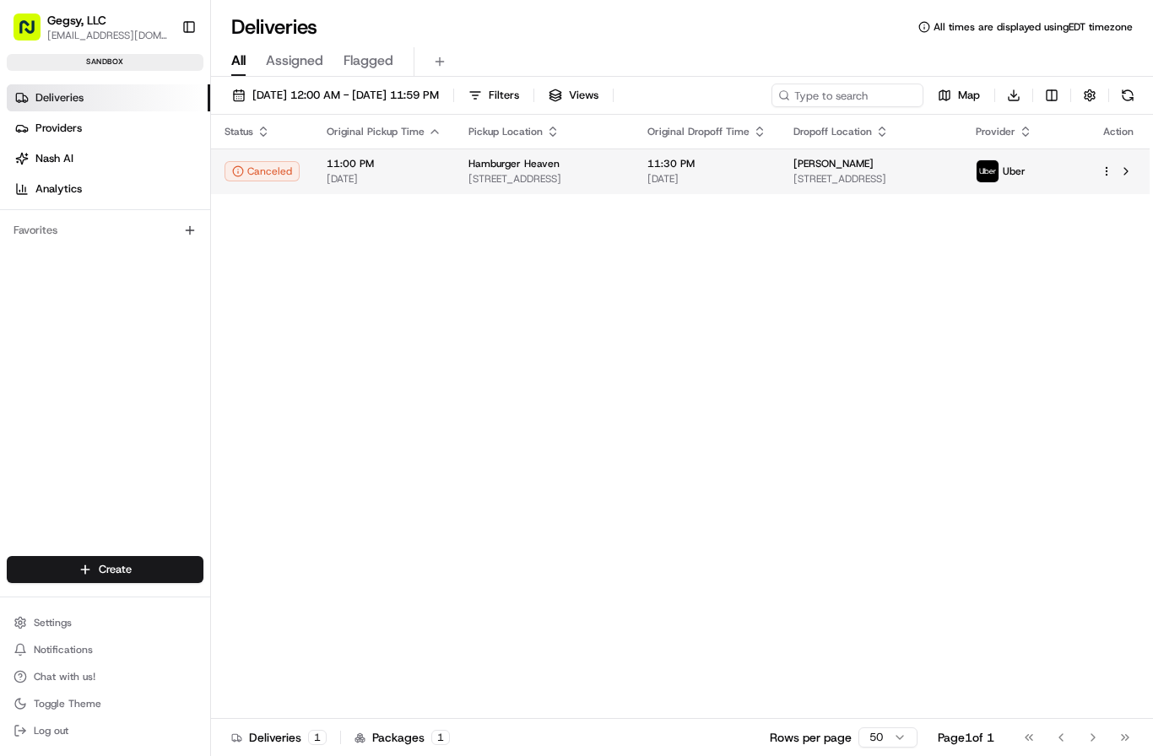
click at [336, 165] on span "11:00 PM" at bounding box center [384, 164] width 115 height 14
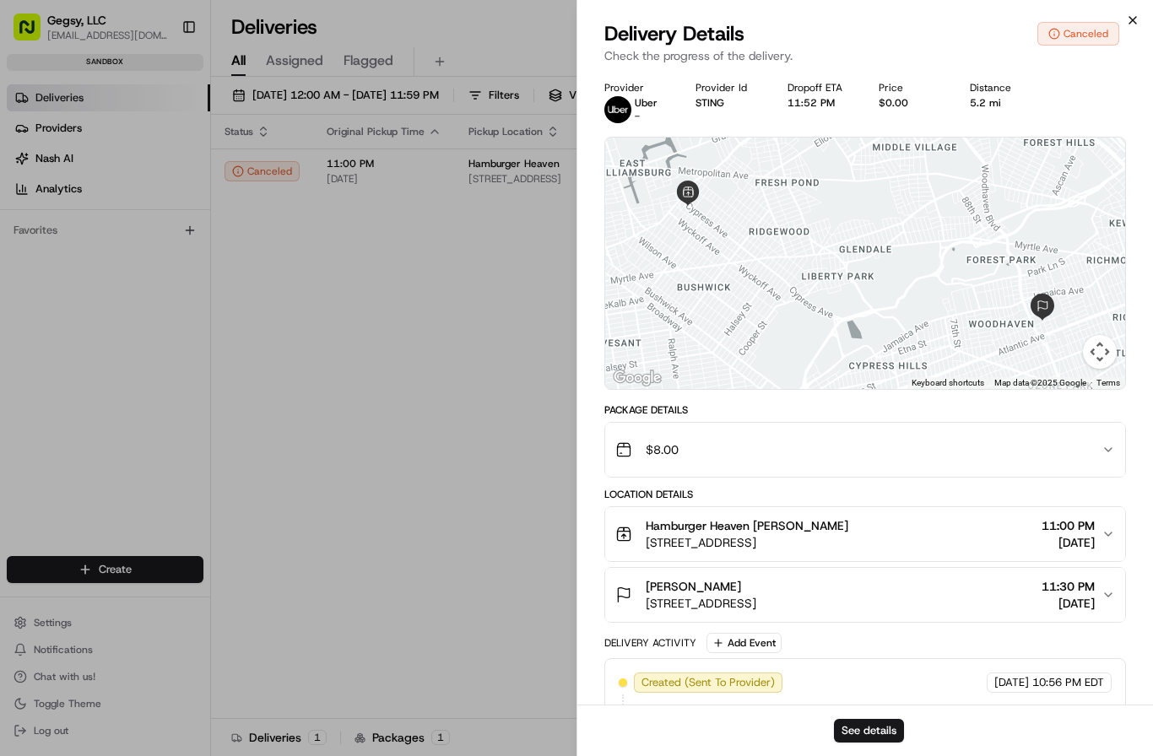
click at [1134, 19] on icon "button" at bounding box center [1132, 20] width 7 height 7
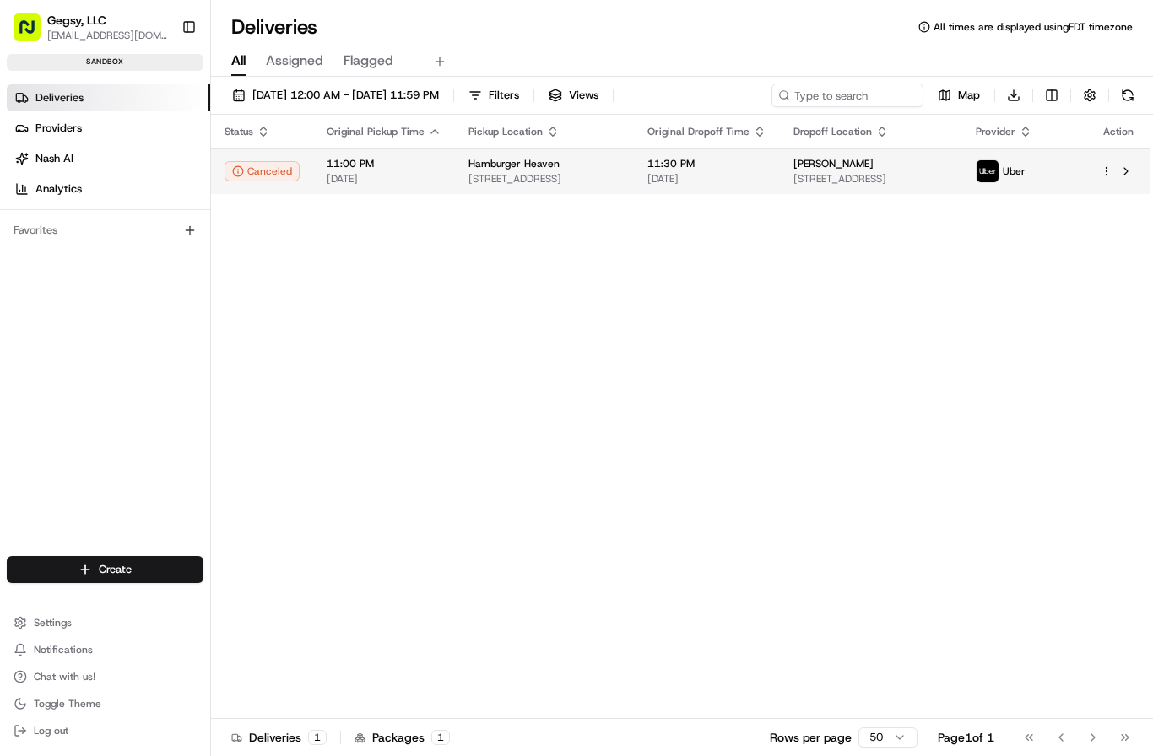
click at [1108, 171] on html "Gegsy, LLC services@gegsy.com Toggle Sidebar sandbox Deliveries Providers Nash …" at bounding box center [576, 378] width 1153 height 756
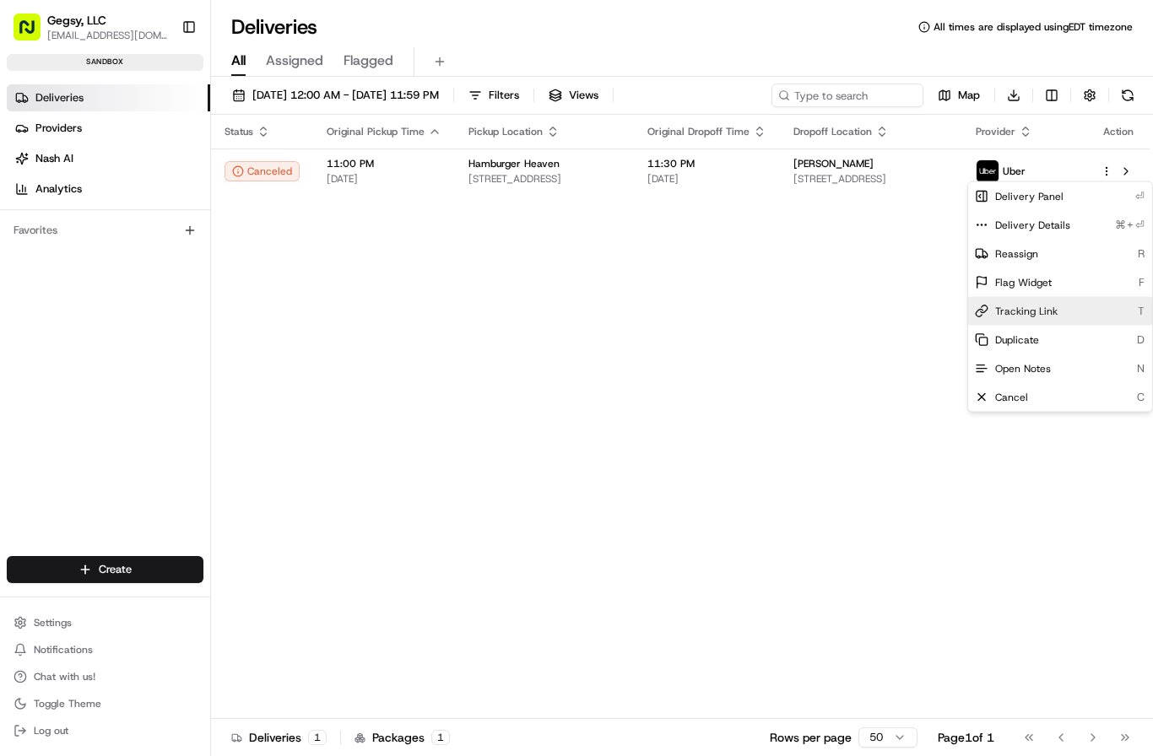
click at [1040, 310] on span "Tracking Link" at bounding box center [1026, 312] width 62 height 14
click at [1016, 397] on span "Cancel" at bounding box center [1011, 398] width 33 height 14
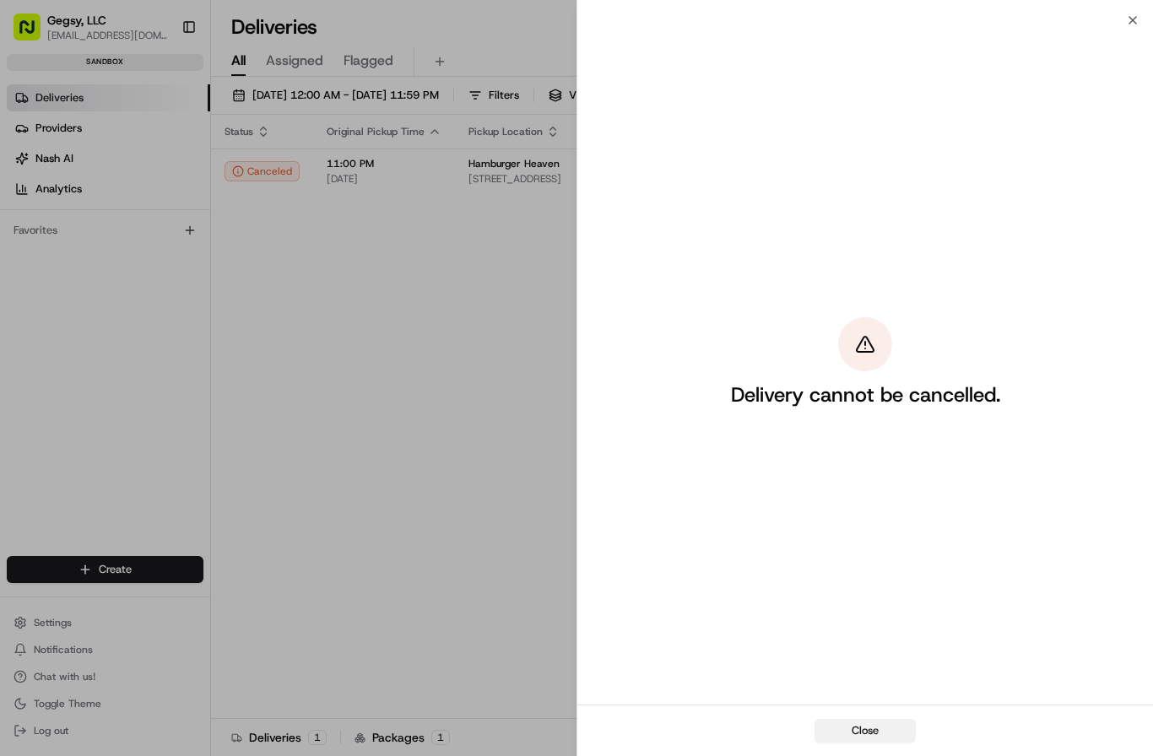
click at [852, 730] on button "Close" at bounding box center [864, 731] width 101 height 24
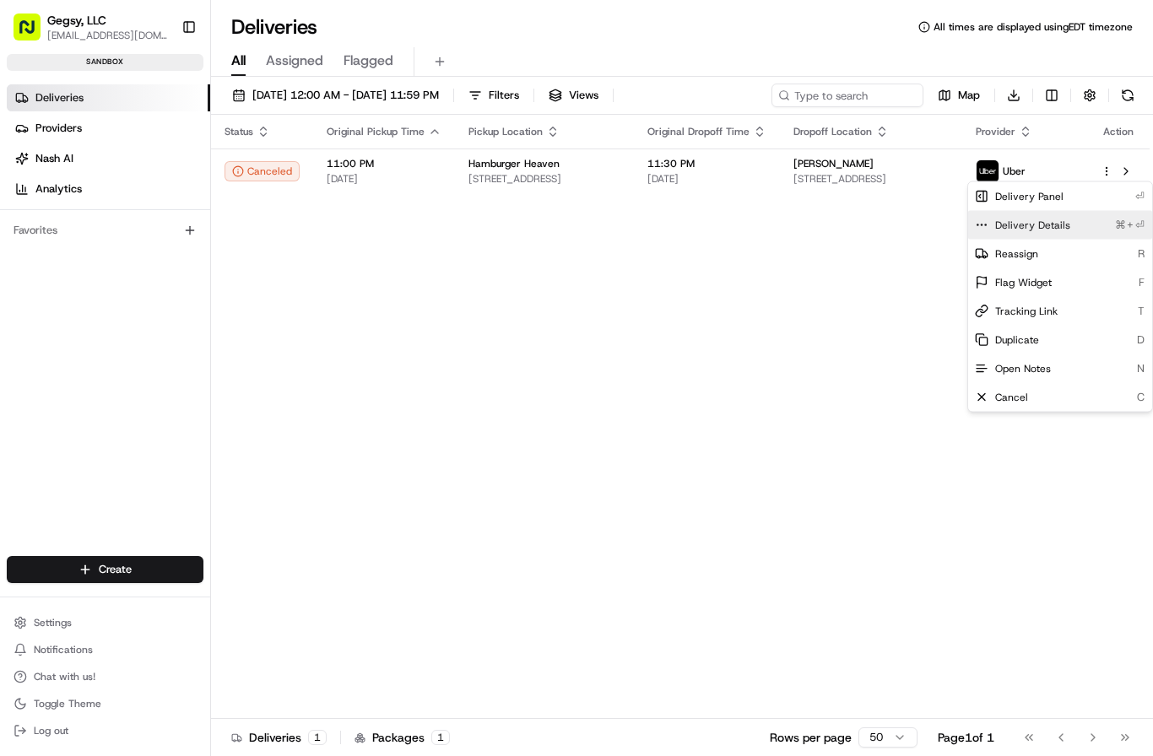
click at [993, 224] on div "Delivery Details ⌘+⏎" at bounding box center [1060, 225] width 184 height 29
click at [62, 135] on link "Providers" at bounding box center [108, 128] width 203 height 27
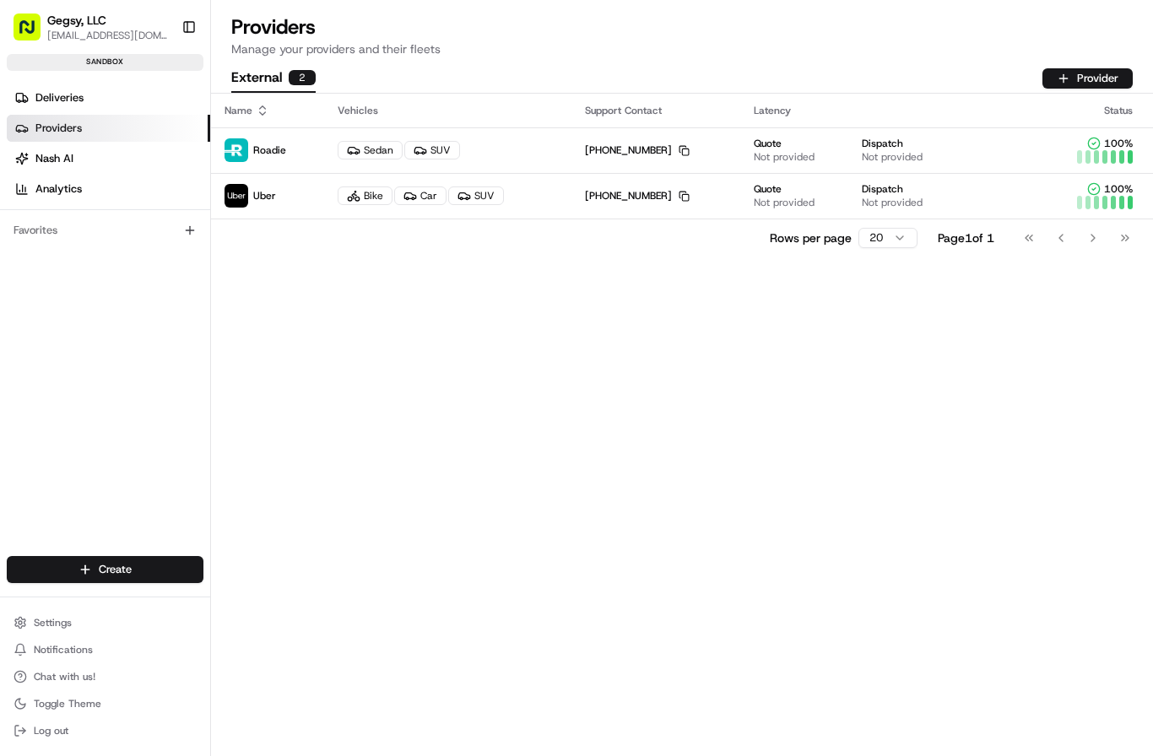
click at [297, 75] on div "2" at bounding box center [302, 77] width 27 height 15
click at [1088, 78] on button "Provider" at bounding box center [1087, 78] width 90 height 20
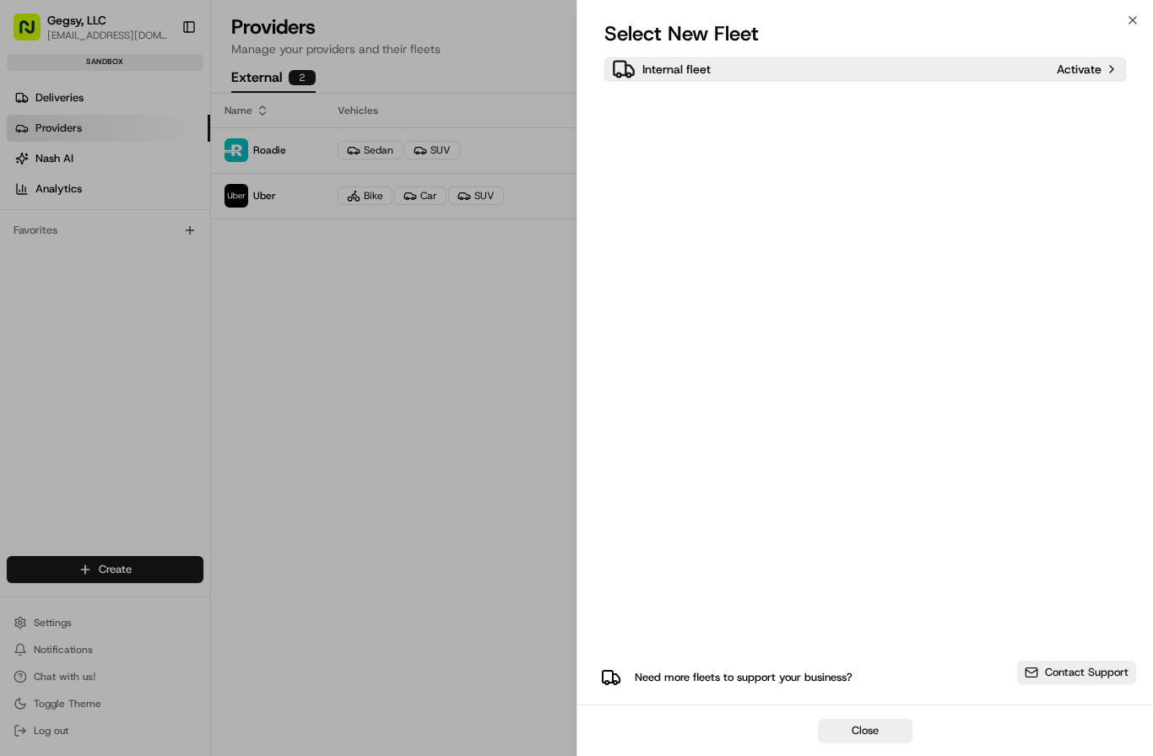
click at [1093, 66] on p "Activate" at bounding box center [1078, 69] width 45 height 17
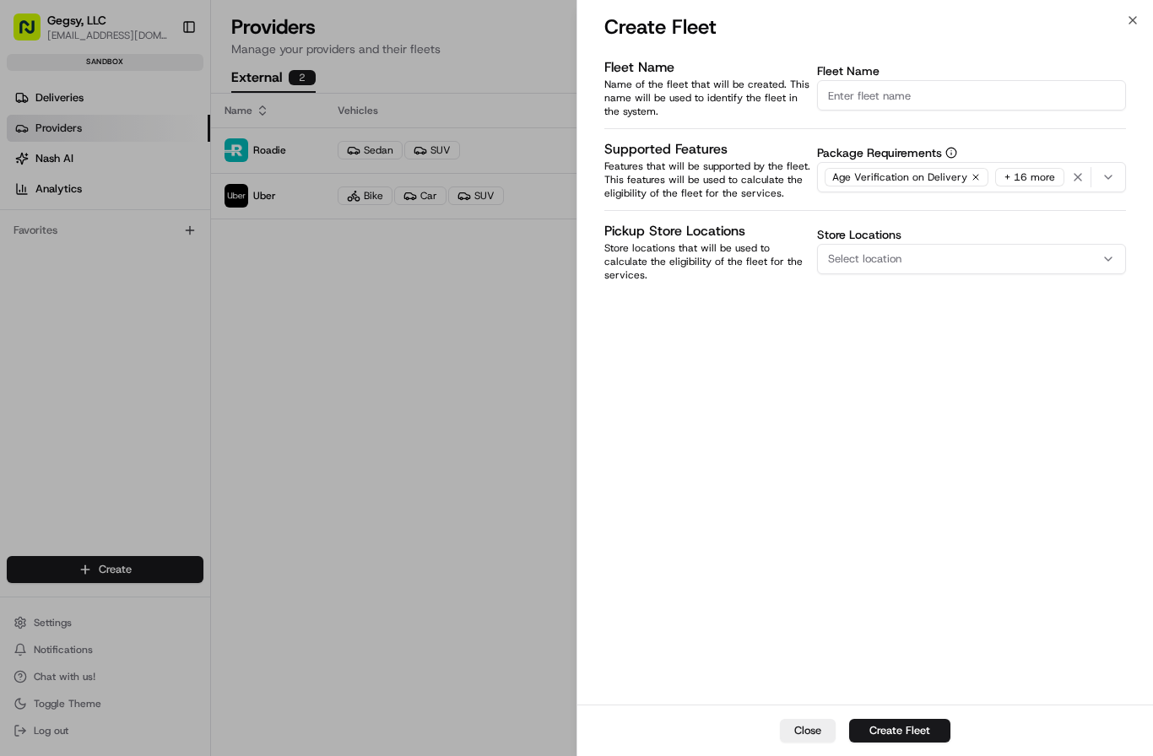
click at [988, 267] on div "Fleet Name Name of the fleet that will be created. This name will be used to id…" at bounding box center [864, 169] width 521 height 224
click at [991, 251] on div "Select location" at bounding box center [971, 258] width 300 height 15
click at [800, 751] on div at bounding box center [576, 378] width 1153 height 756
click at [800, 736] on button "Close" at bounding box center [808, 731] width 56 height 24
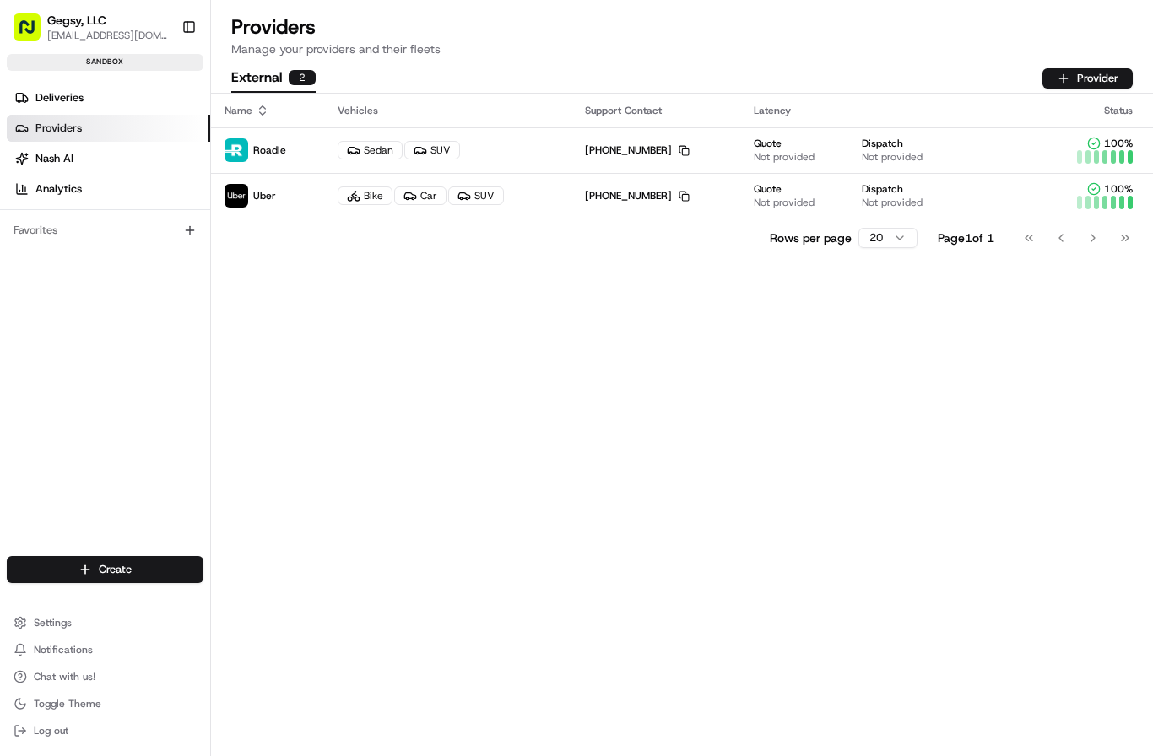
click at [61, 300] on div "Deliveries Providers Nash AI Analytics Favorites" at bounding box center [105, 334] width 210 height 512
click at [230, 338] on div "Name Vehicles Support Contact Latency Status Roadie Sedan SUV +1 234 567 8981 C…" at bounding box center [682, 425] width 942 height 662
click at [68, 651] on span "Notifications" at bounding box center [63, 650] width 59 height 14
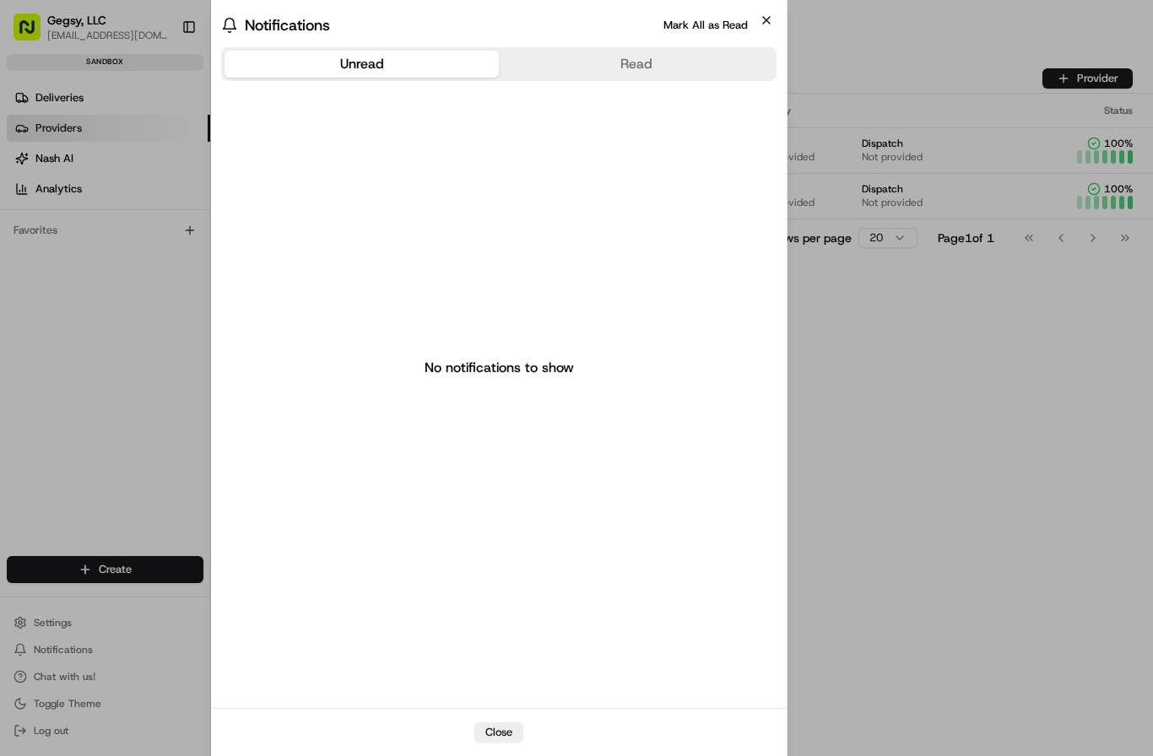
click at [763, 24] on icon "button" at bounding box center [766, 20] width 7 height 7
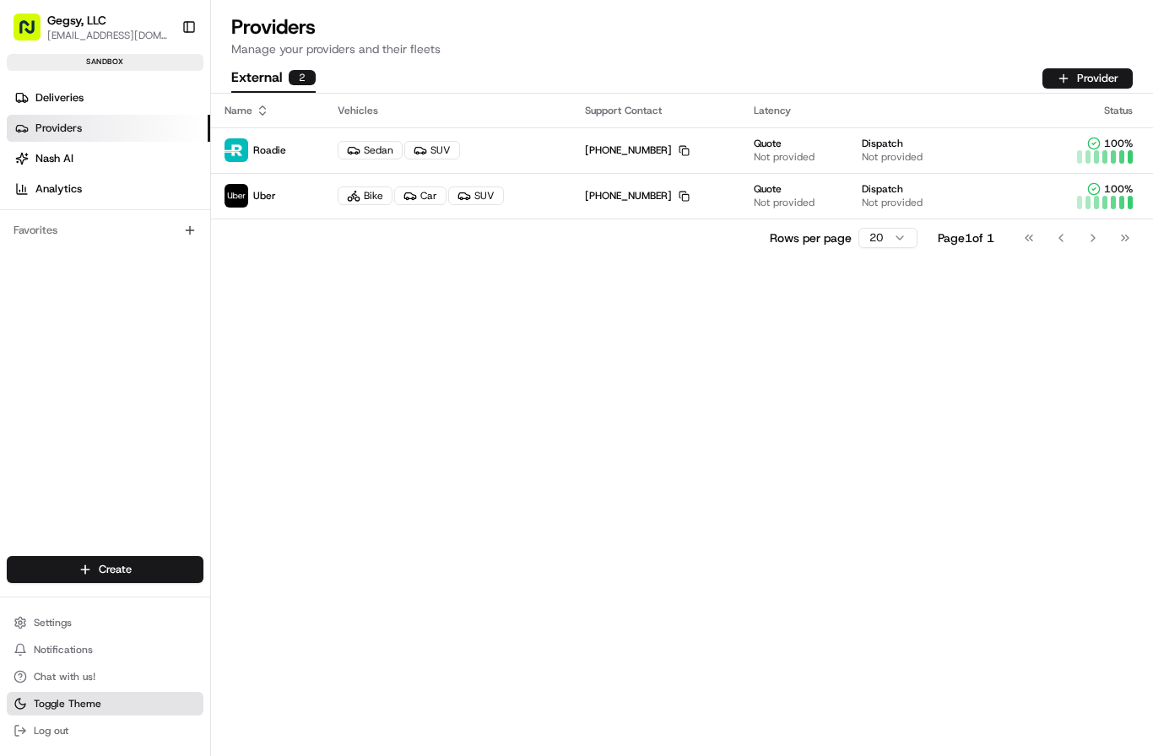
click at [46, 704] on span "Toggle Theme" at bounding box center [68, 704] width 68 height 14
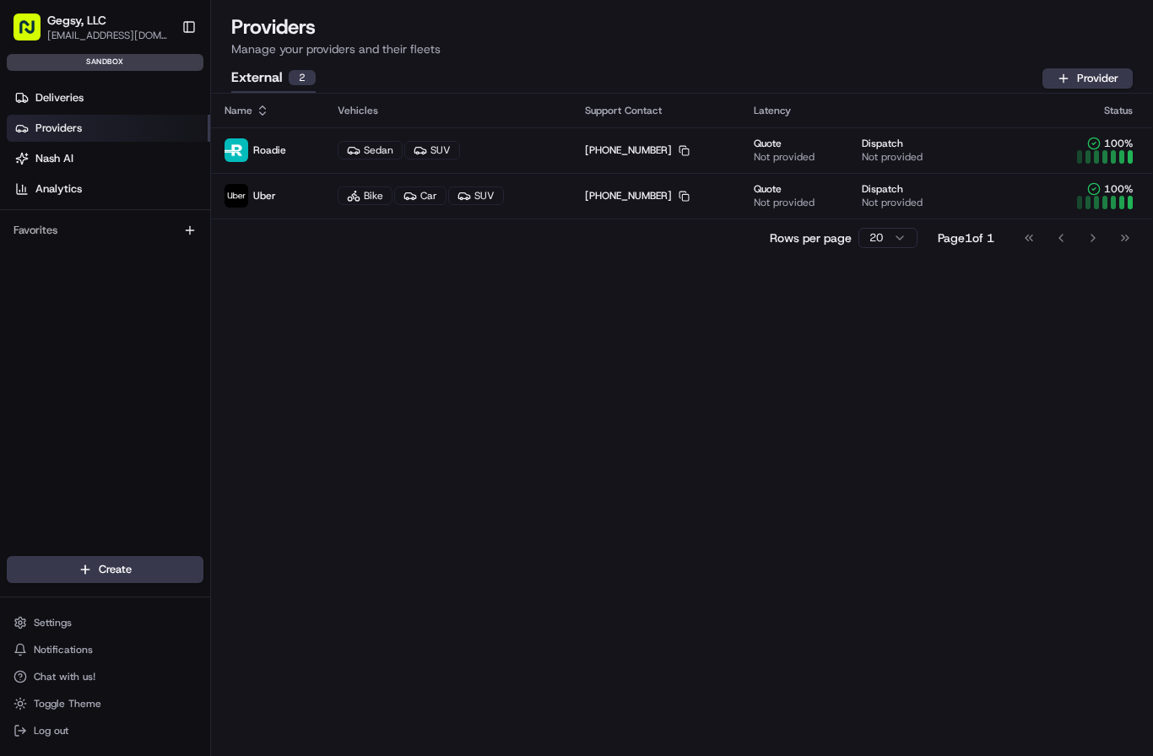
click at [289, 78] on div "2" at bounding box center [302, 77] width 27 height 15
